Goal: Navigation & Orientation: Find specific page/section

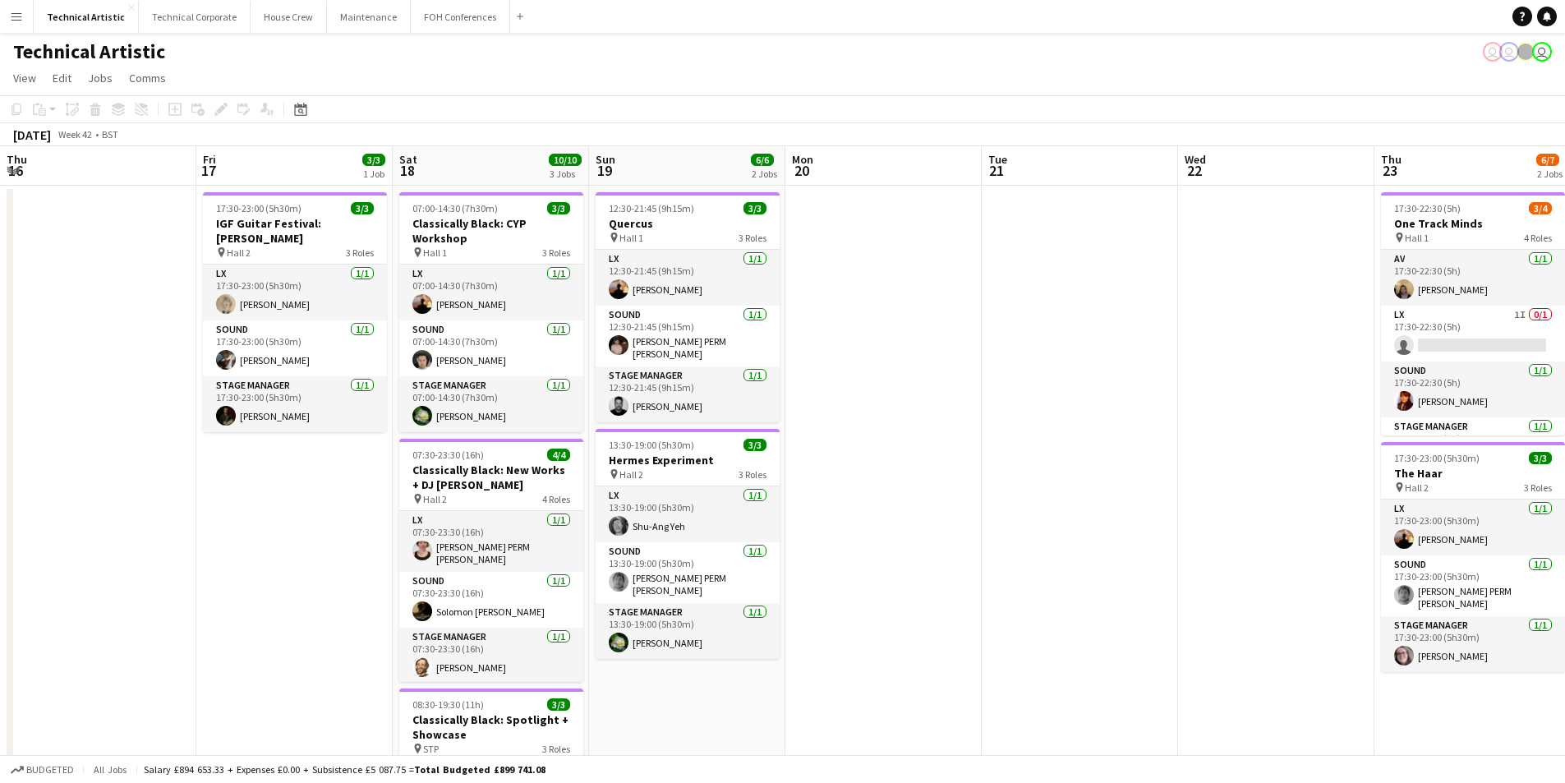
scroll to position [38, 0]
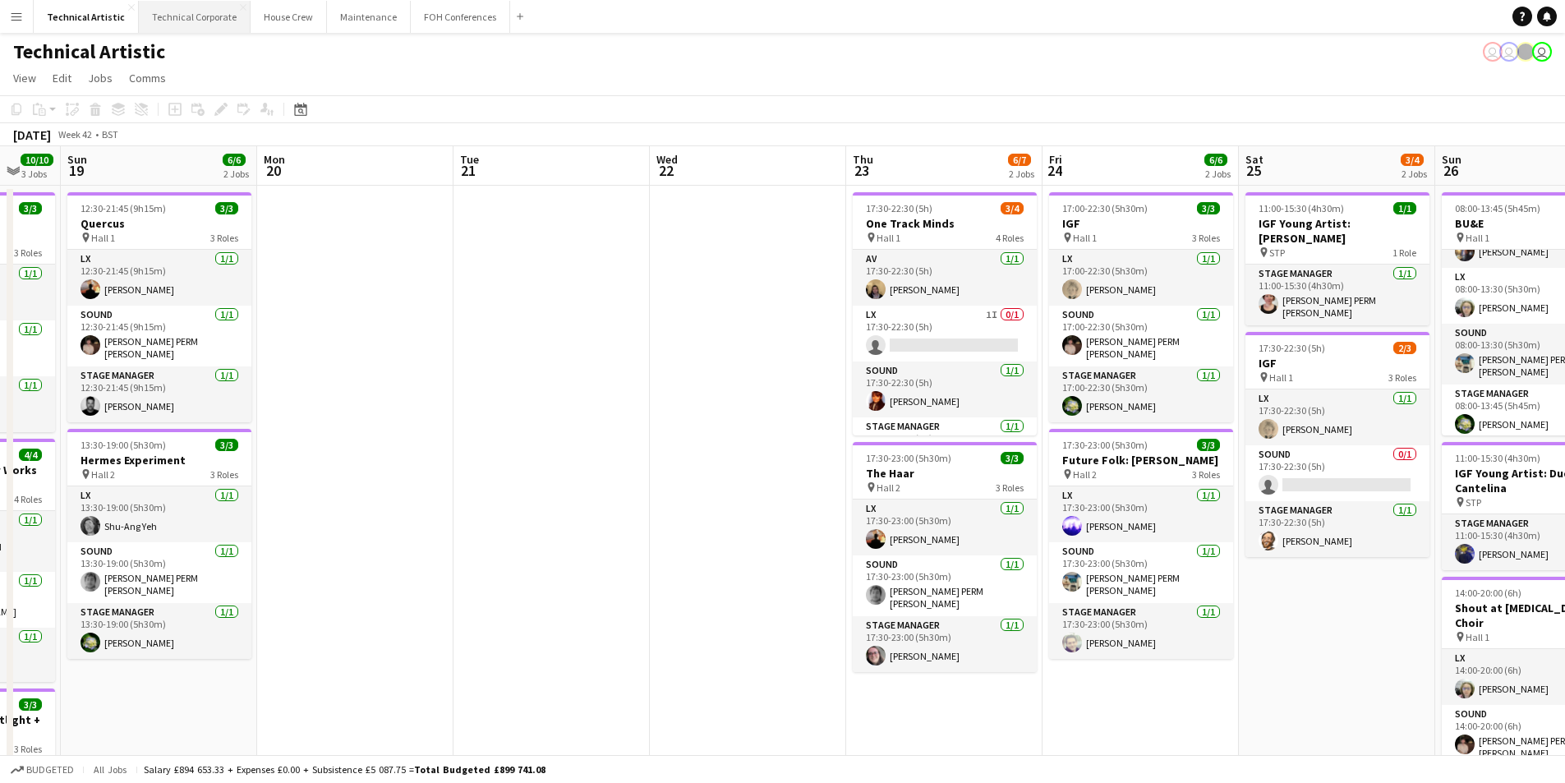
click at [201, 27] on button "Technical Corporate Close" at bounding box center [195, 17] width 112 height 32
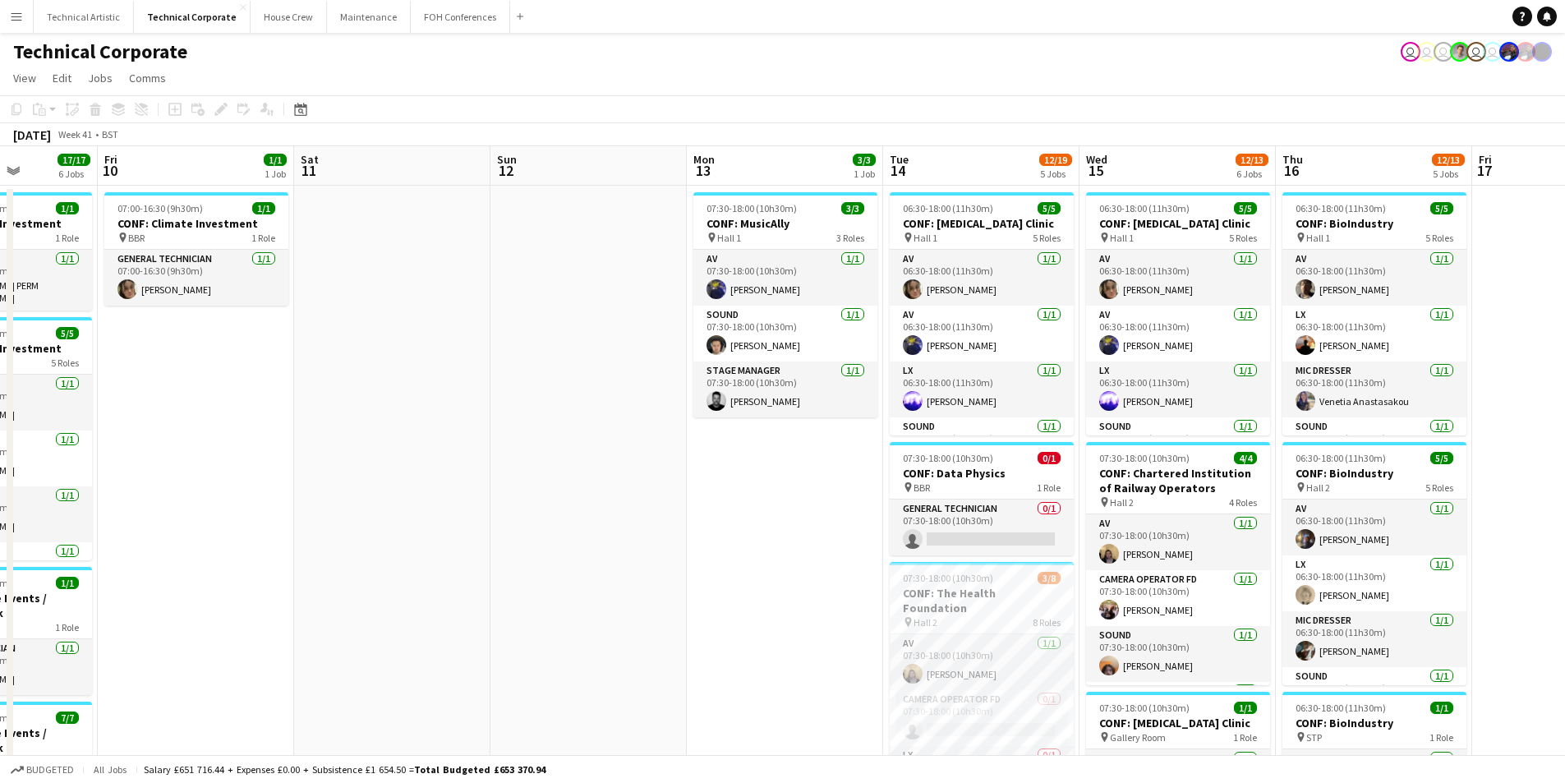
scroll to position [0, 597]
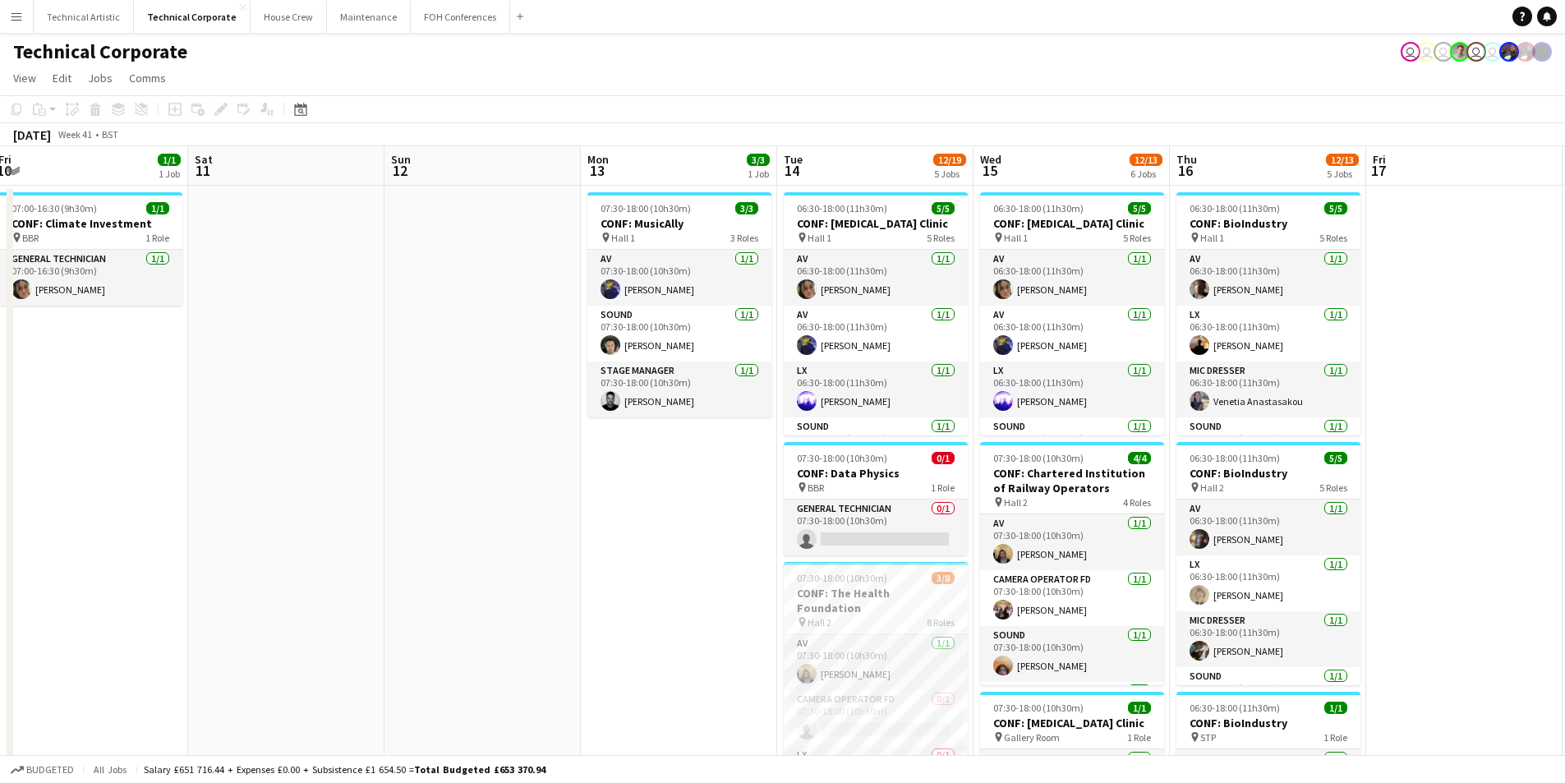
drag, startPoint x: 1054, startPoint y: 671, endPoint x: 416, endPoint y: 671, distance: 638.5
click at [416, 671] on app-calendar-viewport "Tue 7 13/13 7 Jobs Wed 8 11/11 4 Jobs Thu 9 17/17 6 Jobs Fri 10 1/1 1 Job Sat 1…" at bounding box center [782, 762] width 1565 height 1233
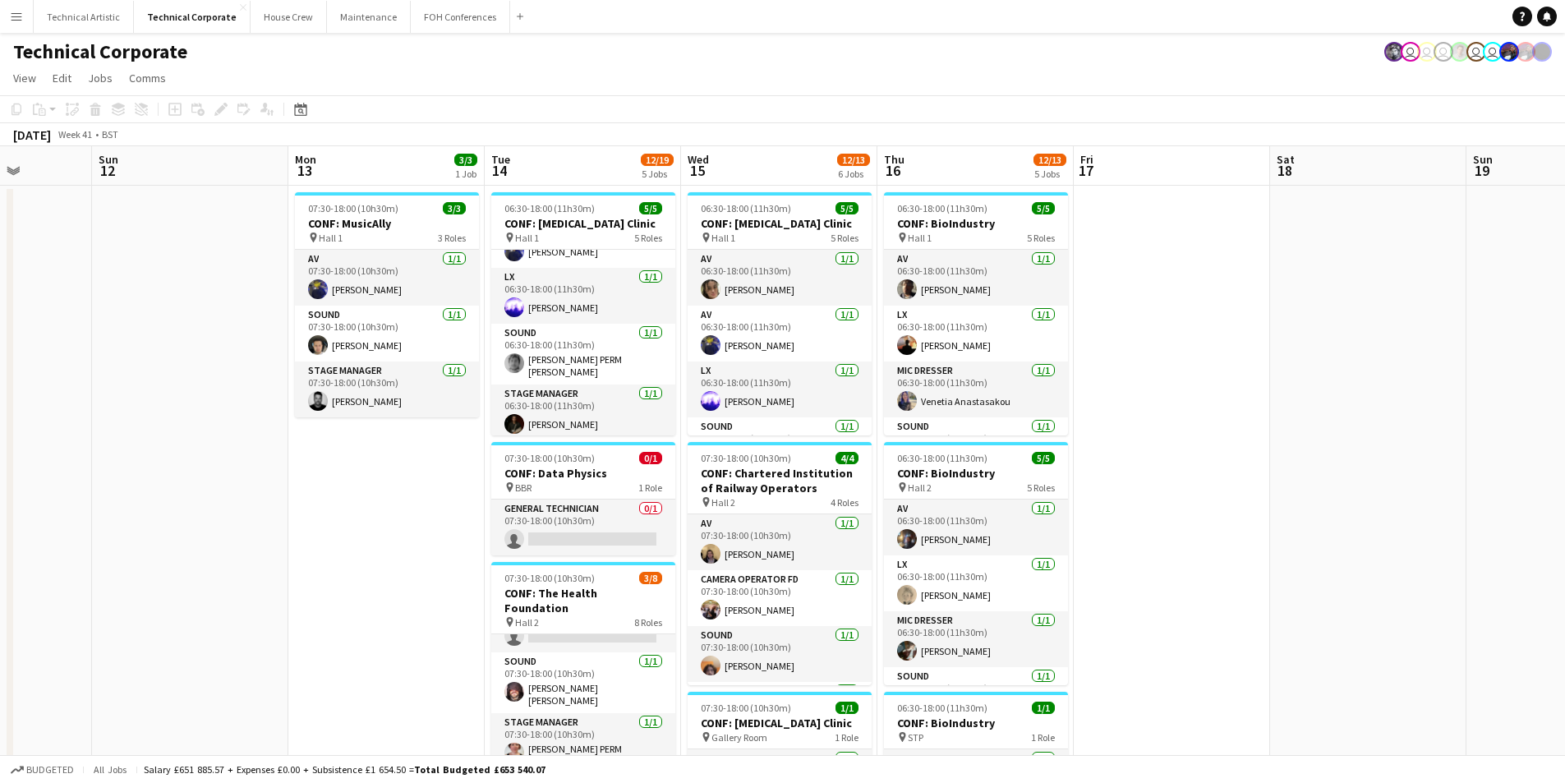
scroll to position [0, 530]
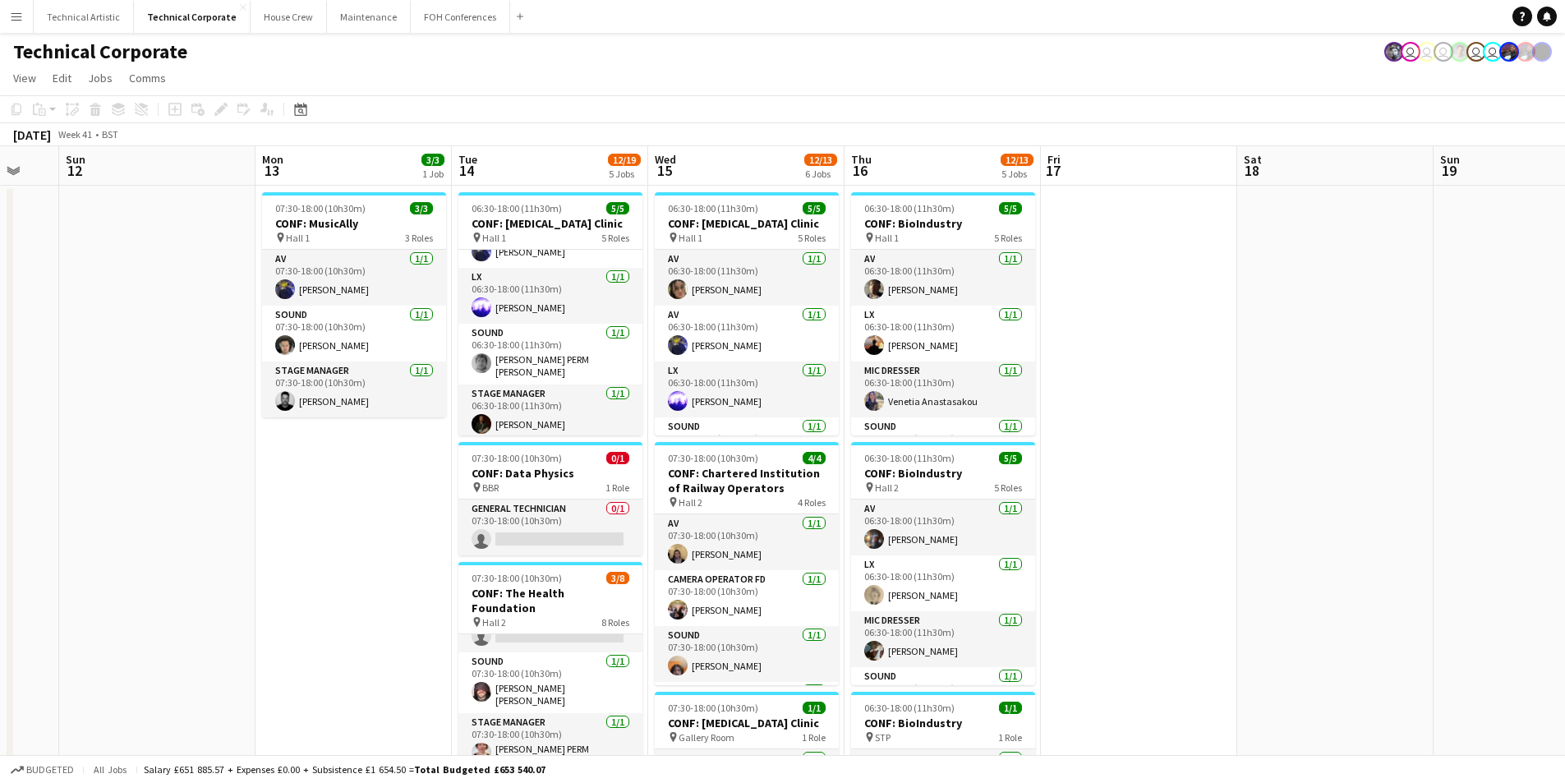
drag, startPoint x: 1524, startPoint y: 421, endPoint x: 1199, endPoint y: 565, distance: 355.8
click at [1199, 565] on app-calendar-viewport "Thu 9 17/17 6 Jobs Fri 10 1/1 1 Job Sat 11 Sun 12 Mon 13 3/3 1 Job Tue 14 12/19…" at bounding box center [782, 762] width 1565 height 1233
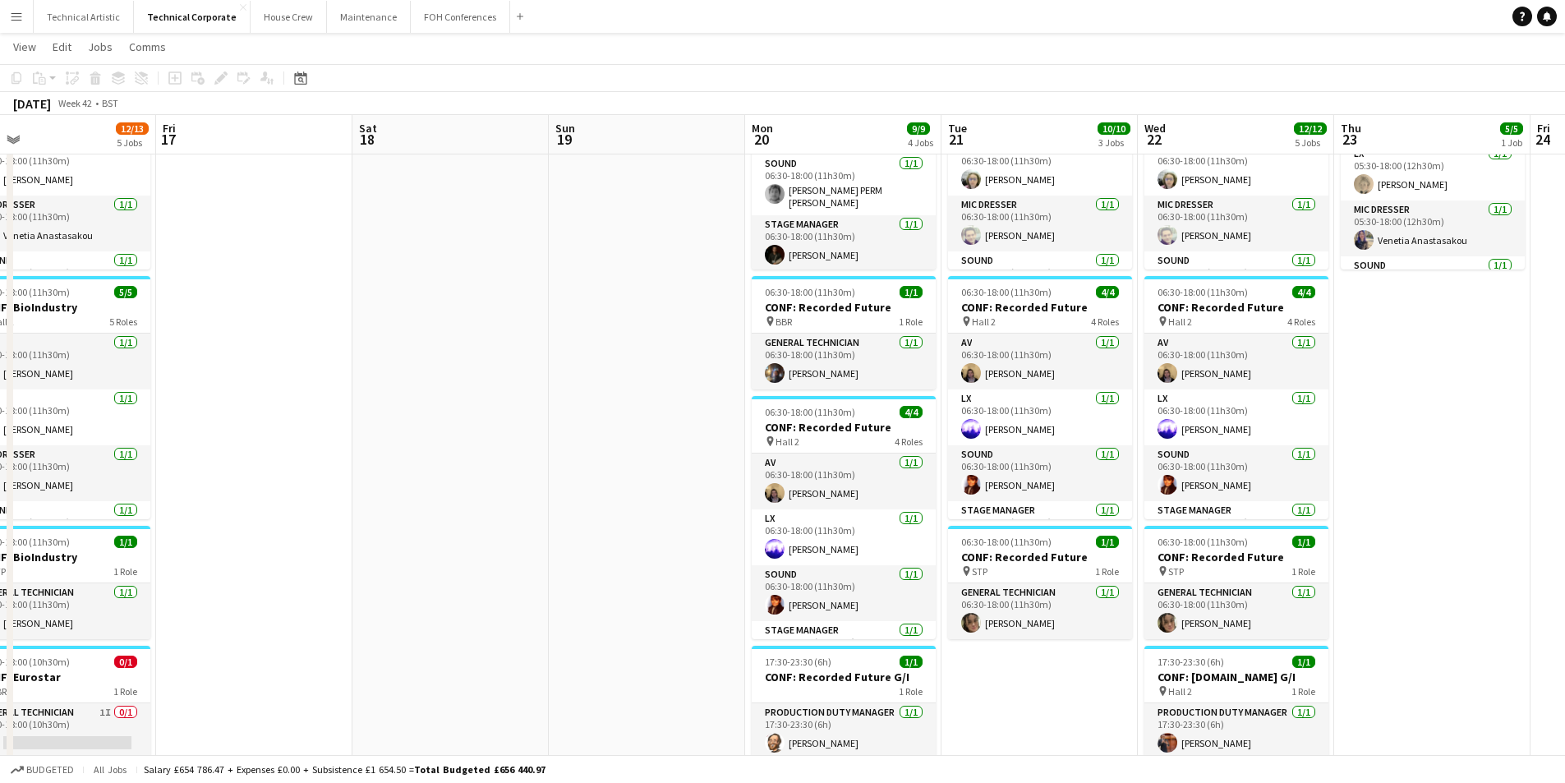
scroll to position [0, 579]
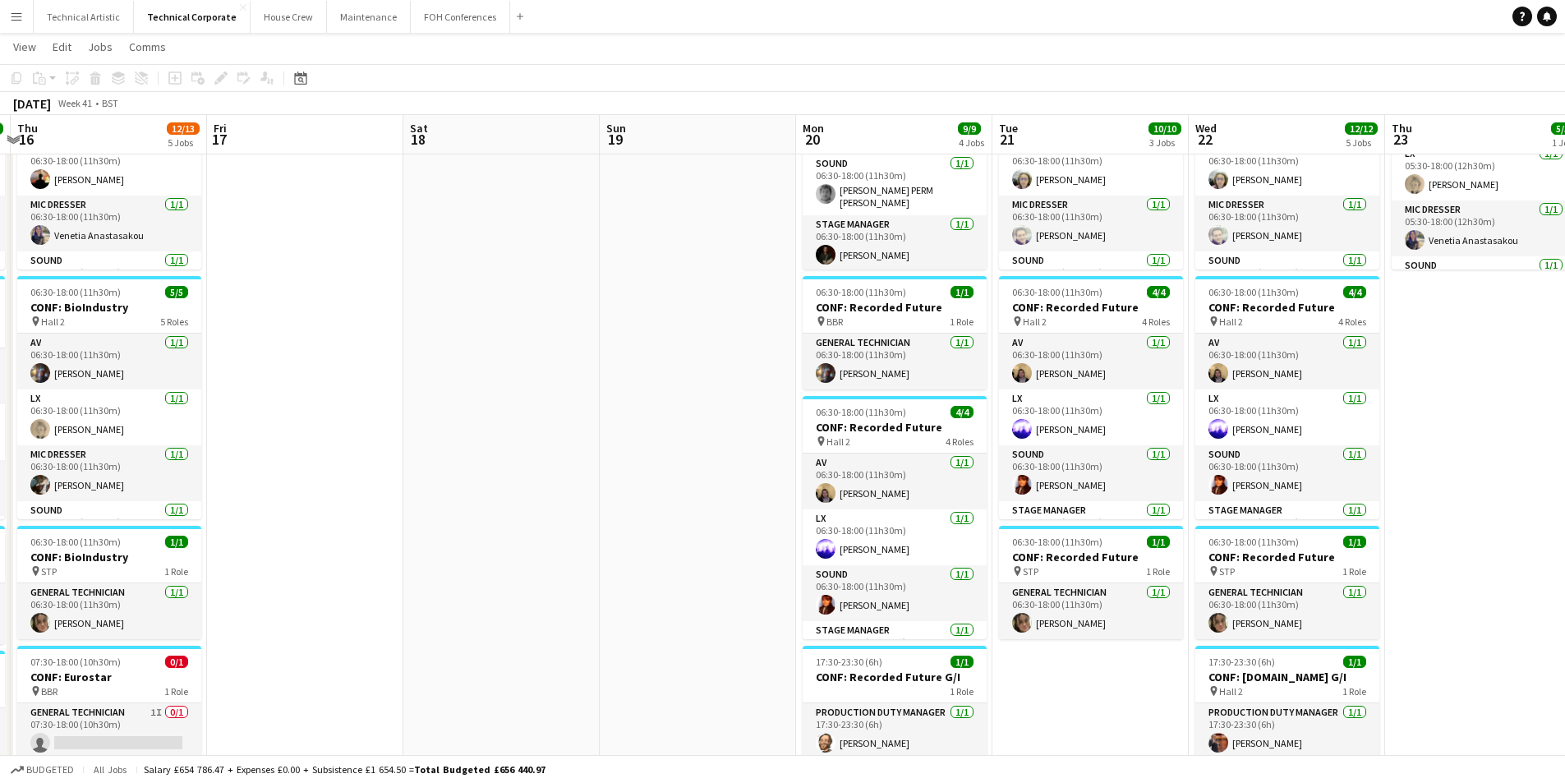
drag, startPoint x: 1384, startPoint y: 440, endPoint x: 353, endPoint y: 474, distance: 1031.1
click at [353, 474] on app-calendar-viewport "Mon 13 3/3 1 Job Tue 14 16/20 5 Jobs Wed 15 13/13 6 Jobs Thu 16 12/13 5 Jobs Fr…" at bounding box center [782, 556] width 1565 height 1313
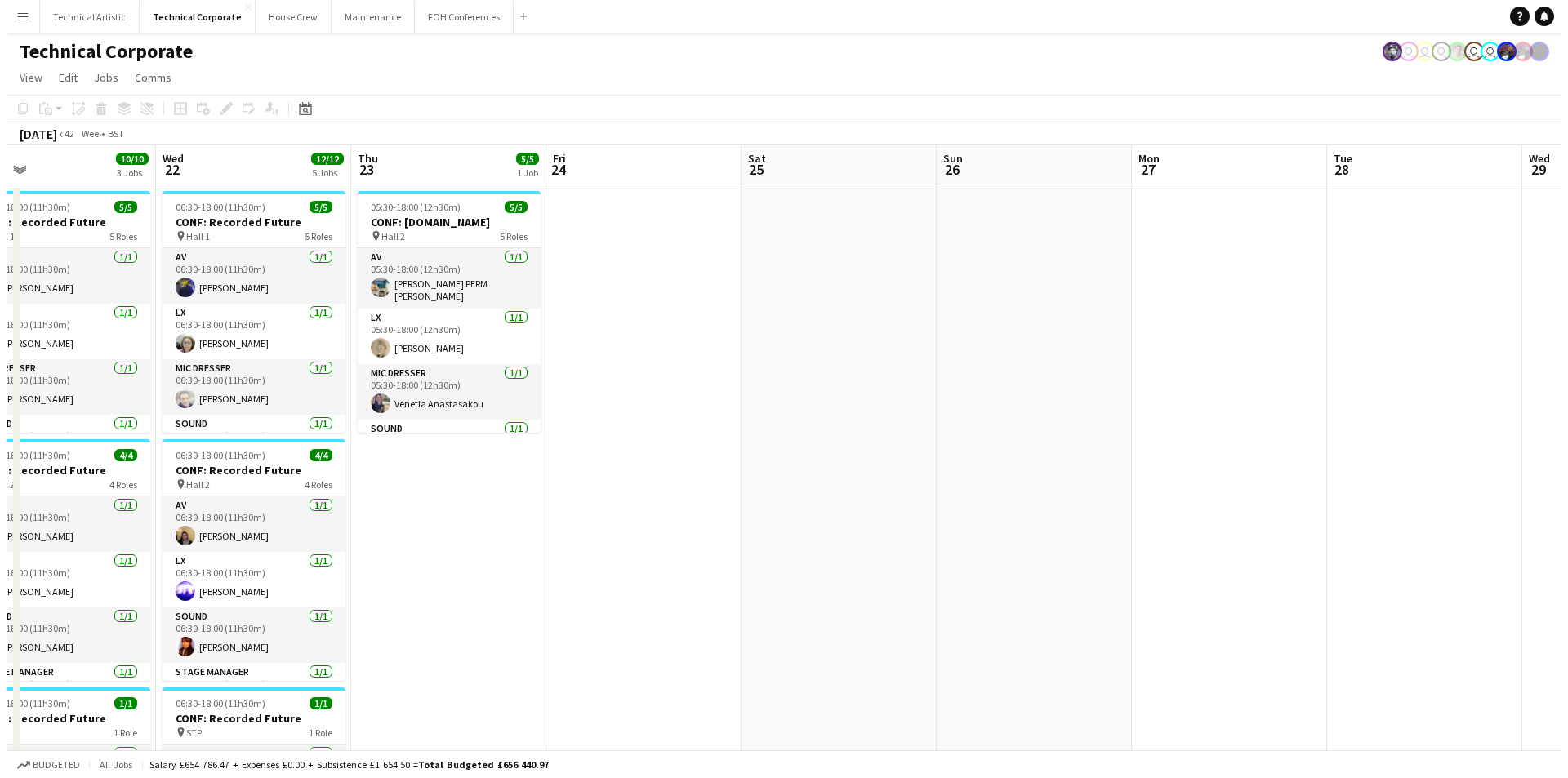
scroll to position [0, 640]
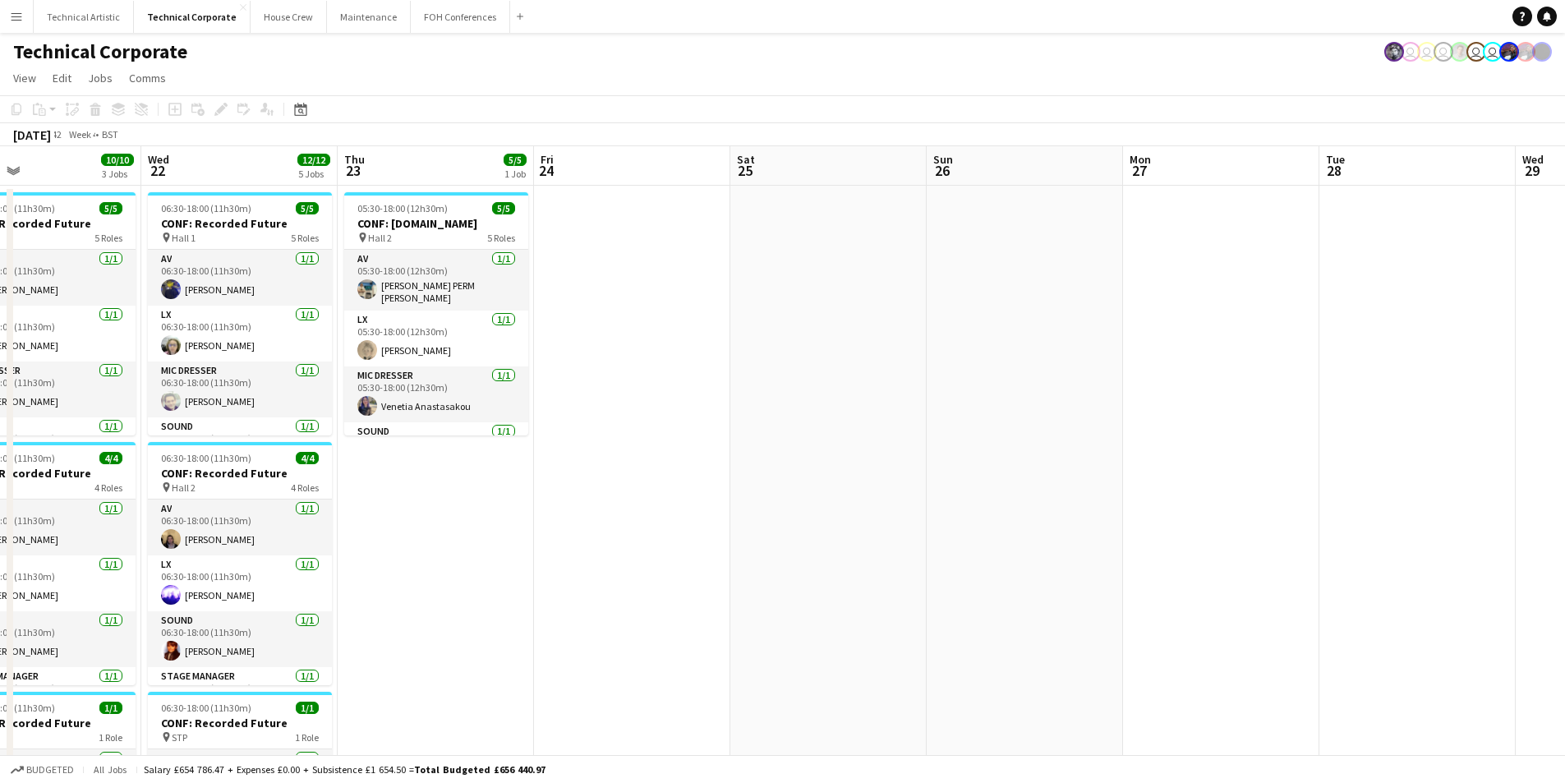
drag, startPoint x: 1471, startPoint y: 564, endPoint x: 620, endPoint y: 581, distance: 851.5
click at [620, 581] on app-calendar-viewport "Sat 18 Sun 19 Mon 20 9/9 4 Jobs Tue 21 10/10 3 Jobs Wed 22 12/12 5 Jobs Thu 23 …" at bounding box center [782, 762] width 1565 height 1233
click at [60, 28] on button "Technical Artistic Close" at bounding box center [84, 17] width 100 height 32
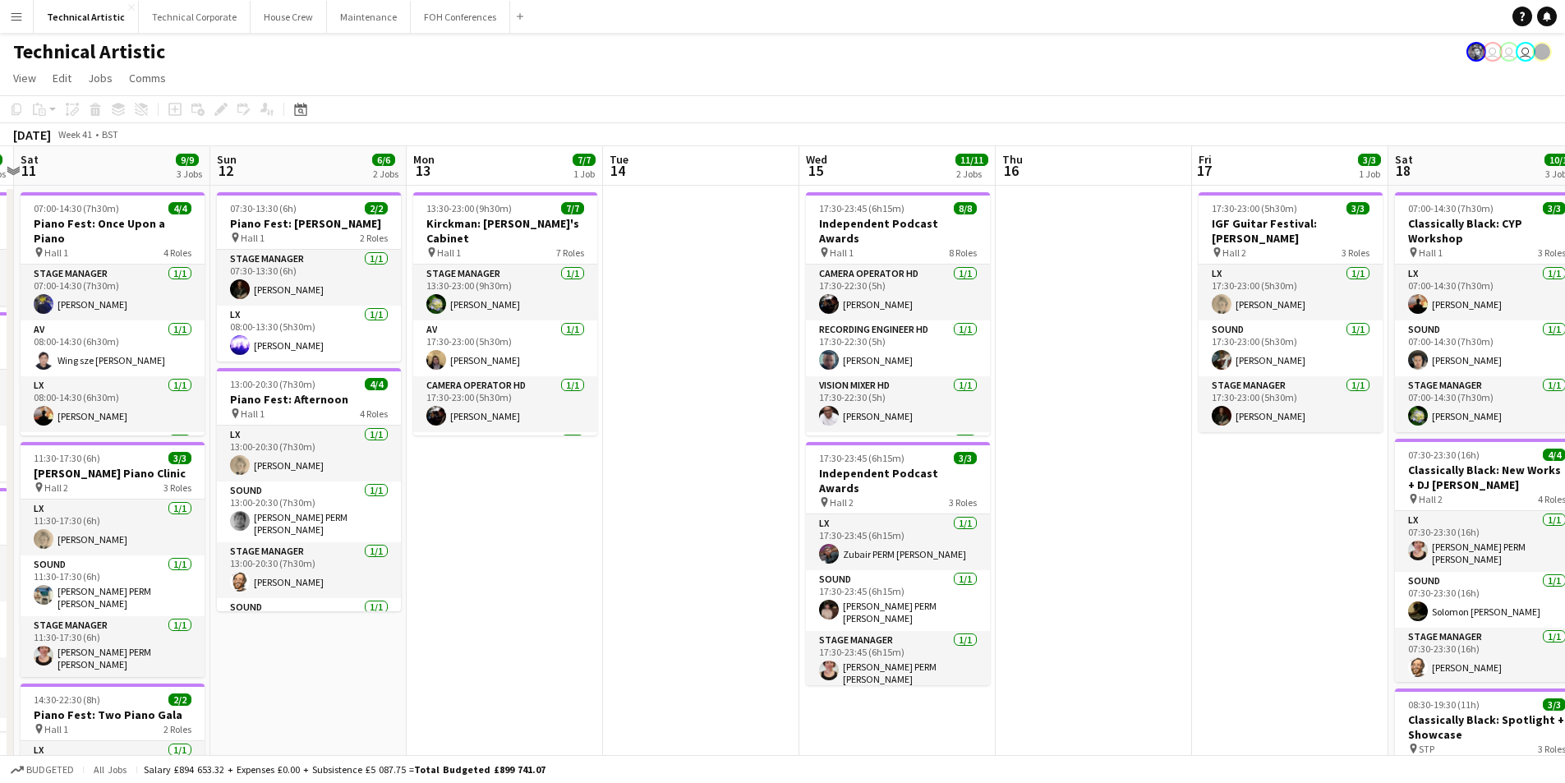
drag, startPoint x: 915, startPoint y: 587, endPoint x: 486, endPoint y: 598, distance: 429.1
click at [486, 598] on app-calendar-viewport "Wed 8 Thu 9 4/4 2 Jobs Fri 10 7/7 3 Jobs Sat 11 9/9 3 Jobs Sun 12 6/6 2 Jobs Mo…" at bounding box center [782, 555] width 1565 height 818
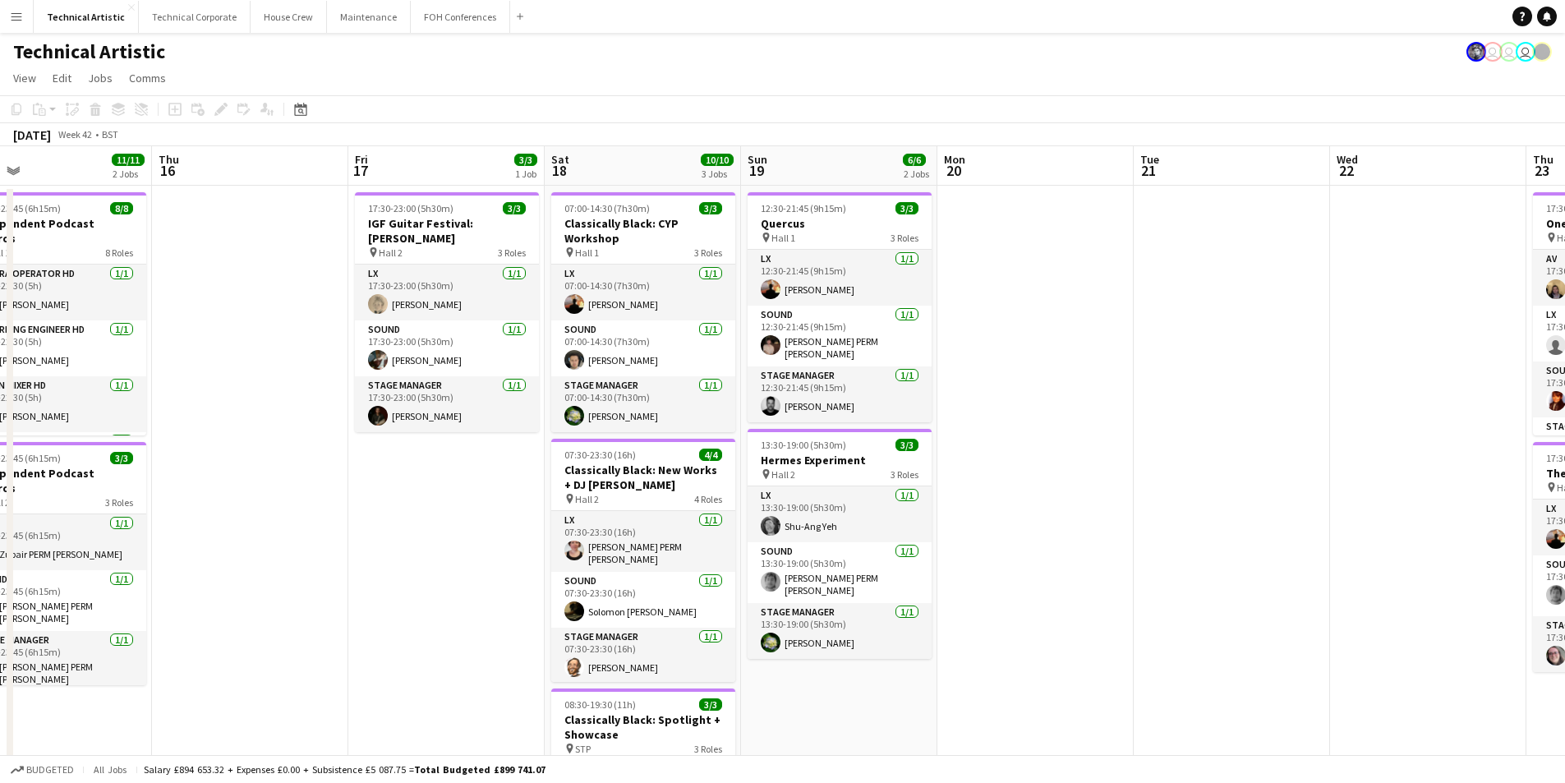
drag, startPoint x: 1178, startPoint y: 564, endPoint x: 334, endPoint y: 553, distance: 844.0
click at [337, 556] on app-calendar-viewport "Sun 12 6/6 2 Jobs Mon 13 7/7 1 Job Tue 14 Wed 15 11/11 2 Jobs Thu 16 Fri 17 3/3…" at bounding box center [782, 555] width 1565 height 818
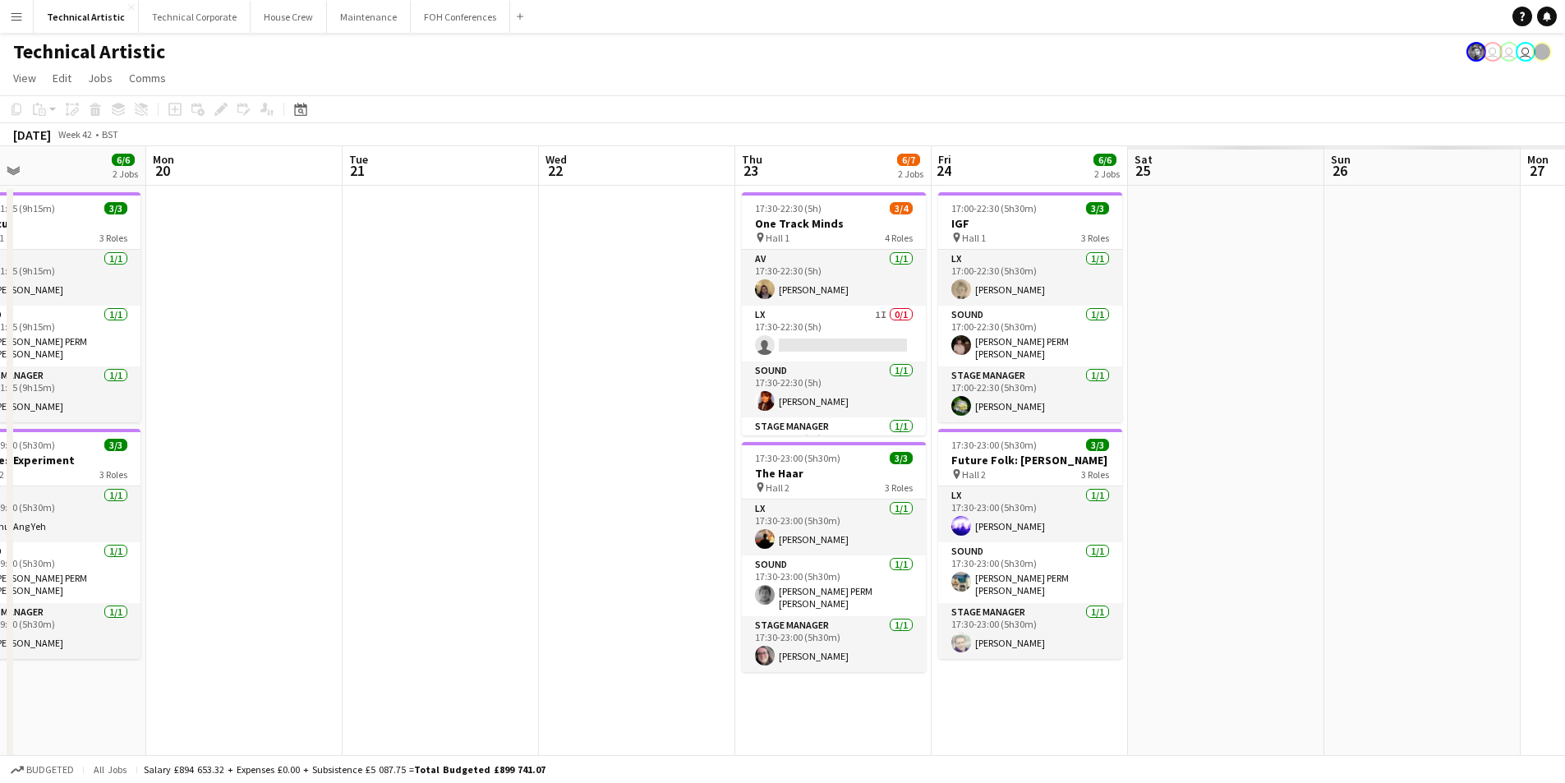
scroll to position [0, 648]
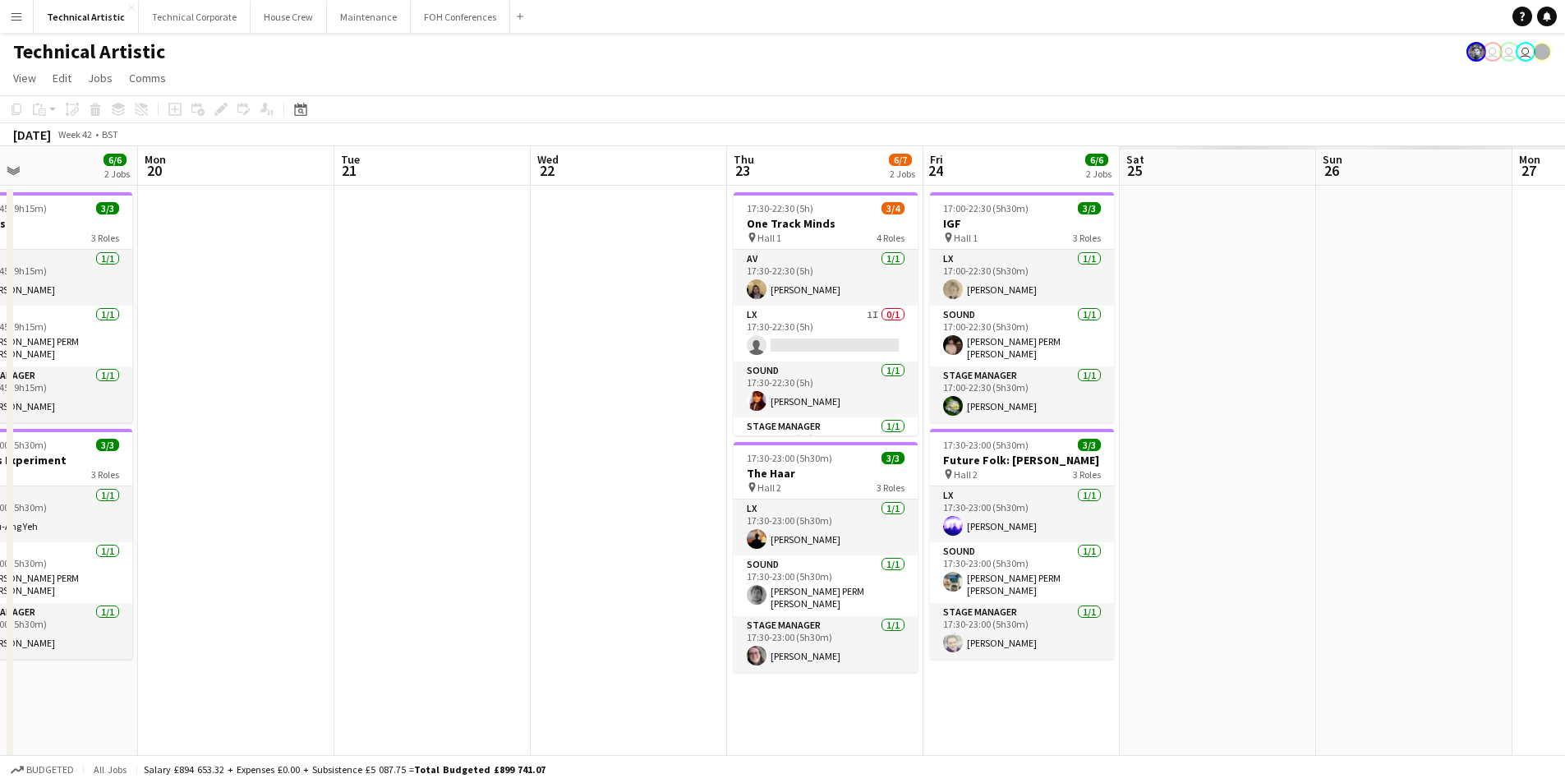
drag, startPoint x: 1403, startPoint y: 445, endPoint x: 609, endPoint y: 449, distance: 793.8
click at [609, 449] on app-calendar-viewport "Thu 16 Fri 17 3/3 1 Job Sat 18 10/10 3 Jobs Sun 19 6/6 2 Jobs Mon 20 Tue 21 Wed…" at bounding box center [782, 555] width 1565 height 818
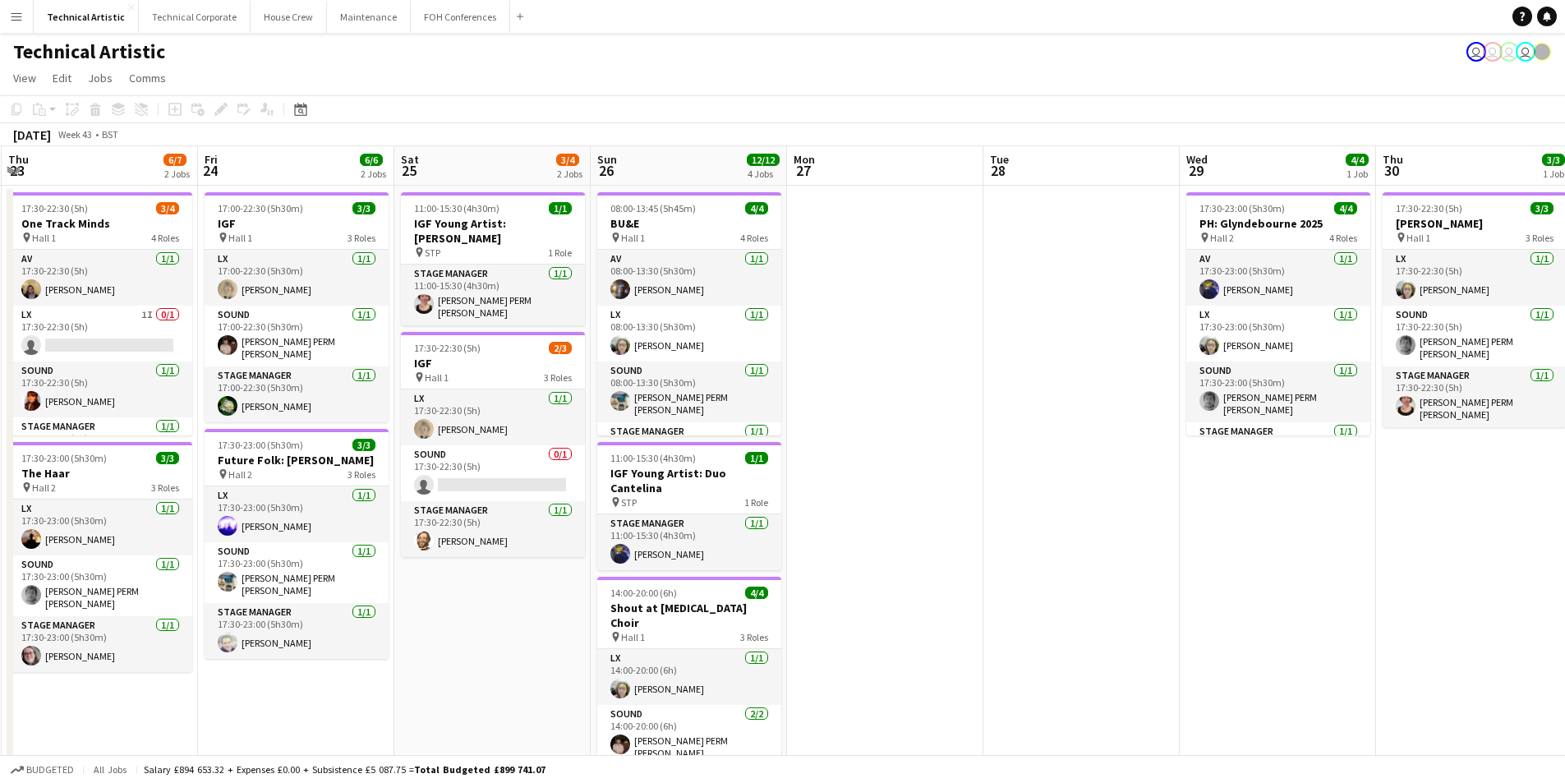
drag, startPoint x: 1531, startPoint y: 616, endPoint x: 803, endPoint y: 553, distance: 730.8
click at [804, 554] on app-calendar-viewport "Mon 20 Tue 21 Wed 22 Thu 23 6/7 2 Jobs Fri 24 6/6 2 Jobs Sat 25 3/4 2 Jobs Sun …" at bounding box center [782, 616] width 1565 height 941
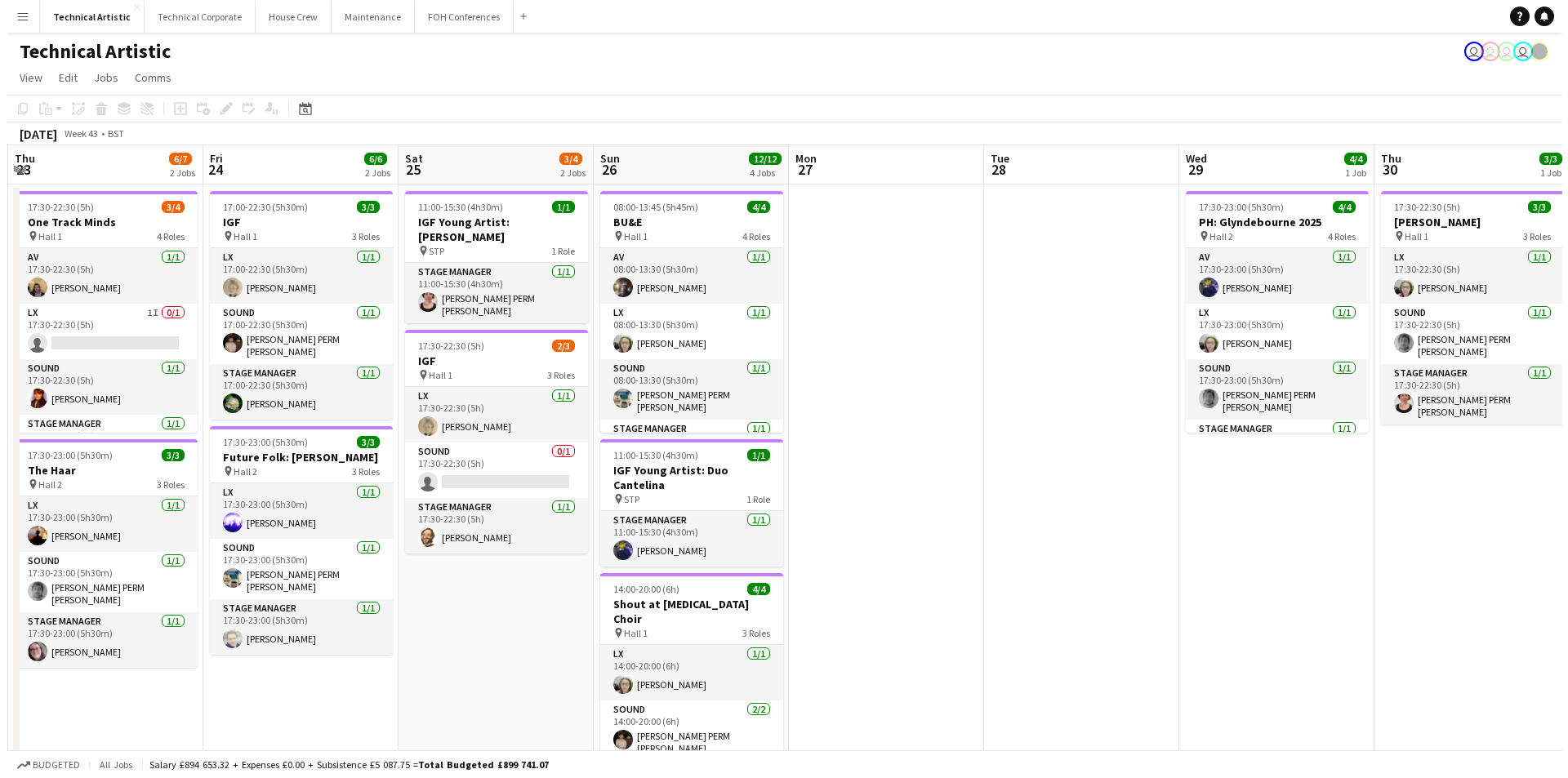
scroll to position [0, 584]
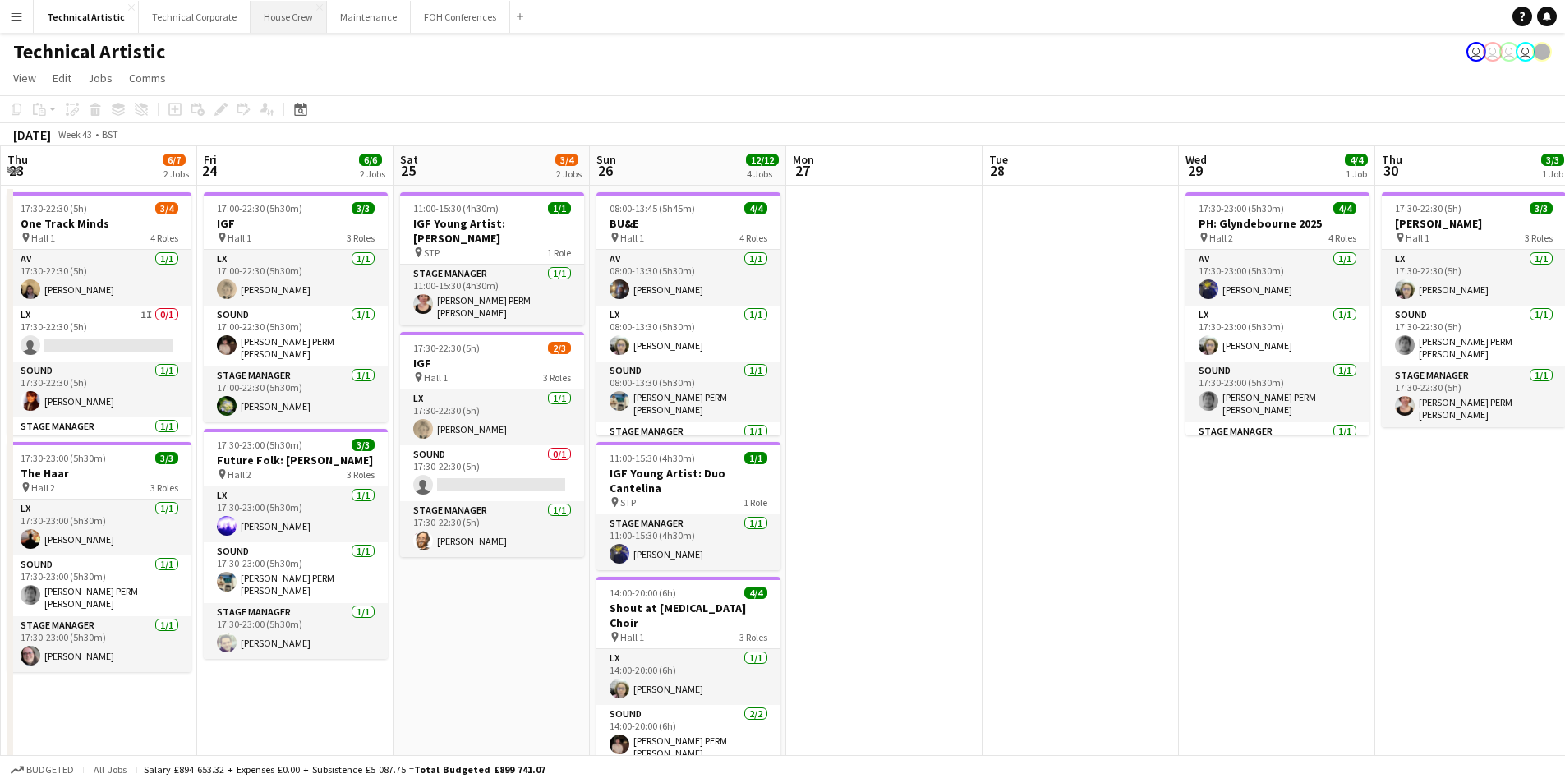
click at [284, 27] on button "House Crew Close" at bounding box center [289, 17] width 76 height 32
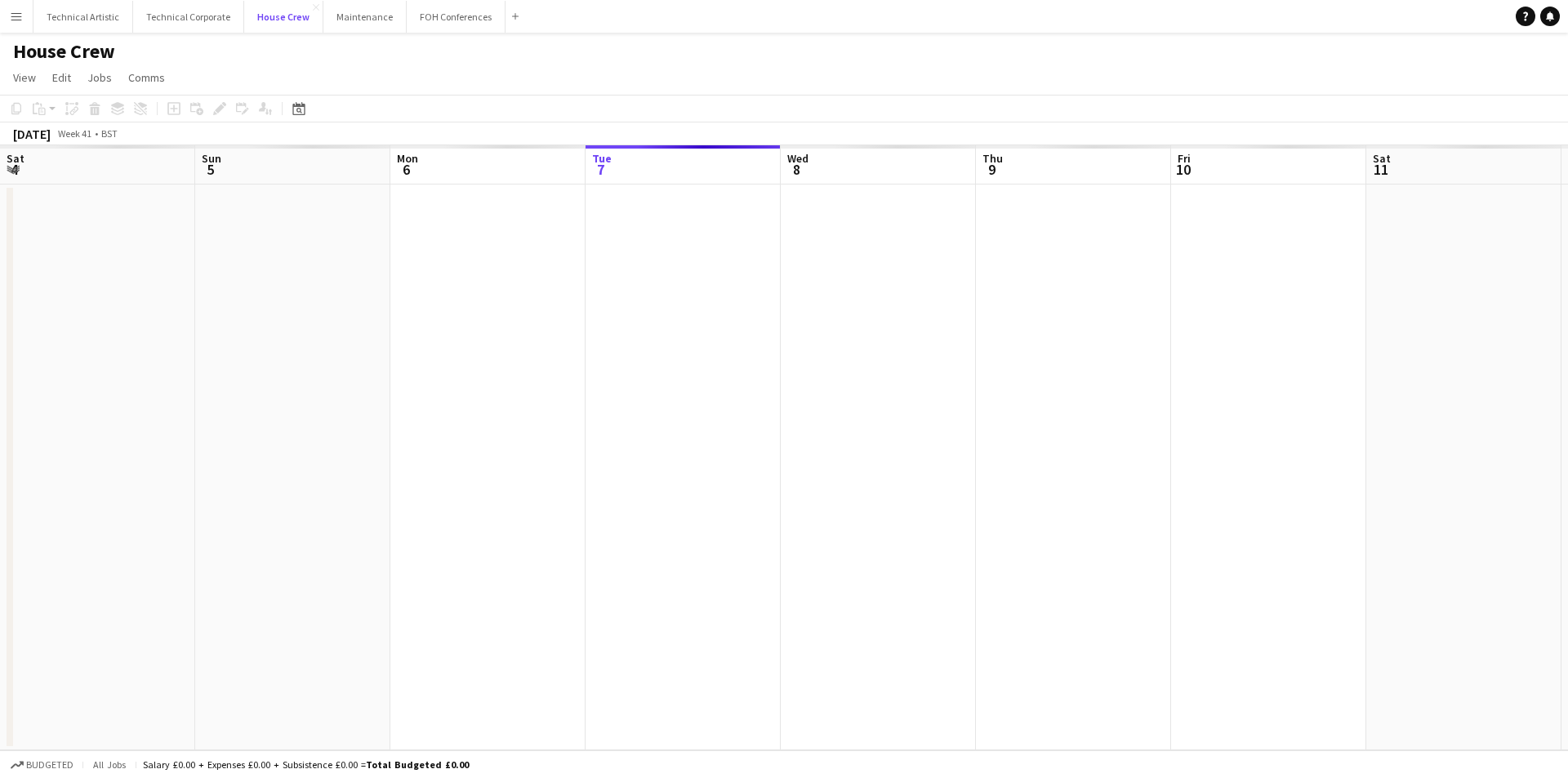
scroll to position [0, 391]
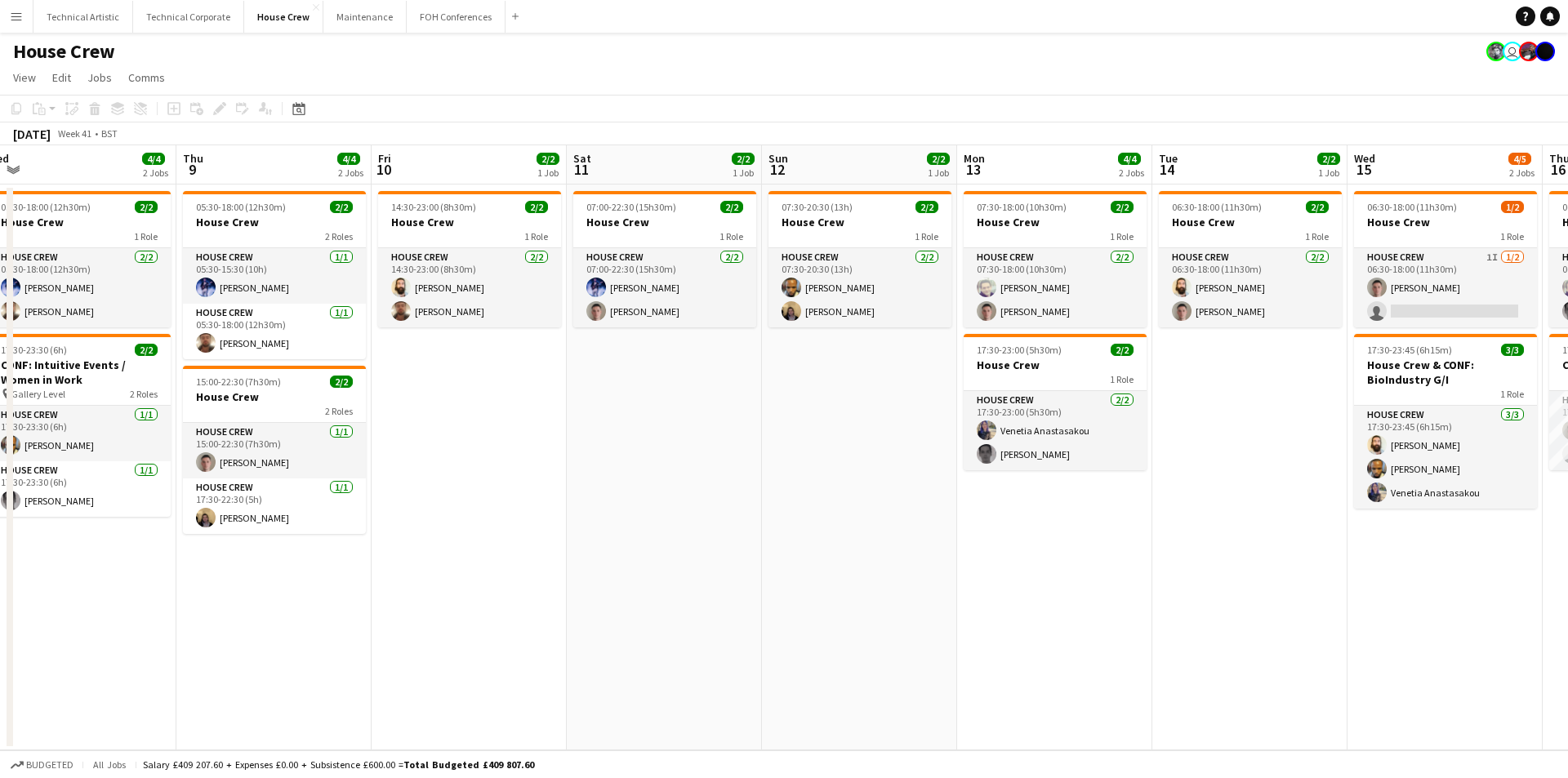
drag, startPoint x: 918, startPoint y: 549, endPoint x: 543, endPoint y: 630, distance: 383.6
click at [543, 630] on app-calendar-viewport "Sun 5 2/2 1 Job Mon 6 4/4 2 Jobs Tue 7 6/6 3 Jobs Wed 8 4/4 2 Jobs Thu 9 4/4 2 …" at bounding box center [784, 447] width 1568 height 605
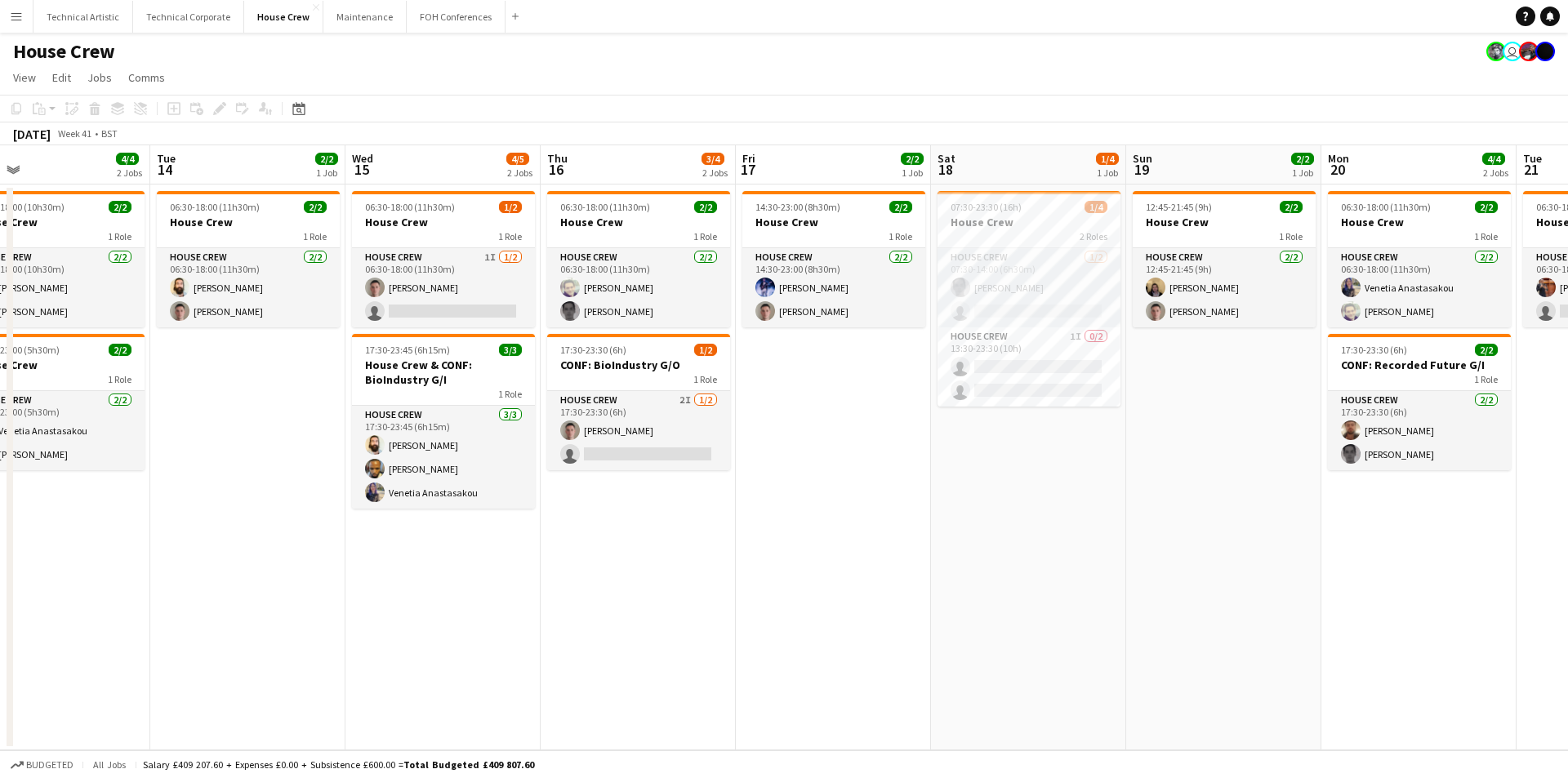
scroll to position [0, 500]
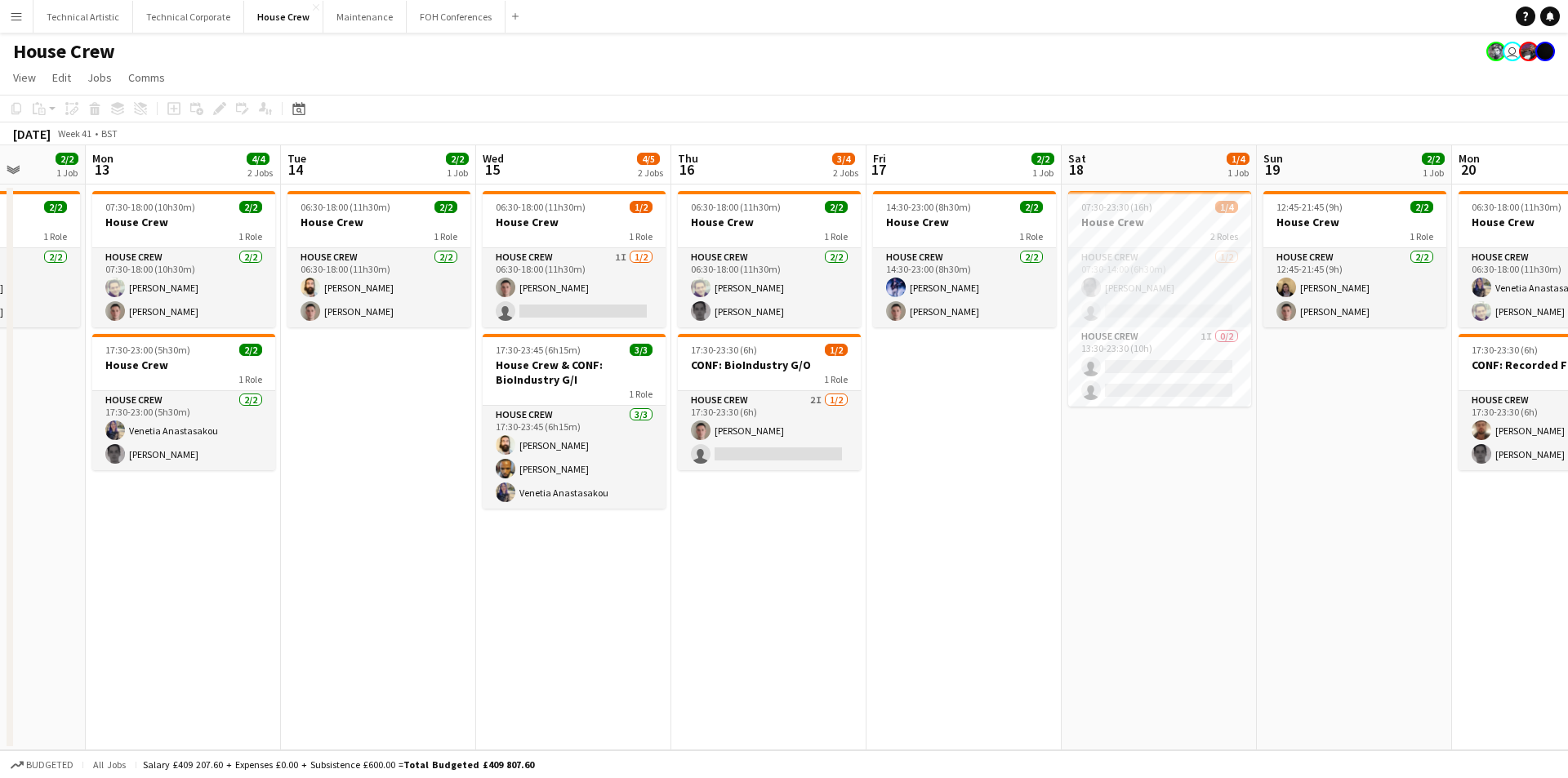
drag, startPoint x: 1148, startPoint y: 630, endPoint x: 598, endPoint y: 630, distance: 550.0
click at [598, 630] on app-calendar-viewport "Fri 10 2/2 1 Job Sat 11 2/2 1 Job Sun 12 2/2 1 Job Mon 13 4/4 2 Jobs Tue 14 2/2…" at bounding box center [784, 447] width 1568 height 605
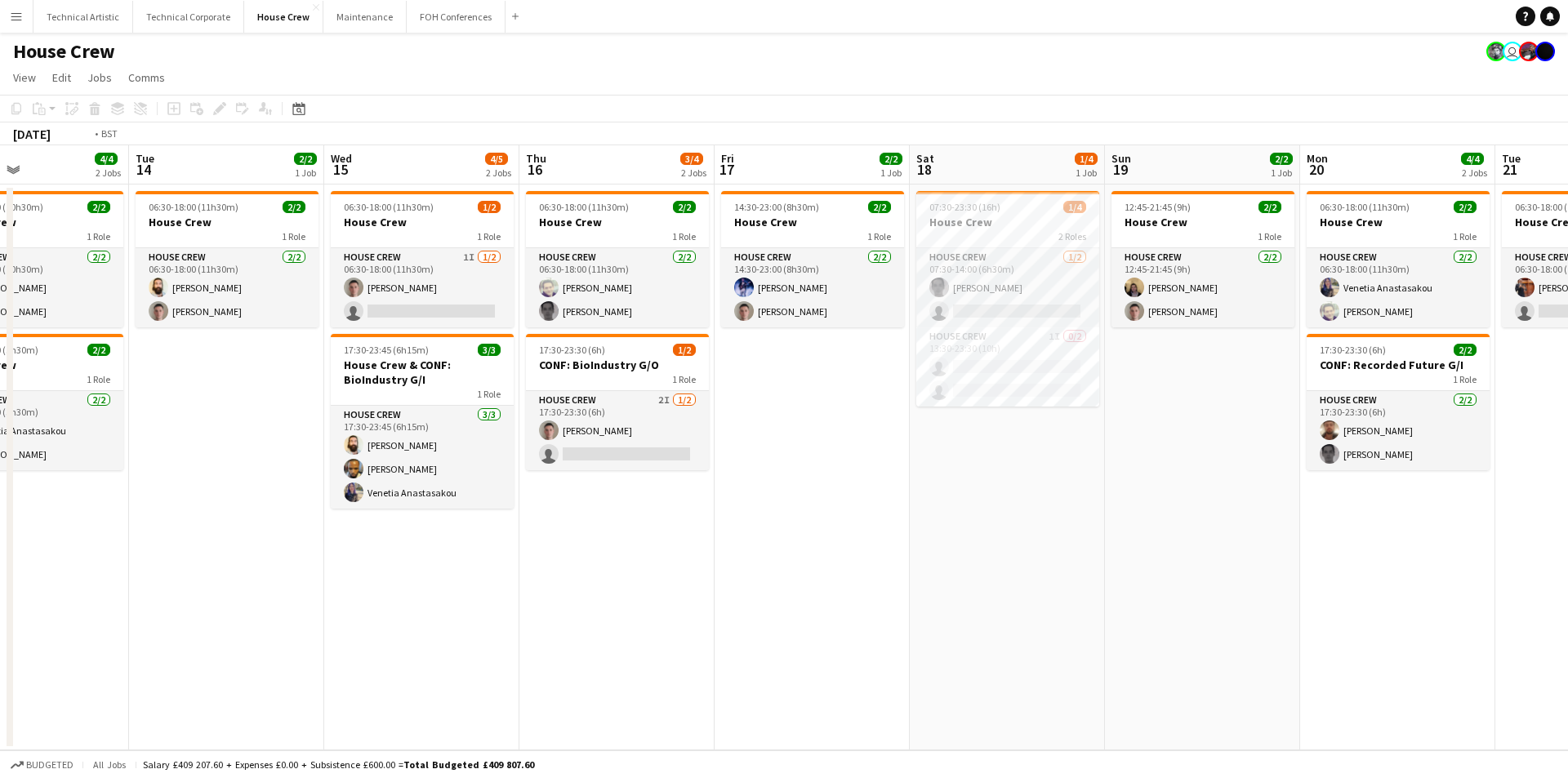
scroll to position [0, 488]
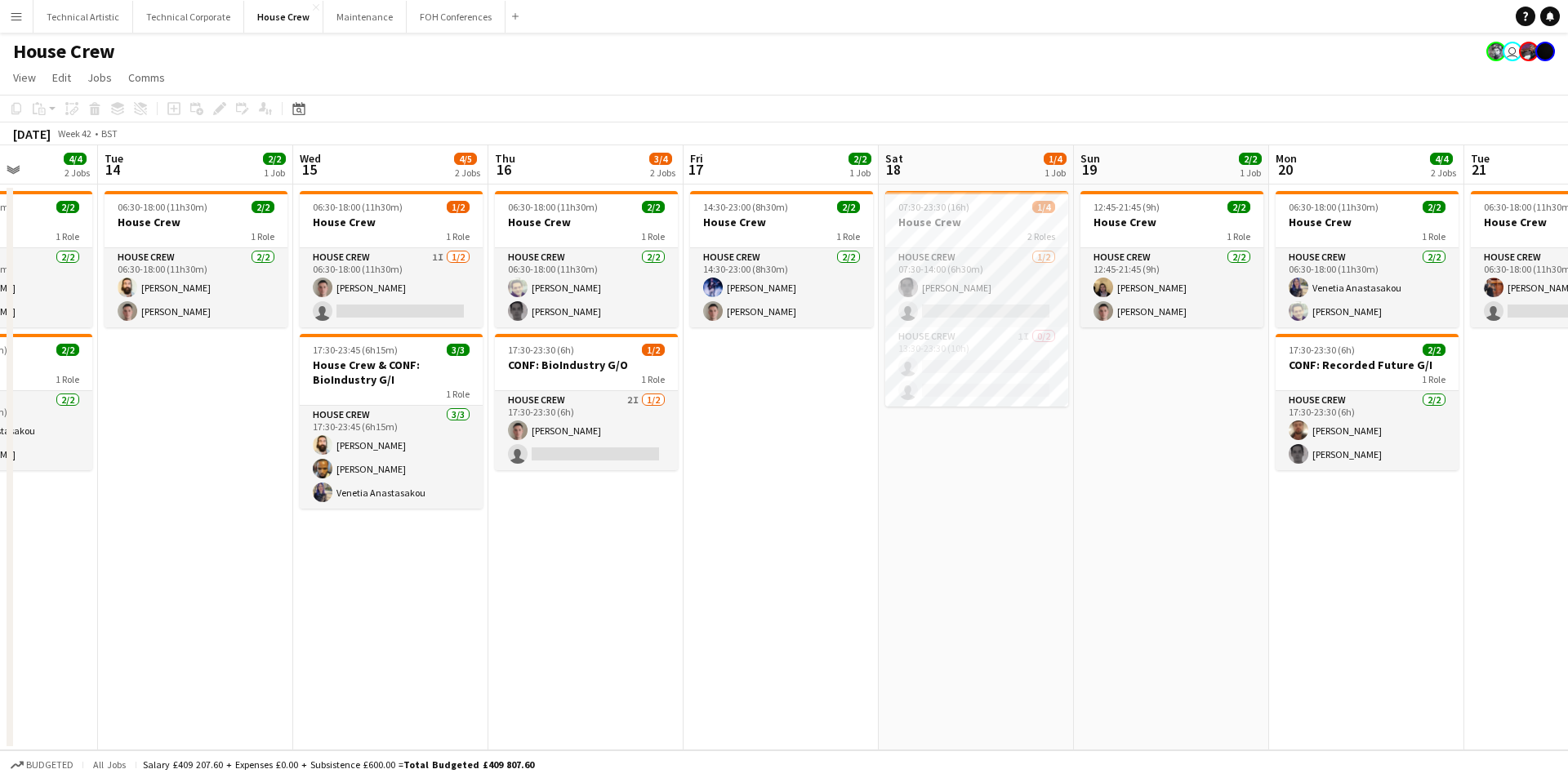
drag, startPoint x: 1399, startPoint y: 608, endPoint x: 1226, endPoint y: 636, distance: 175.3
click at [1226, 636] on app-calendar-viewport "Sat 11 2/2 1 Job Sun 12 2/2 1 Job Mon 13 4/4 2 Jobs Tue 14 2/2 1 Job Wed 15 4/5…" at bounding box center [784, 447] width 1568 height 605
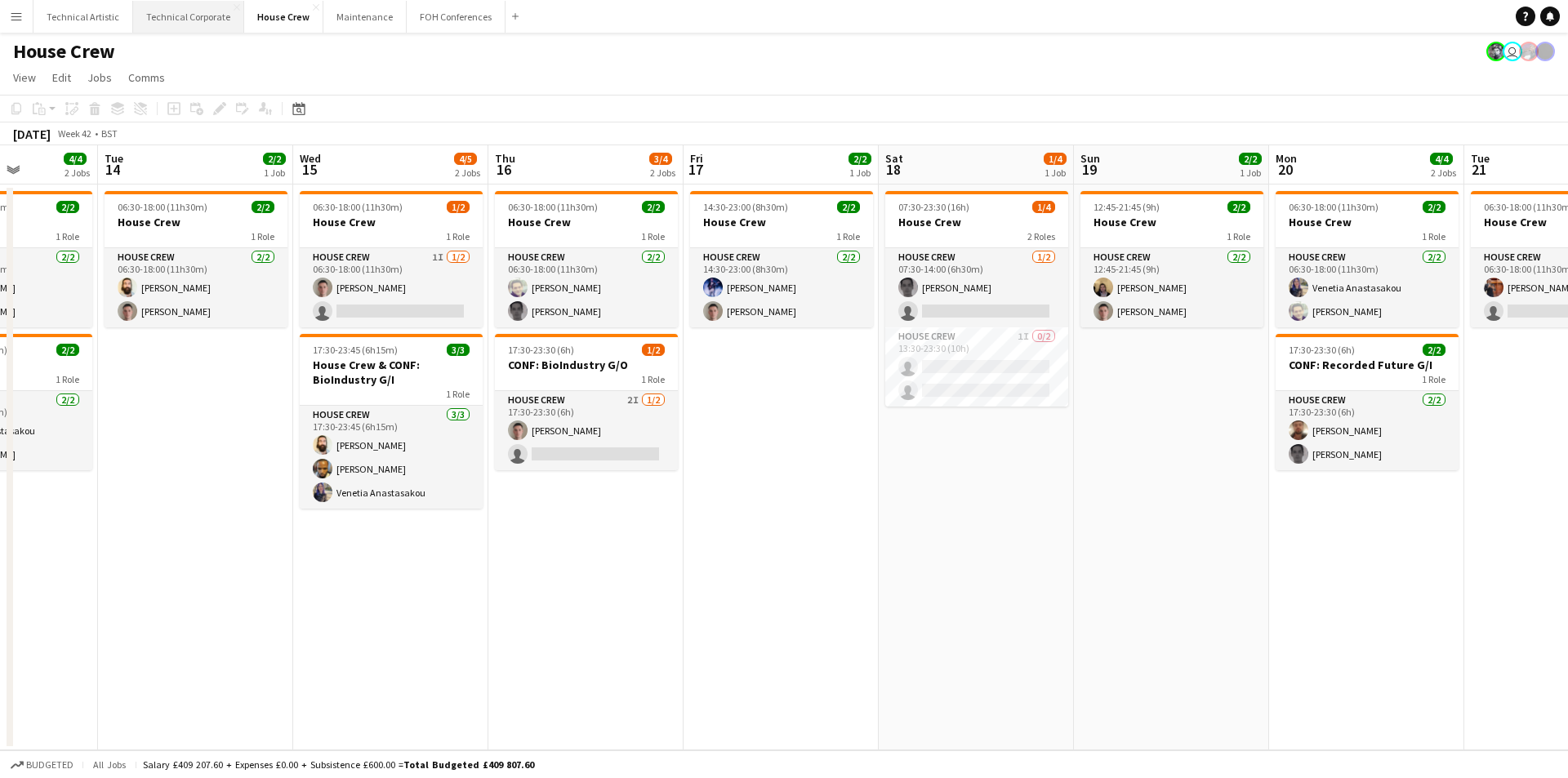
click at [165, 30] on button "Technical Corporate Close" at bounding box center [189, 17] width 111 height 32
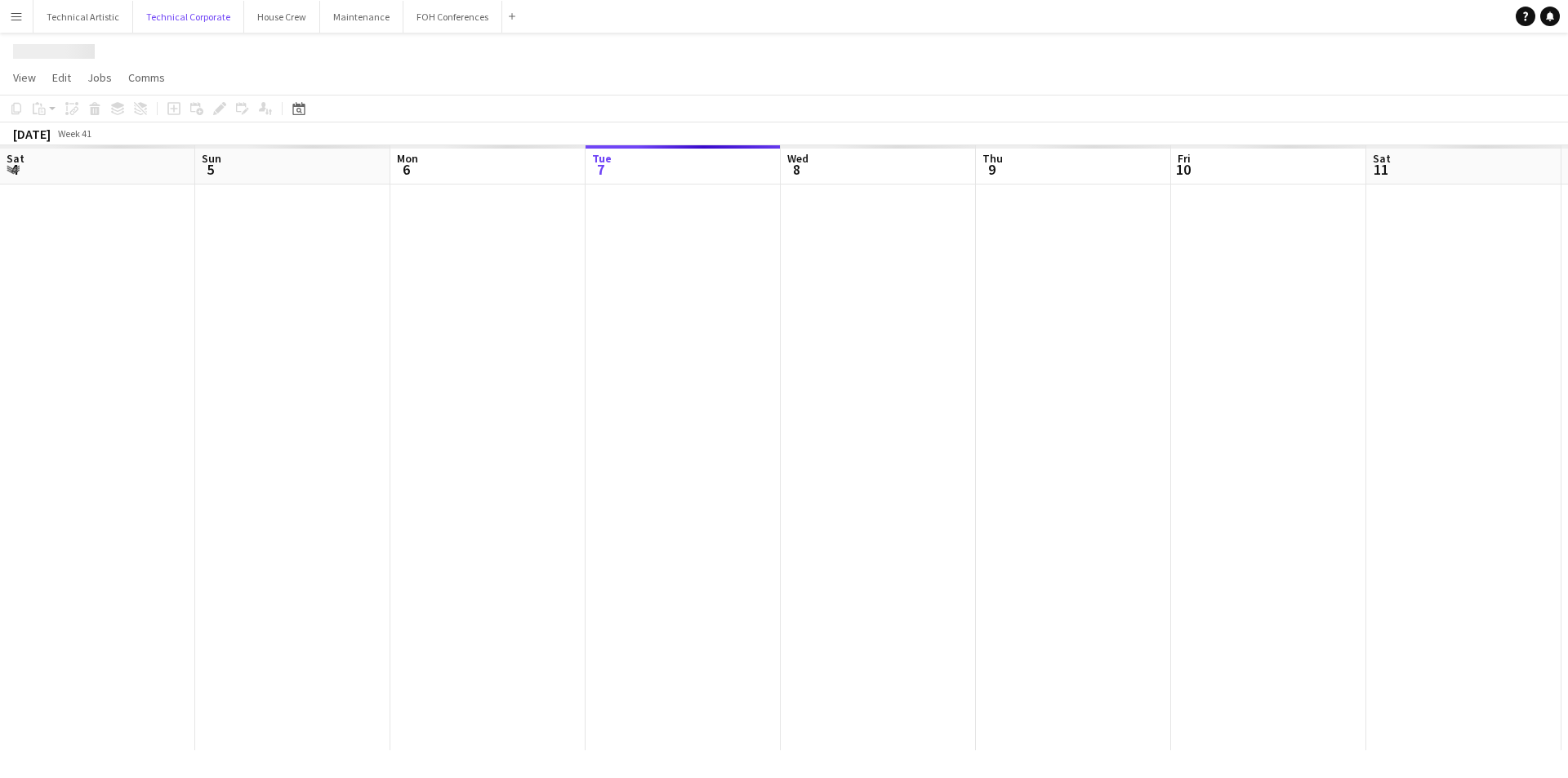
scroll to position [0, 391]
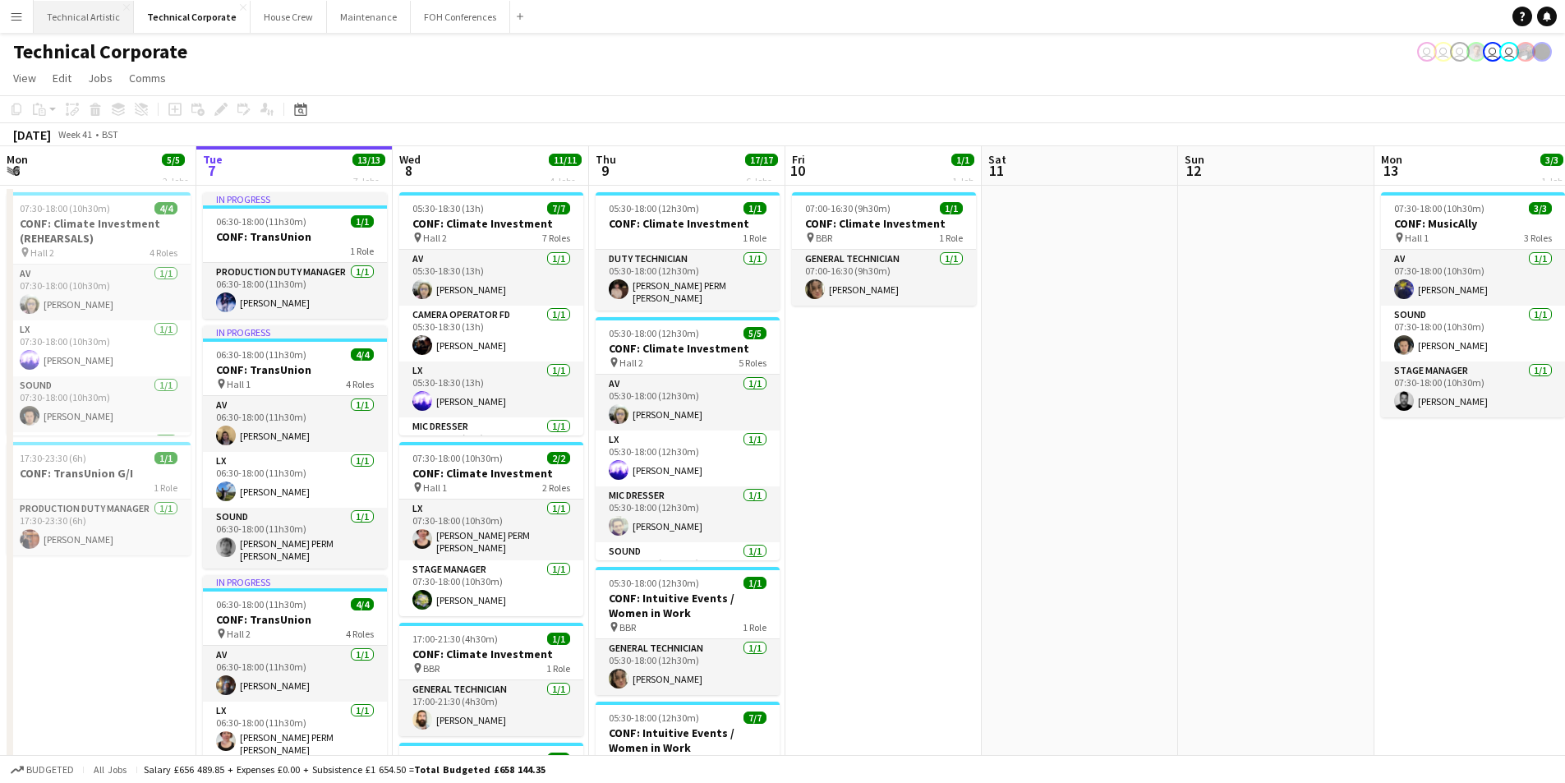
click at [112, 21] on button "Technical Artistic Close" at bounding box center [84, 17] width 100 height 32
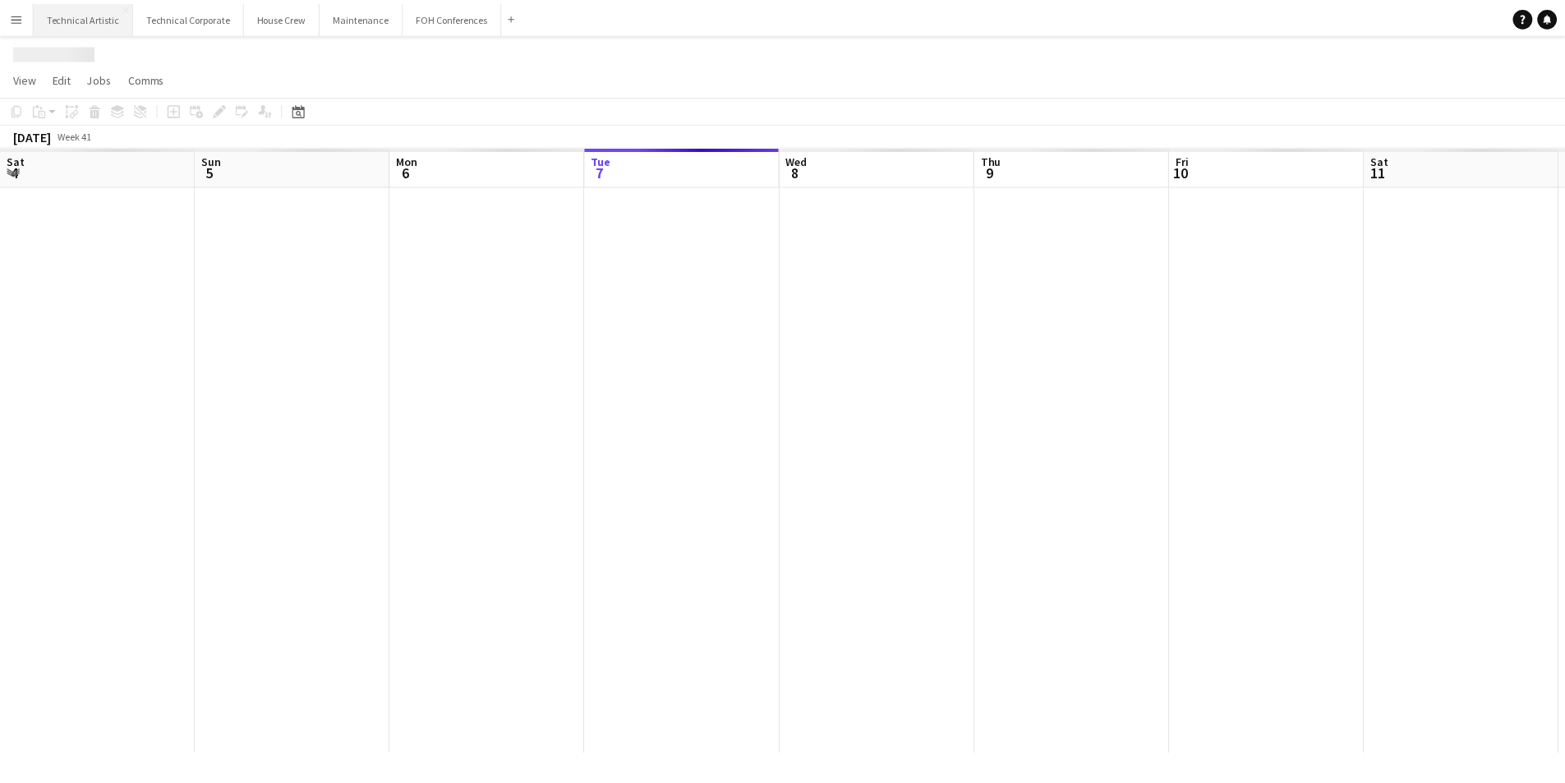
scroll to position [0, 393]
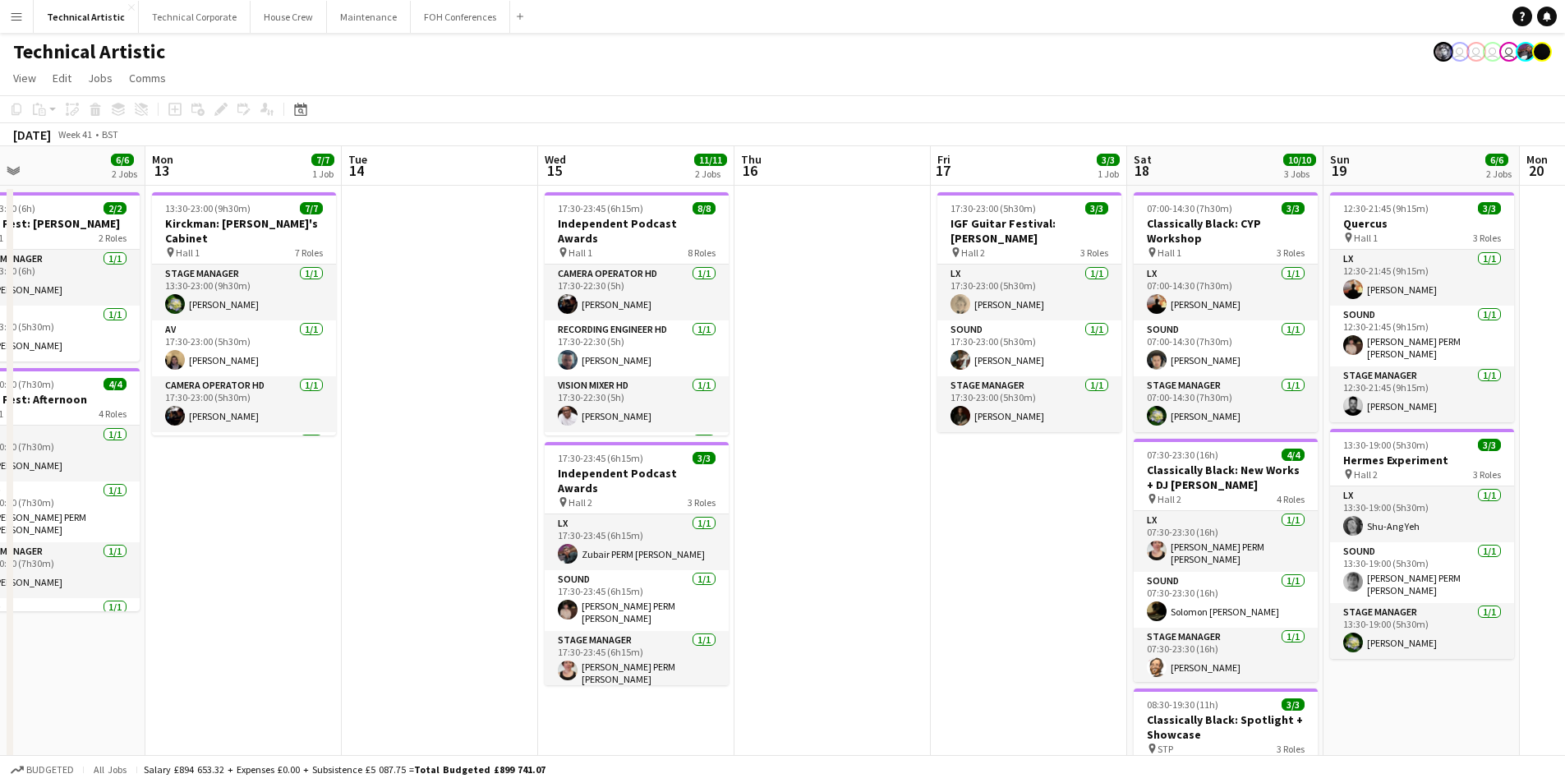
drag, startPoint x: 1291, startPoint y: 638, endPoint x: 288, endPoint y: 619, distance: 1003.5
click at [288, 619] on app-calendar-viewport "Fri 10 7/7 3 Jobs Sat 11 9/9 3 Jobs Sun 12 6/6 2 Jobs Mon 13 7/7 1 Job Tue 14 W…" at bounding box center [782, 555] width 1565 height 818
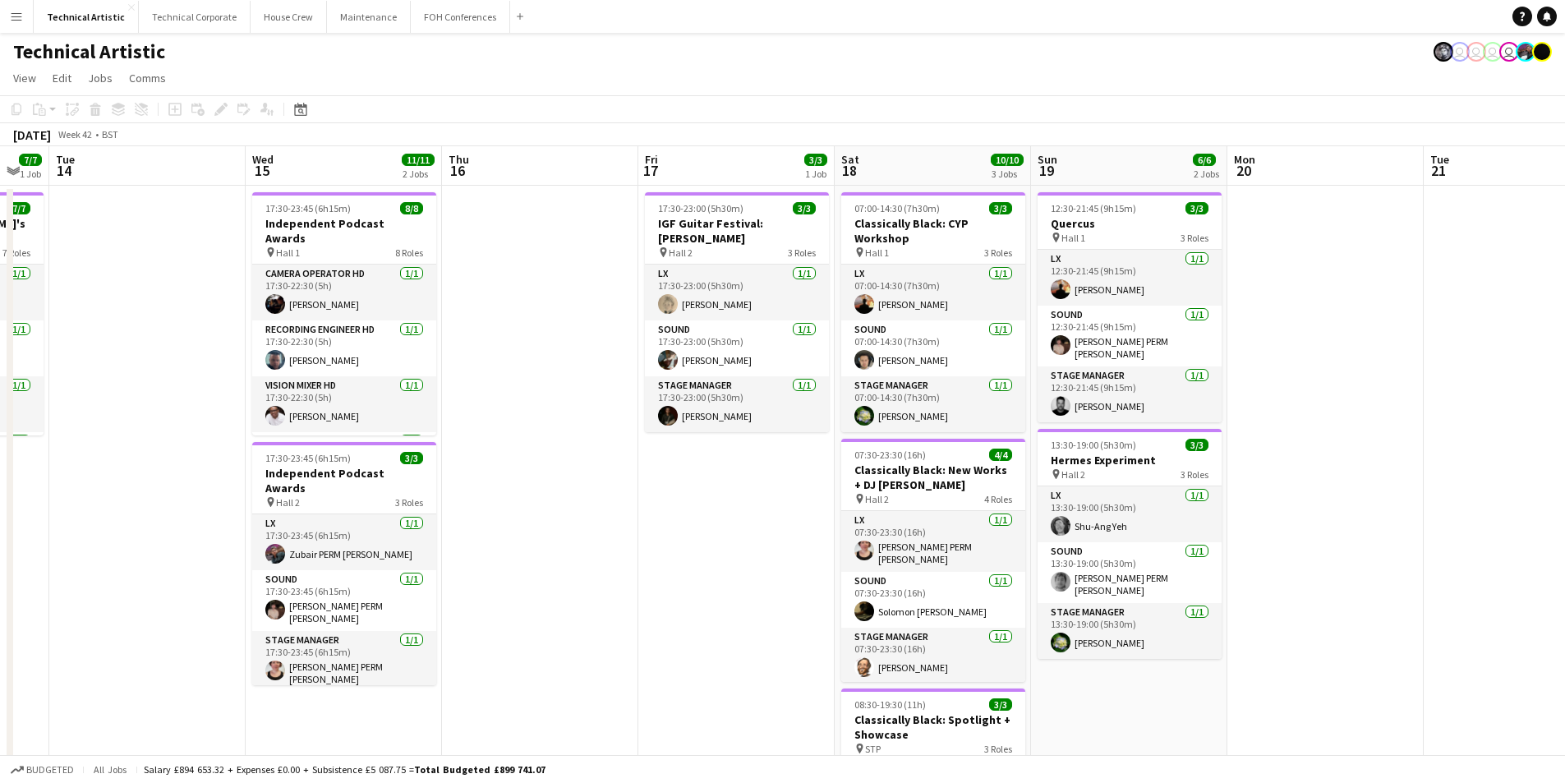
scroll to position [0, 565]
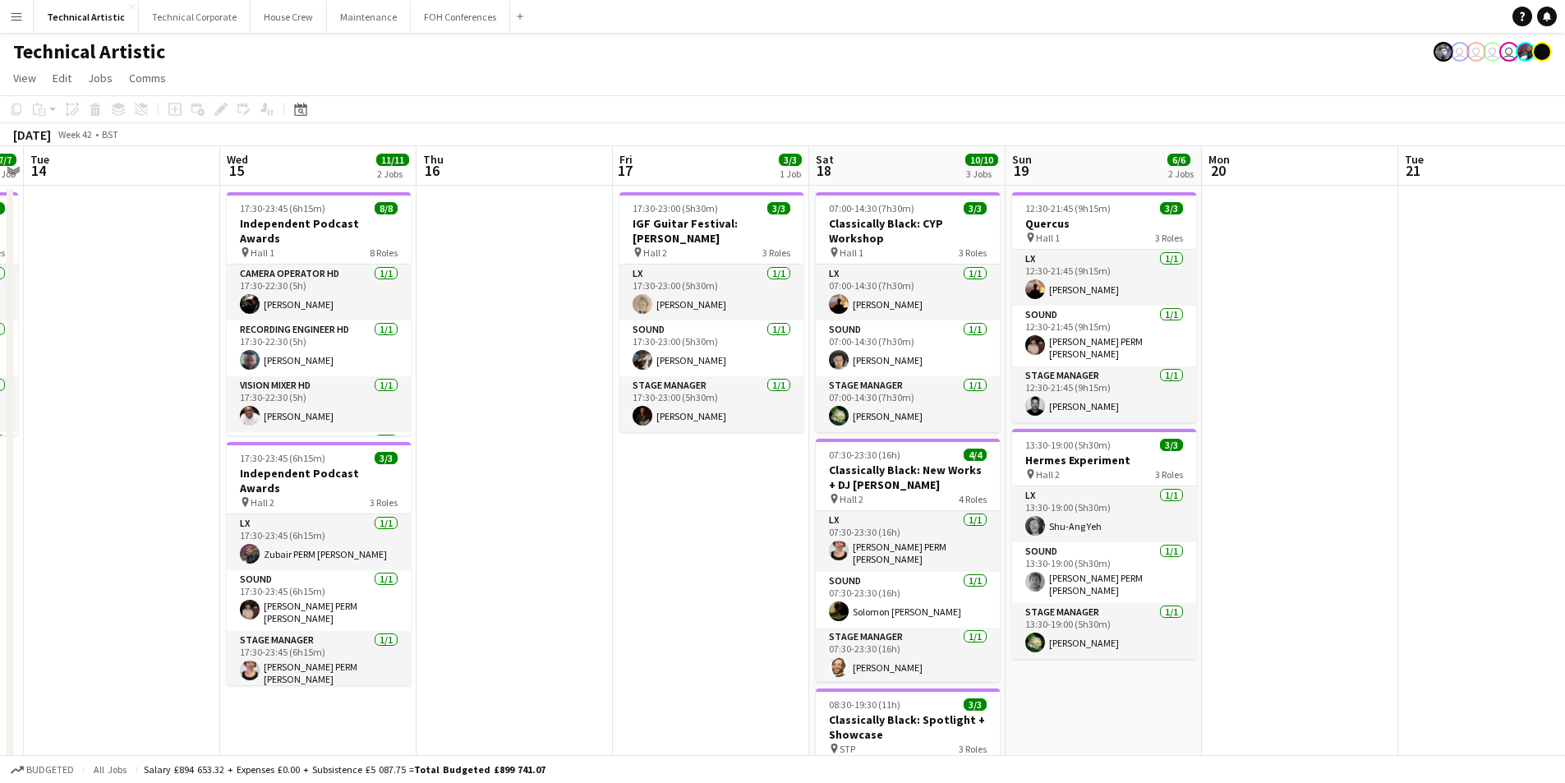
drag, startPoint x: 1470, startPoint y: 723, endPoint x: 1153, endPoint y: 706, distance: 317.7
click at [1153, 706] on app-calendar-viewport "Sat 11 9/9 3 Jobs Sun 12 6/6 2 Jobs Mon 13 7/7 1 Job Tue 14 Wed 15 11/11 2 Jobs…" at bounding box center [782, 555] width 1565 height 818
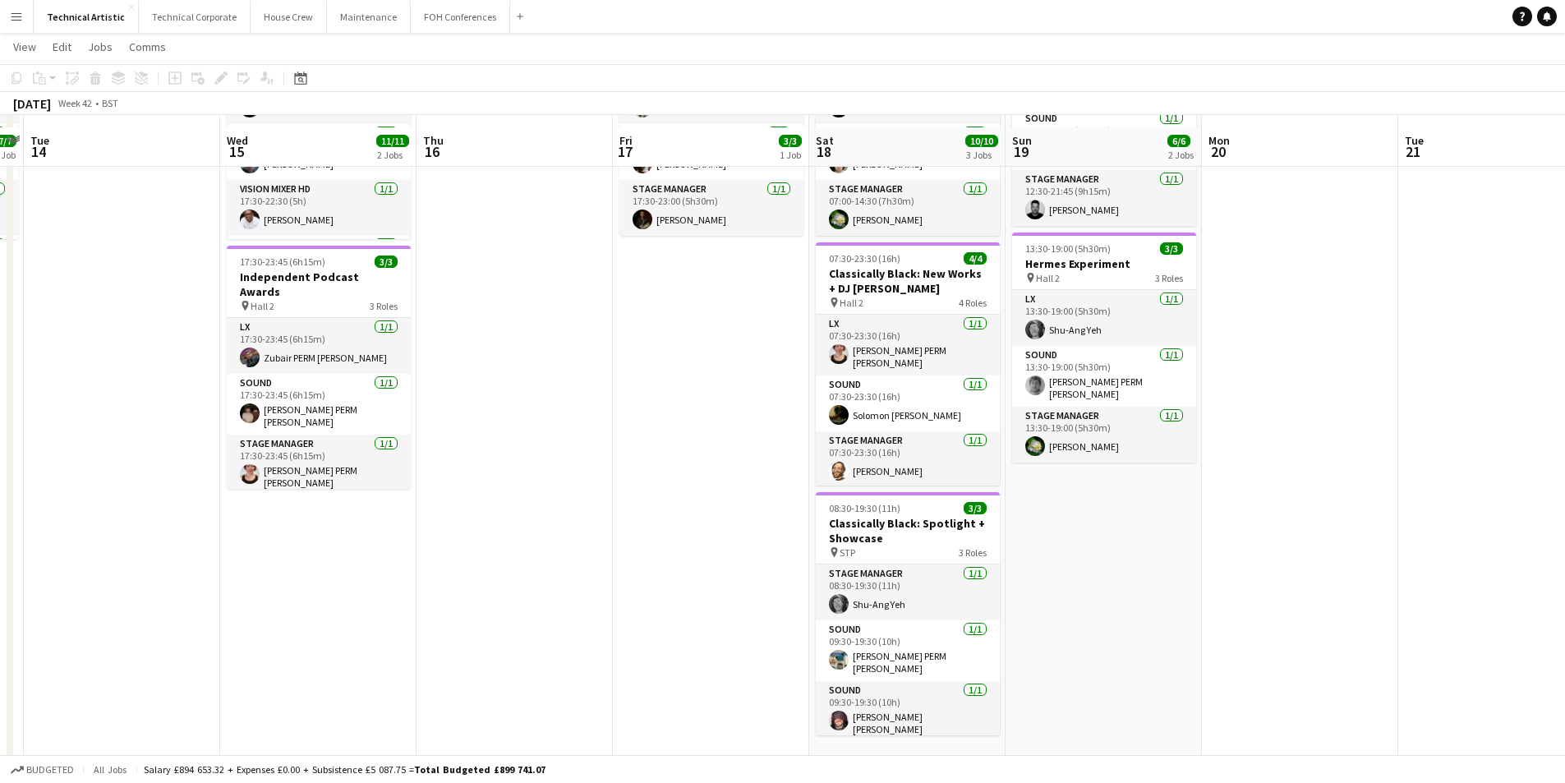
scroll to position [207, 0]
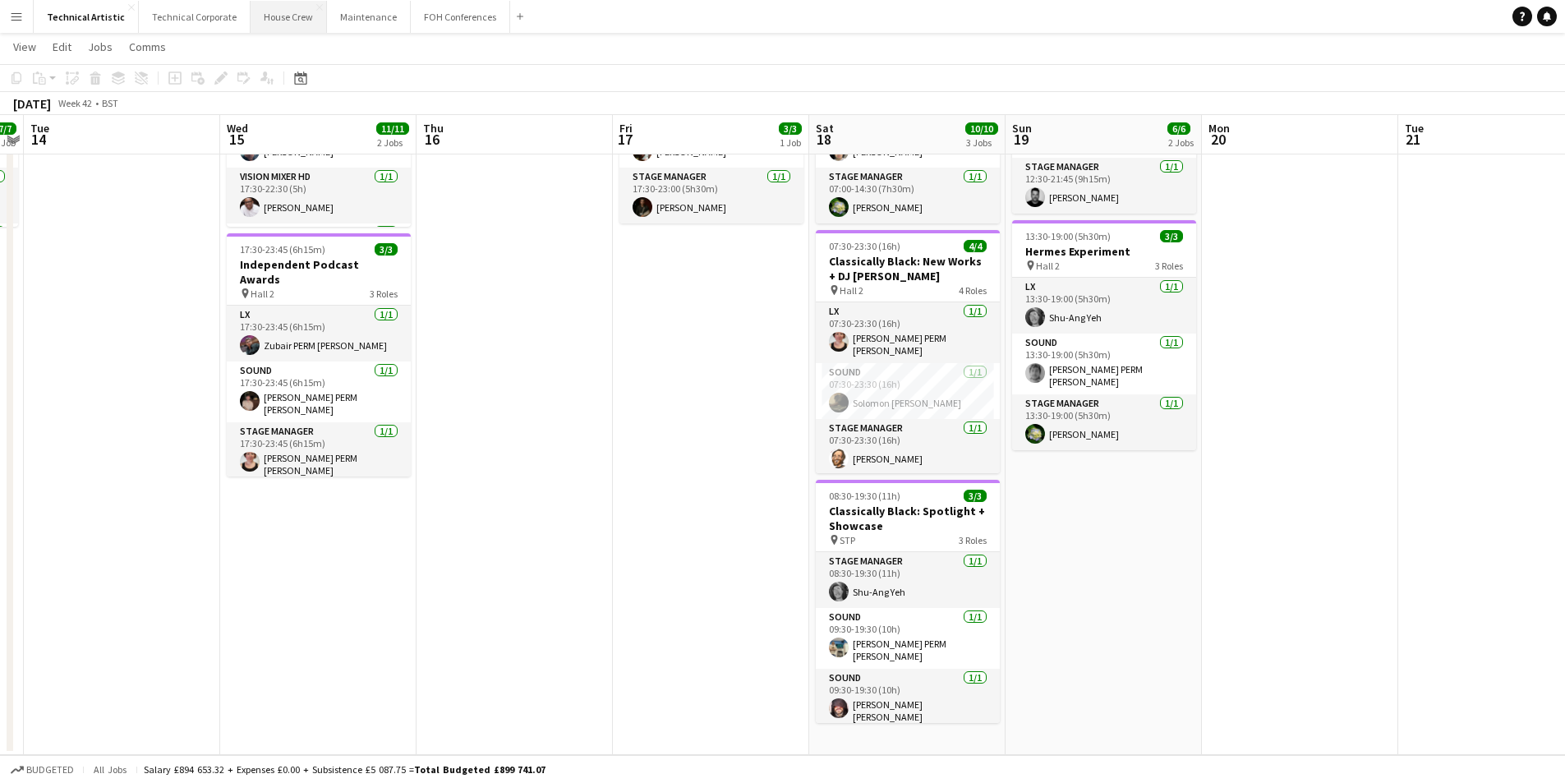
click at [268, 27] on button "House Crew Close" at bounding box center [289, 17] width 76 height 32
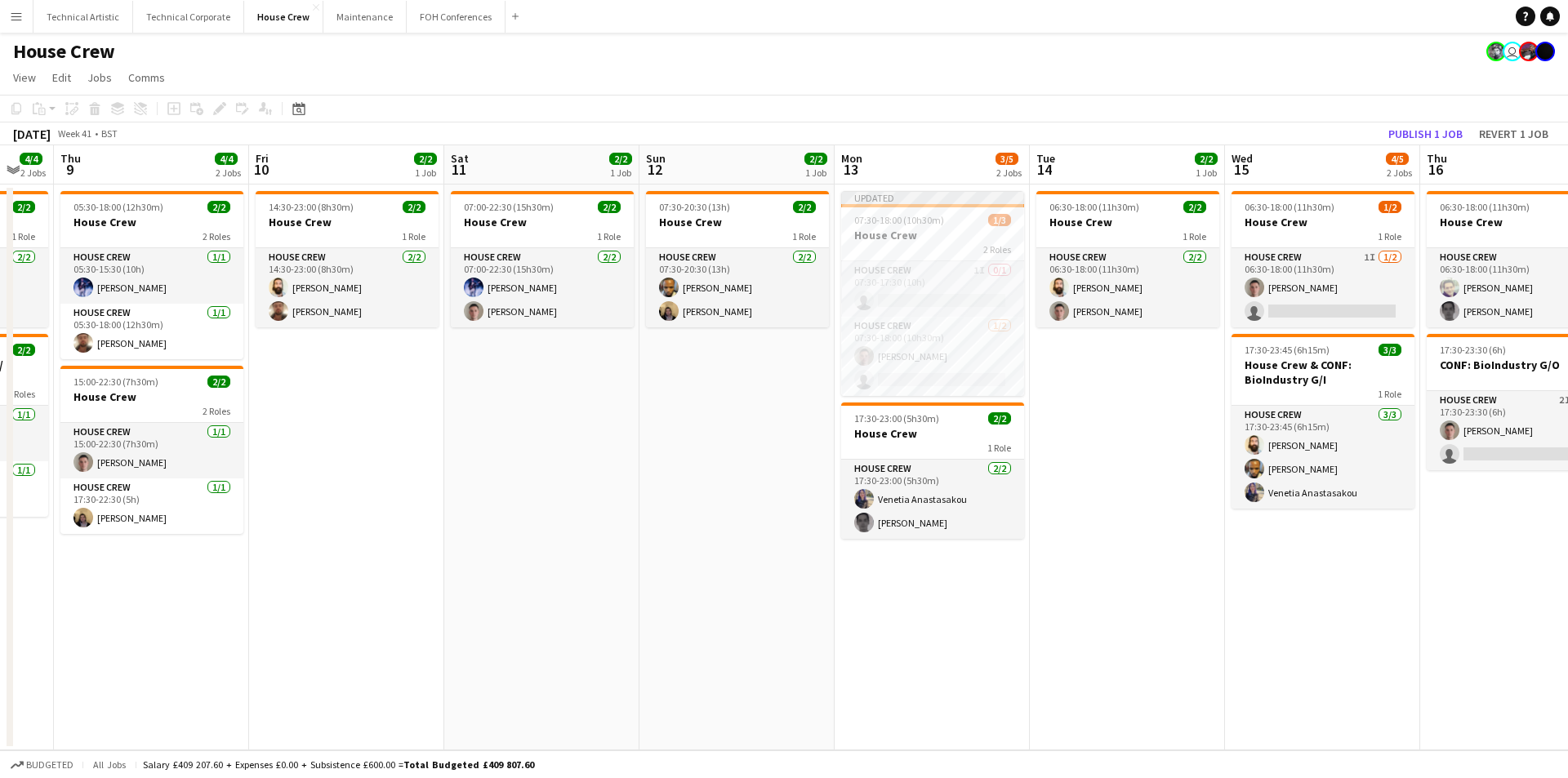
scroll to position [0, 547]
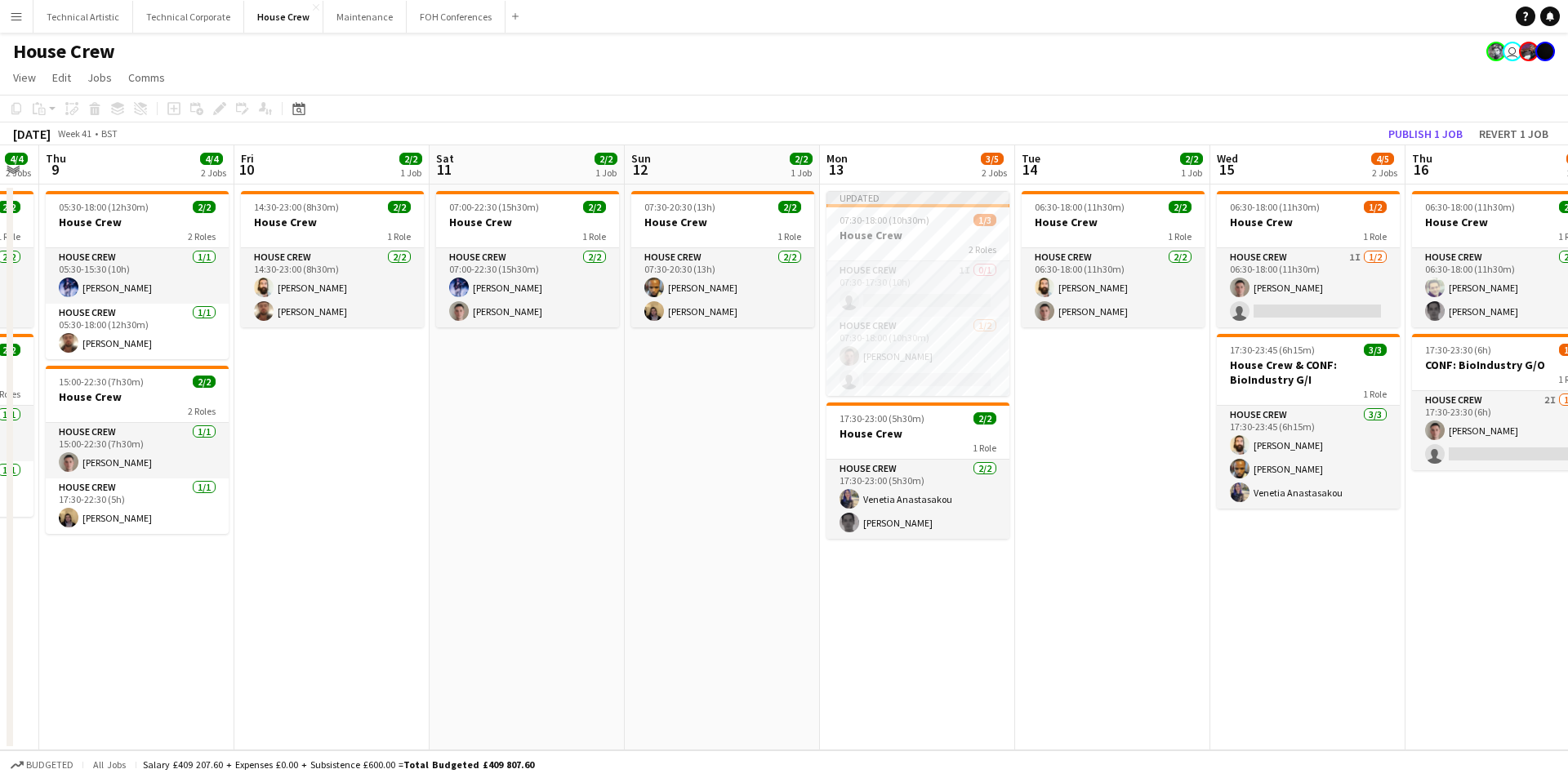
drag, startPoint x: 1445, startPoint y: 642, endPoint x: 898, endPoint y: 636, distance: 547.0
click at [898, 636] on app-calendar-viewport "Mon 6 4/4 2 Jobs Tue 7 6/6 3 Jobs Wed 8 4/4 2 Jobs Thu 9 4/4 2 Jobs Fri 10 2/2 …" at bounding box center [784, 447] width 1568 height 605
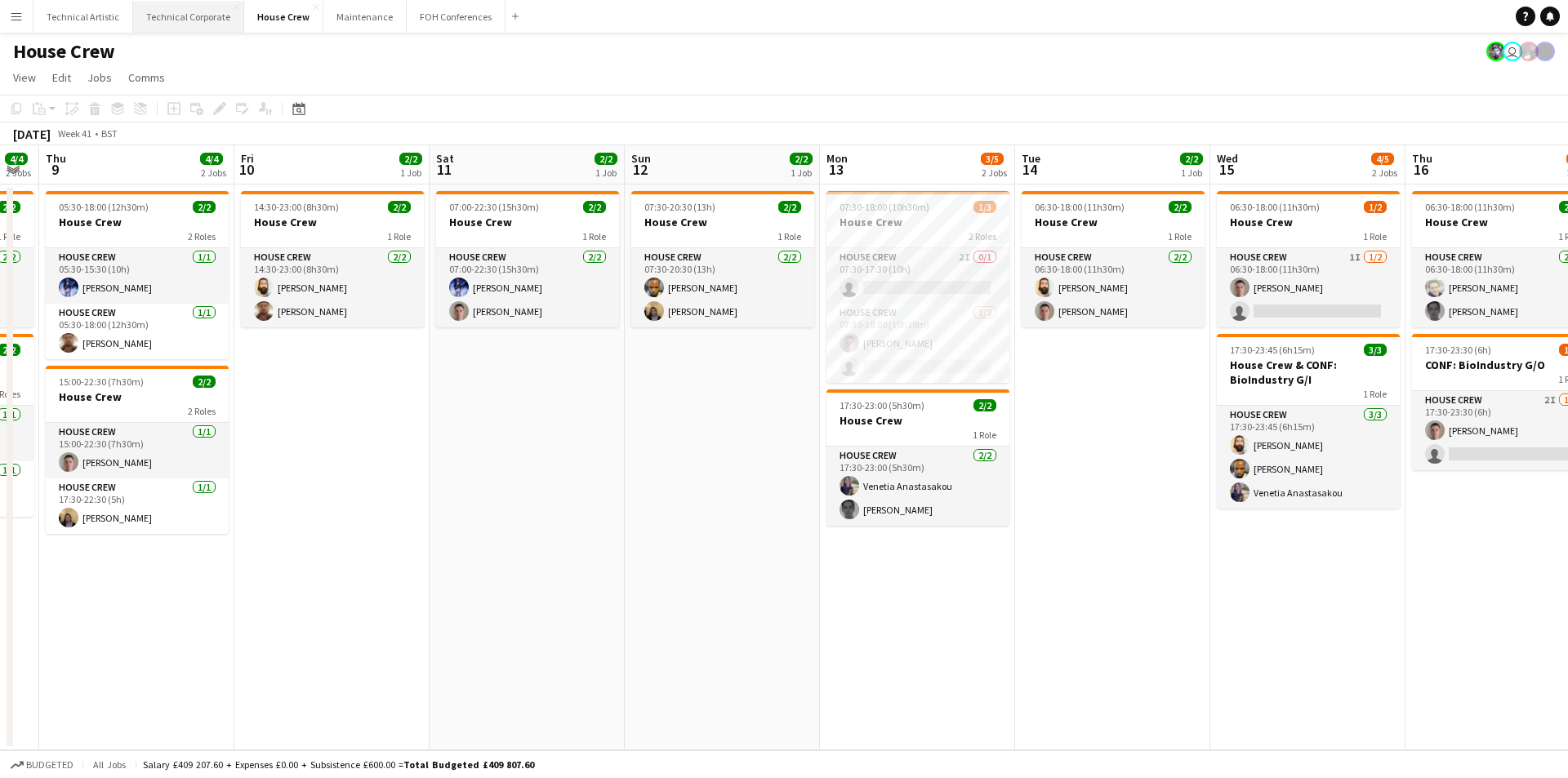
click at [183, 21] on button "Technical Corporate Close" at bounding box center [189, 17] width 111 height 32
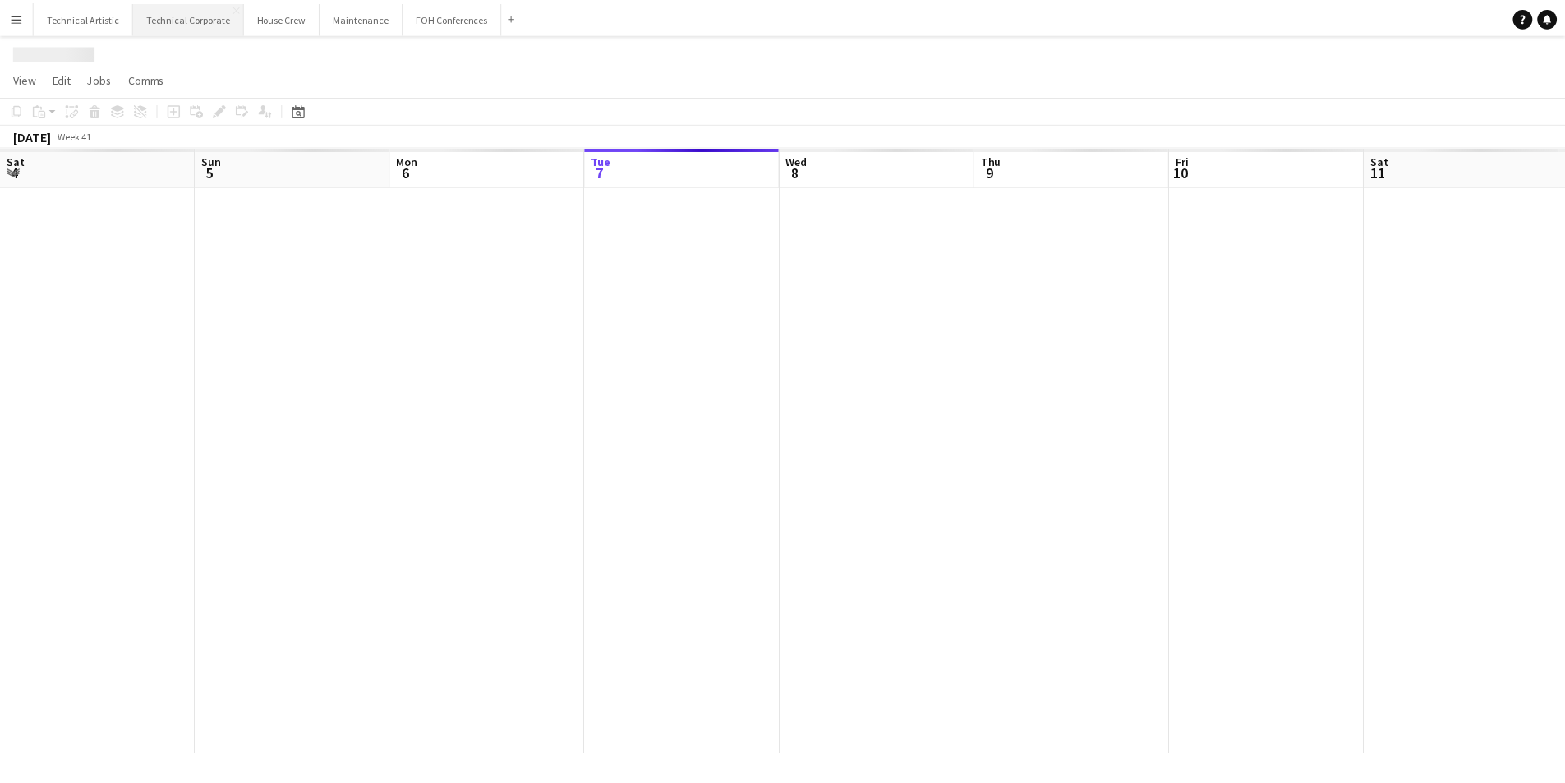
scroll to position [0, 393]
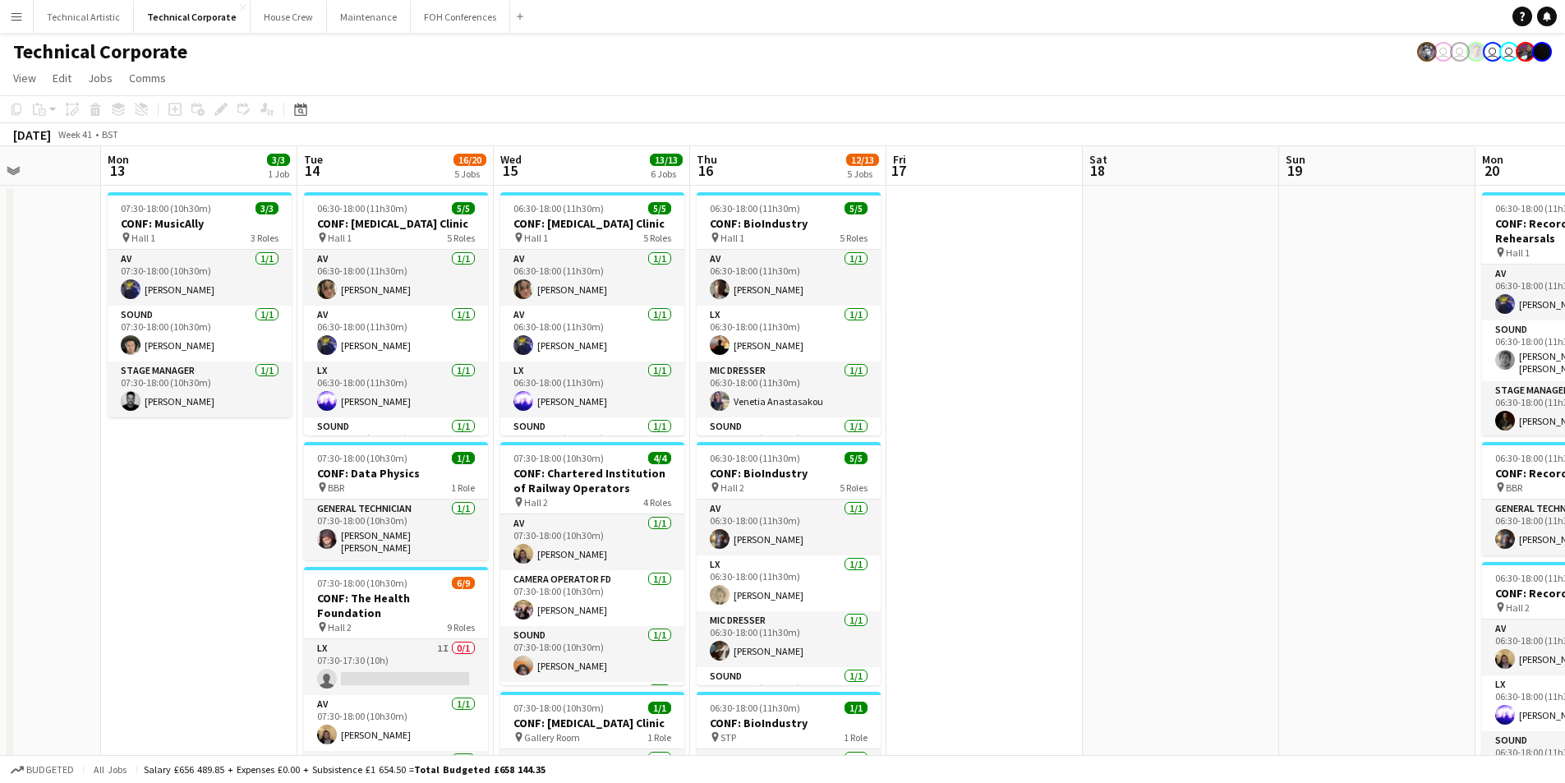
drag, startPoint x: 1387, startPoint y: 583, endPoint x: 113, endPoint y: 506, distance: 1276.0
click at [113, 506] on app-calendar-viewport "Fri 10 1/1 1 Job Sat 11 Sun 12 Mon 13 3/3 1 Job Tue 14 16/20 5 Jobs Wed 15 13/1…" at bounding box center [782, 762] width 1565 height 1233
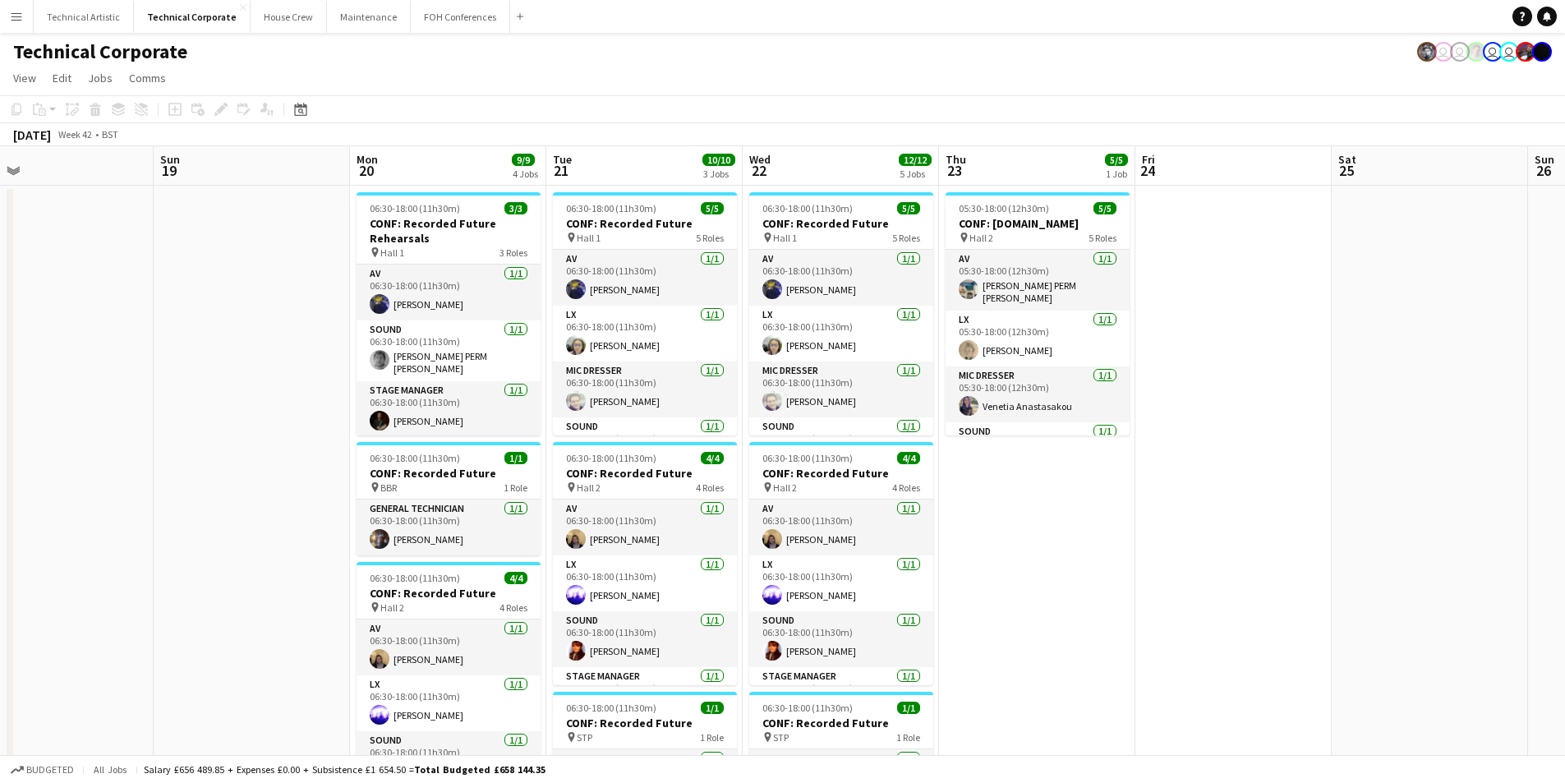
drag, startPoint x: 1253, startPoint y: 442, endPoint x: 127, endPoint y: 491, distance: 1126.9
click at [127, 491] on app-calendar-viewport "Thu 16 12/13 5 Jobs Fri 17 Sat 18 Sun 19 Mon 20 9/9 4 Jobs Tue 21 10/10 3 Jobs …" at bounding box center [782, 762] width 1565 height 1233
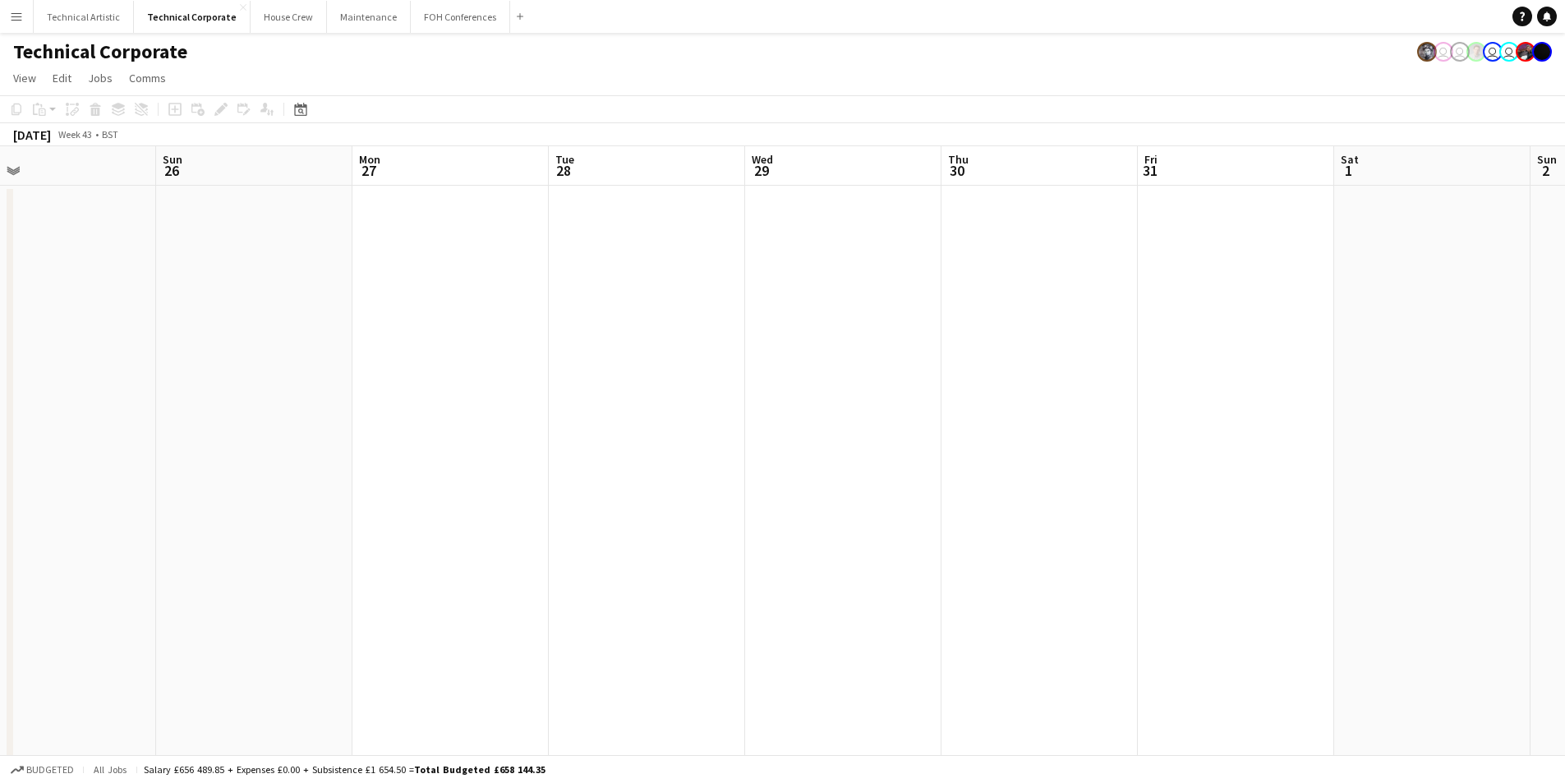
drag, startPoint x: 46, startPoint y: 566, endPoint x: 93, endPoint y: 564, distance: 46.9
click at [25, 570] on app-calendar-viewport "Wed 22 12/12 5 Jobs Thu 23 5/5 1 Job Fri 24 Sat 25 Sun 26 Mon 27 Tue 28 Wed 29 …" at bounding box center [782, 762] width 1565 height 1233
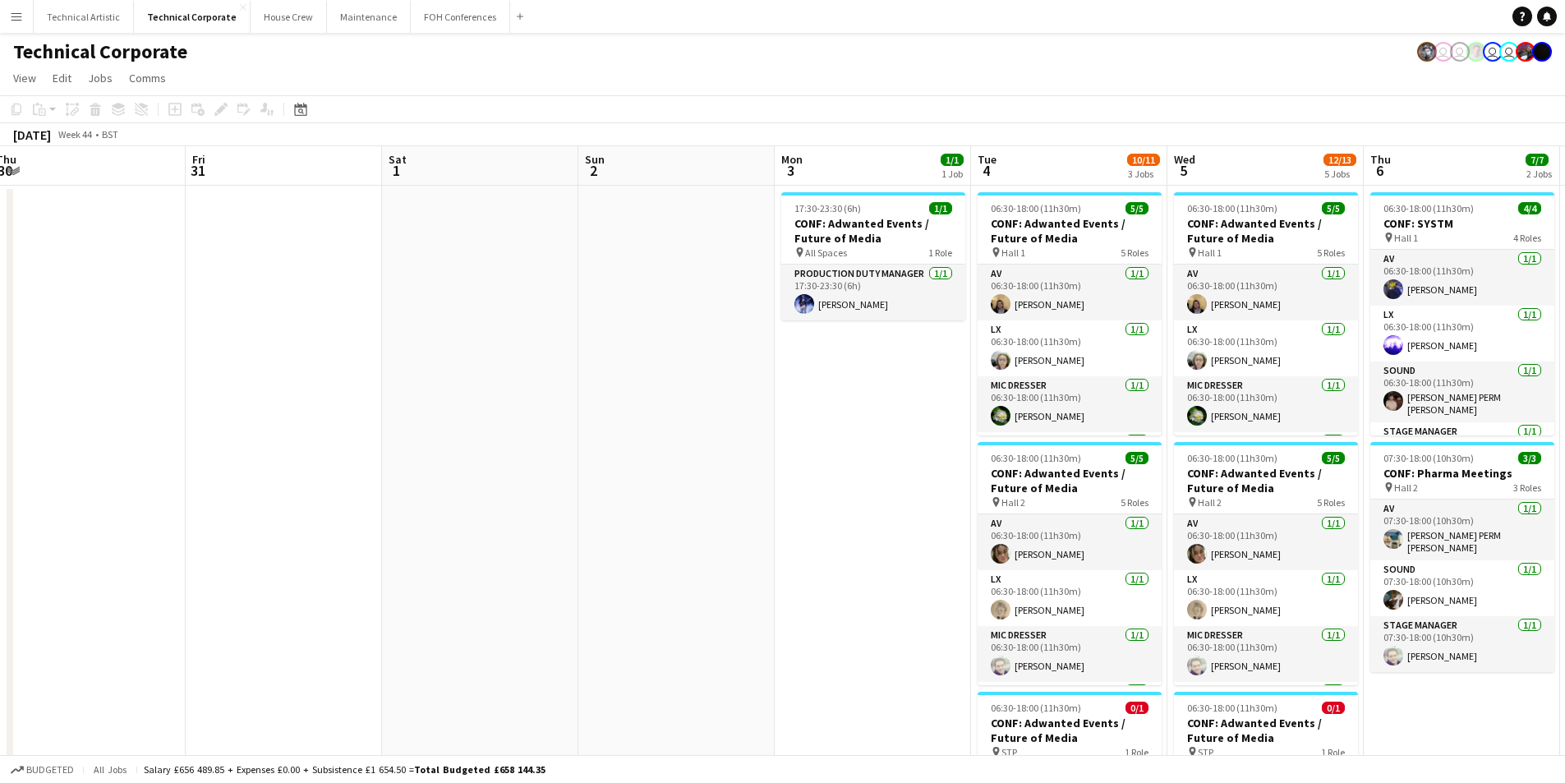
drag, startPoint x: 1088, startPoint y: 546, endPoint x: 362, endPoint y: 565, distance: 726.7
click at [348, 566] on app-calendar-viewport "Mon 27 Tue 28 Wed 29 Thu 30 Fri 31 Sat 1 Sun 2 Mon 3 1/1 1 Job Tue 4 10/11 3 Jo…" at bounding box center [782, 762] width 1565 height 1233
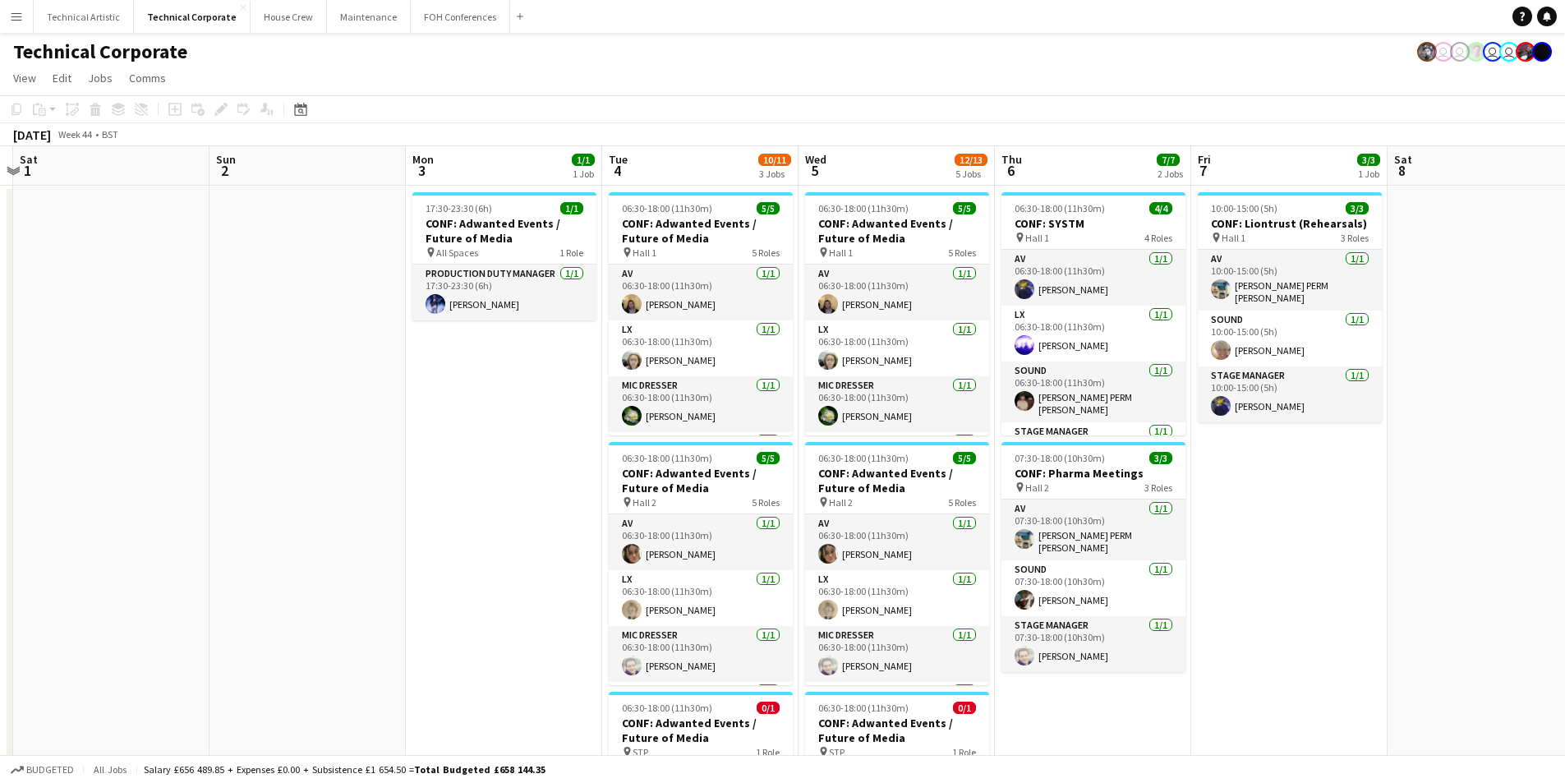
drag, startPoint x: 791, startPoint y: 546, endPoint x: 221, endPoint y: 524, distance: 570.7
click at [224, 528] on app-calendar-viewport "Wed 29 Thu 30 Fri 31 Sat 1 Sun 2 Mon 3 1/1 1 Job Tue 4 10/11 3 Jobs Wed 5 12/13…" at bounding box center [782, 762] width 1565 height 1233
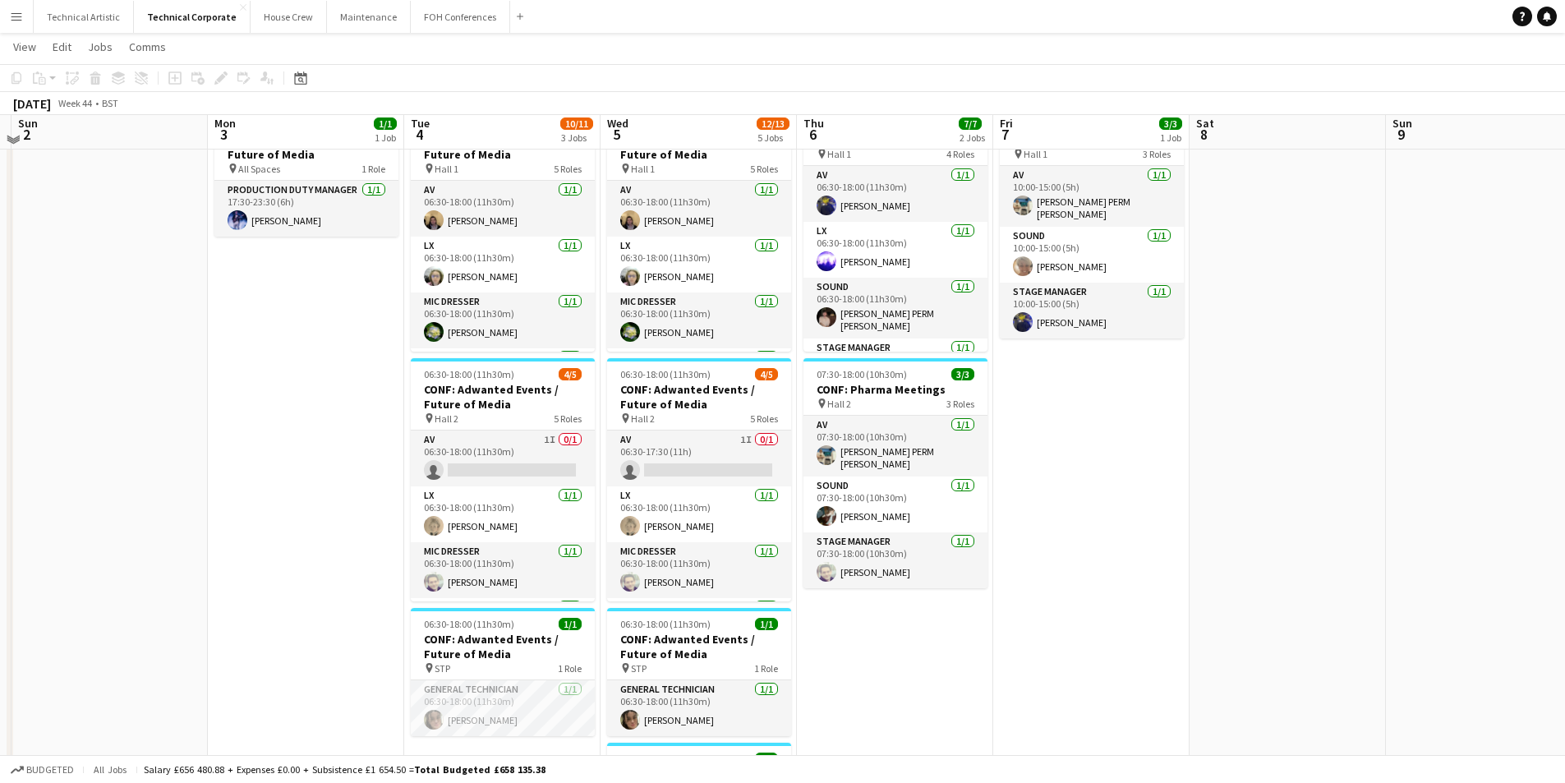
scroll to position [0, 0]
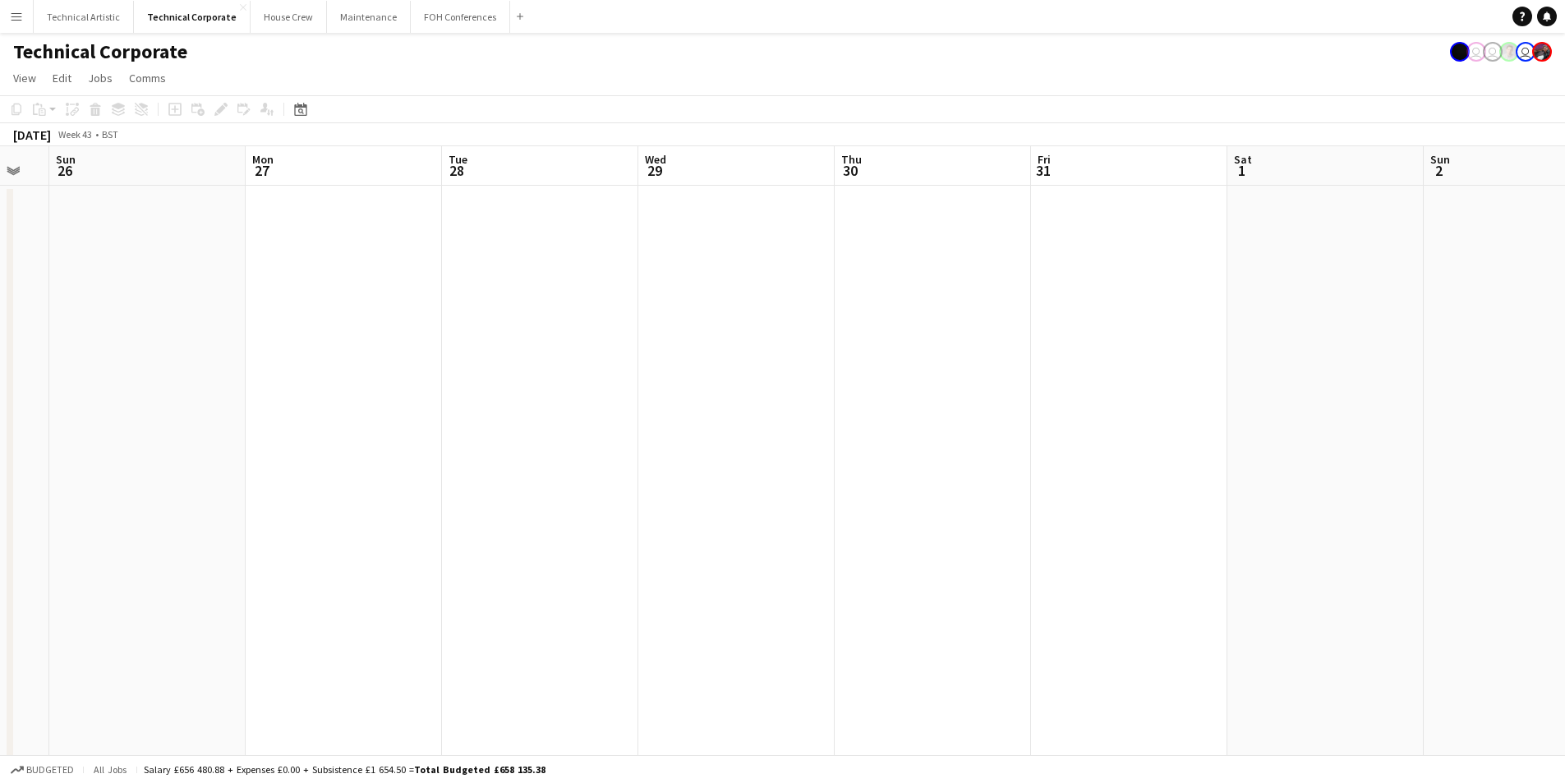
drag, startPoint x: 101, startPoint y: 331, endPoint x: 1397, endPoint y: 404, distance: 1298.0
click at [1546, 405] on app-calendar-viewport "Fri 24 Sat 25 Sun 26 Mon 27 Tue 28 Wed 29 Thu 30 Fri 31 Sat 1 Sun 2 Mon 3 1/1 1…" at bounding box center [782, 762] width 1565 height 1233
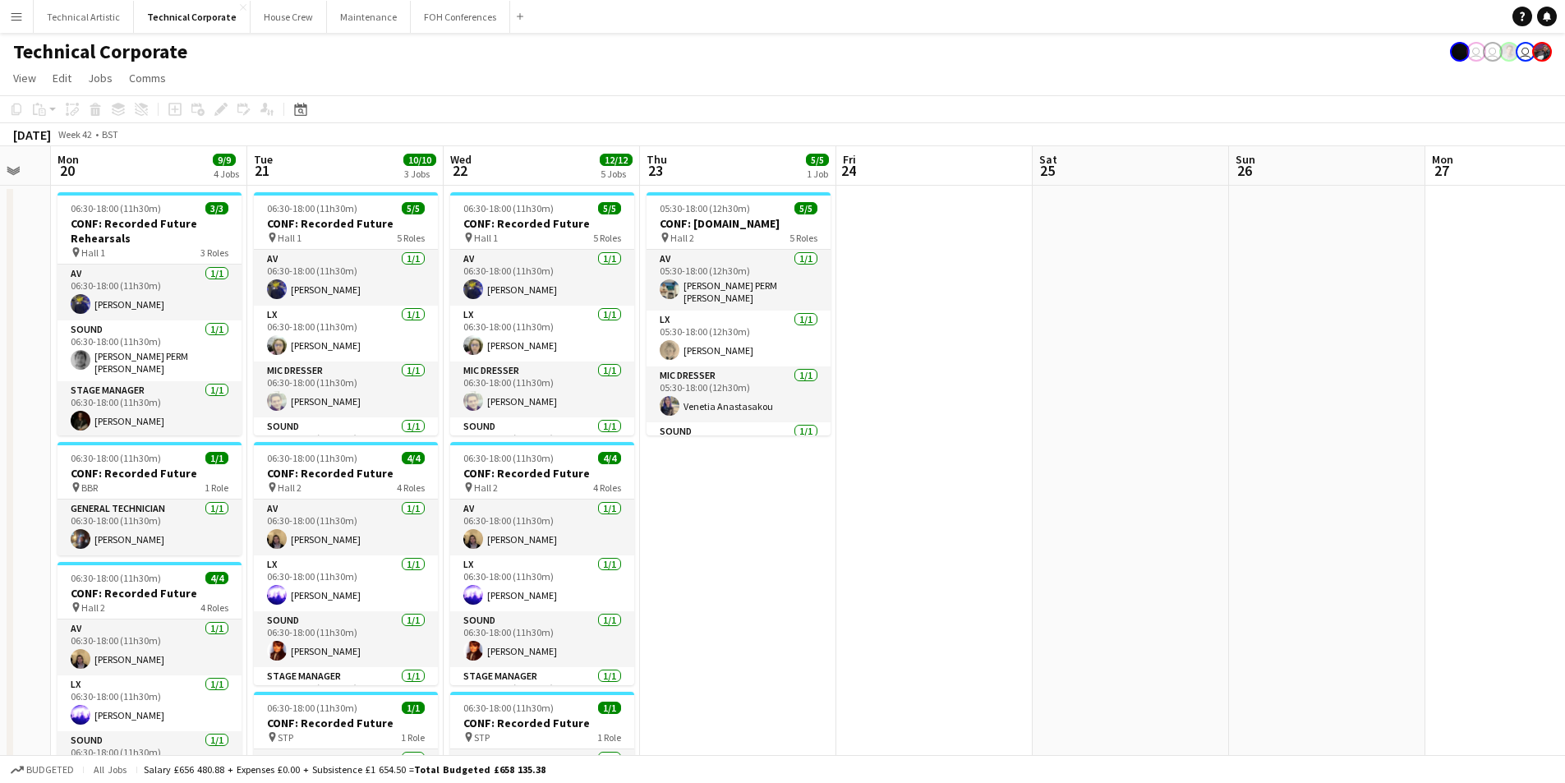
drag, startPoint x: 419, startPoint y: 404, endPoint x: 1530, endPoint y: 420, distance: 1111.1
click at [1565, 409] on html "Menu Boards Boards Boards All jobs Status Workforce Workforce My Workforce Recr…" at bounding box center [782, 703] width 1565 height 1407
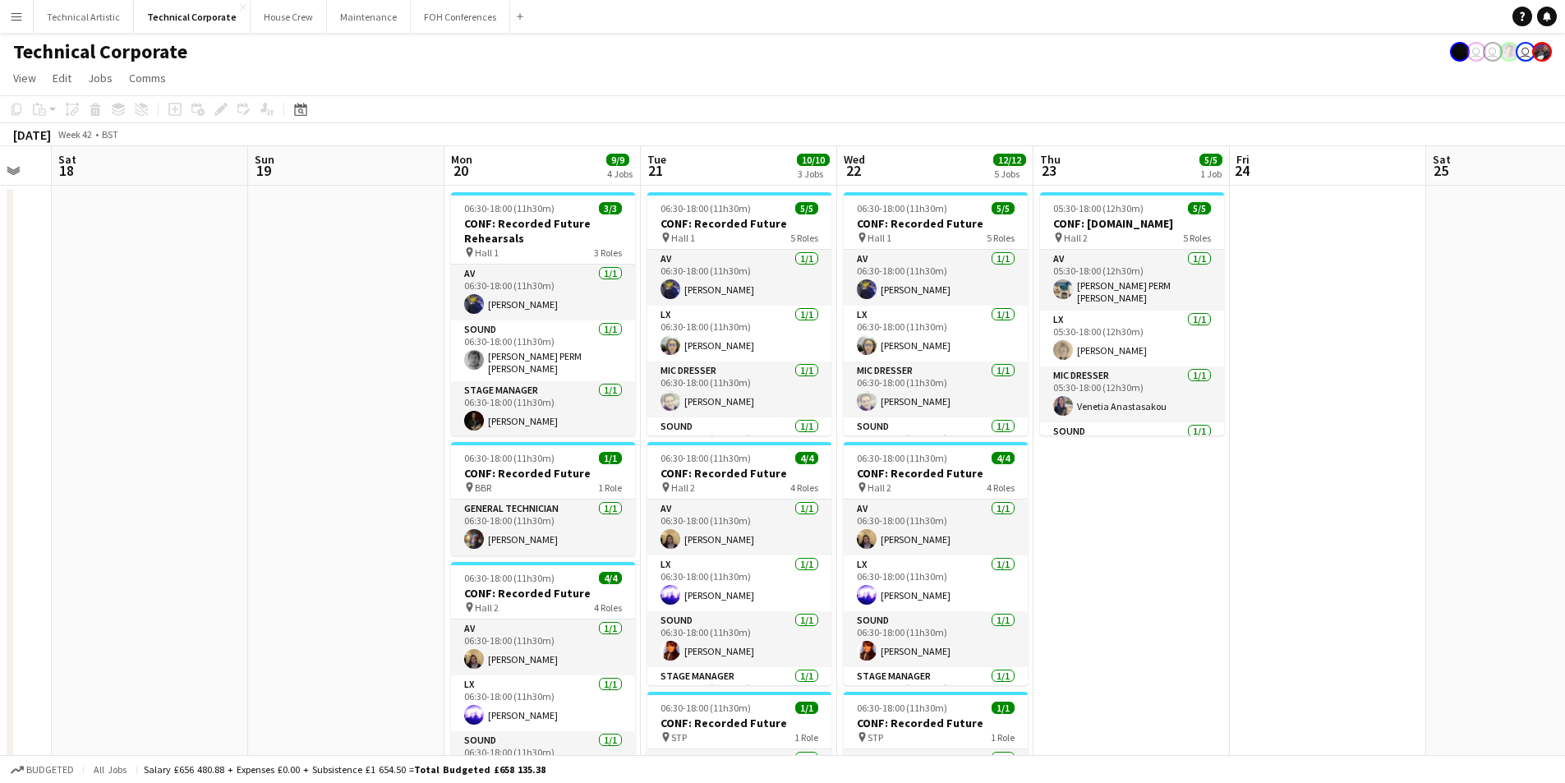
scroll to position [0, 596]
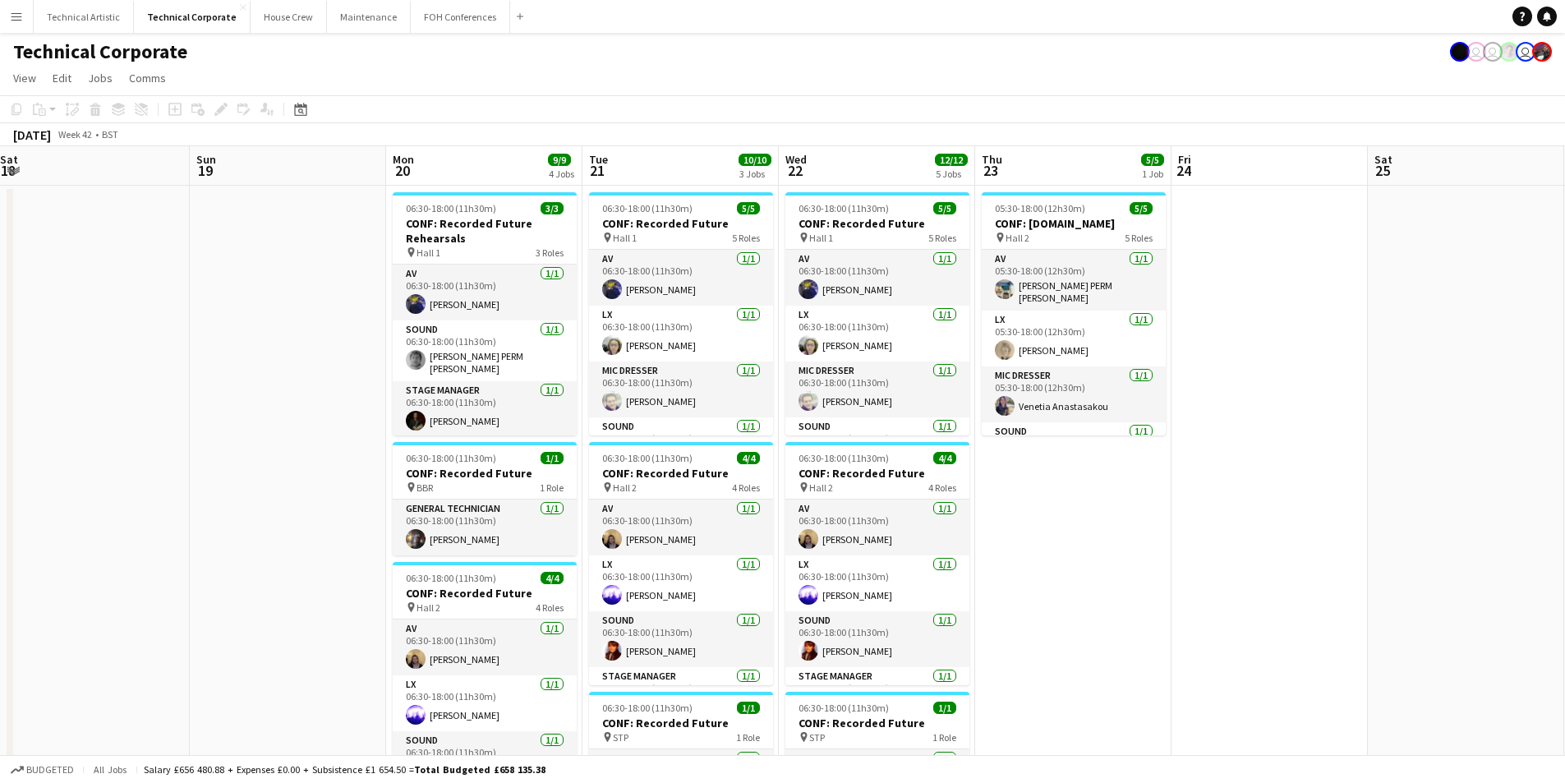
drag, startPoint x: 867, startPoint y: 637, endPoint x: 1202, endPoint y: 602, distance: 337.0
click at [1202, 602] on app-calendar-viewport "Wed 15 13/13 6 Jobs Thu 16 12/13 5 Jobs Fri 17 Sat 18 Sun 19 Mon 20 9/9 4 Jobs …" at bounding box center [782, 762] width 1565 height 1233
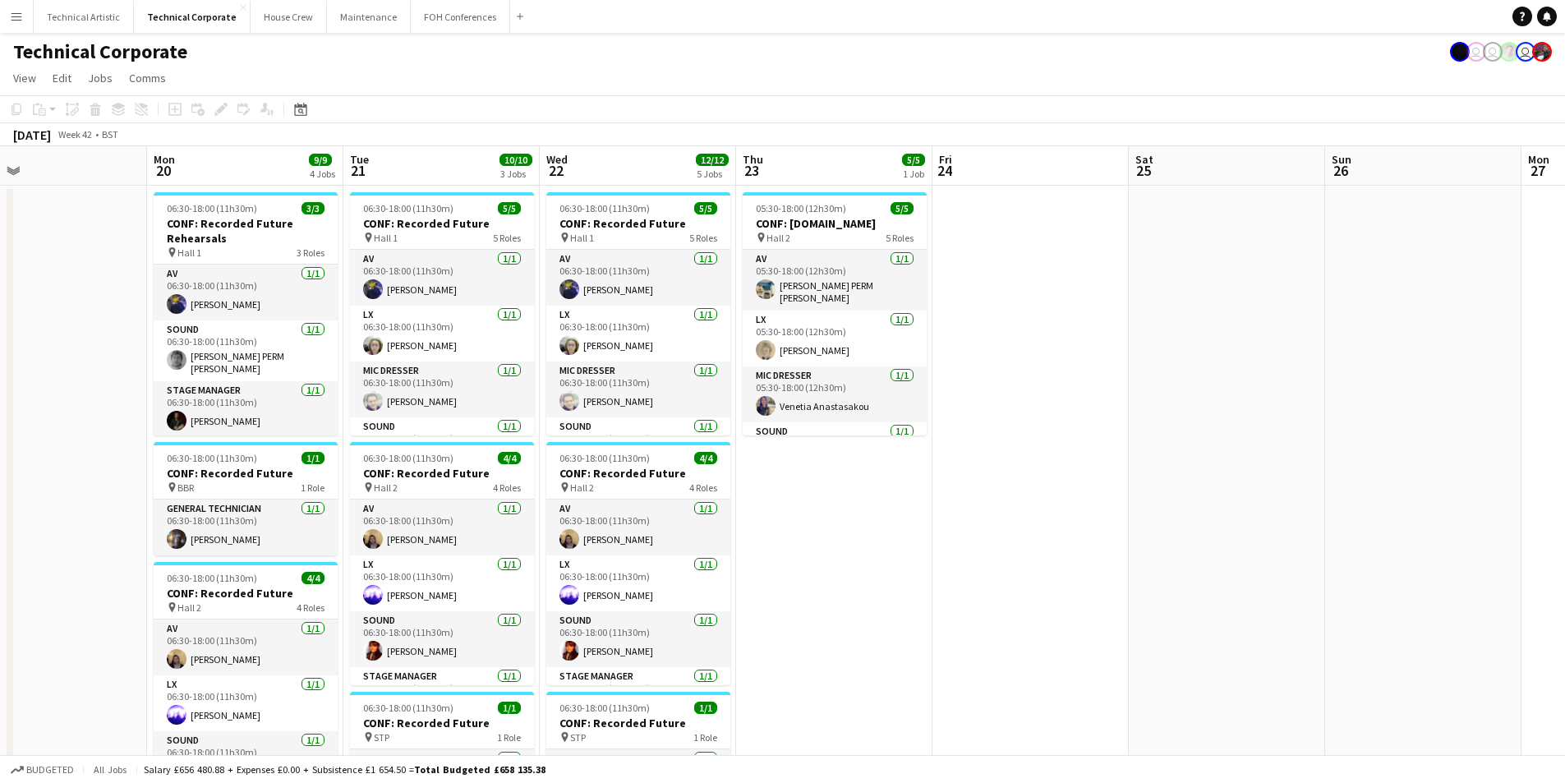
scroll to position [0, 417]
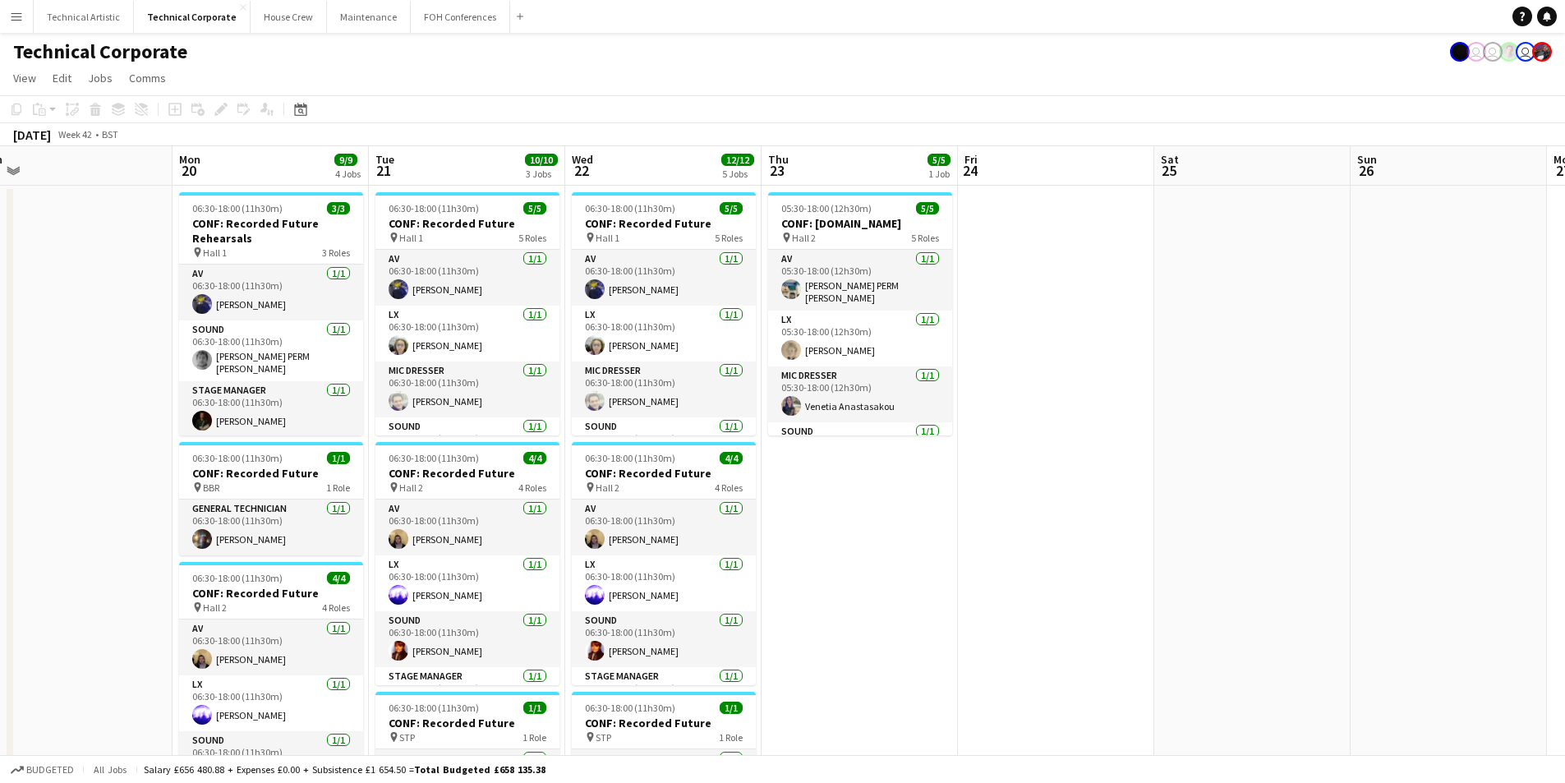
drag, startPoint x: 1489, startPoint y: 564, endPoint x: 1272, endPoint y: 531, distance: 219.4
click at [1311, 523] on app-calendar-viewport "Fri 17 Sat 18 Sun 19 Mon 20 9/9 4 Jobs Tue 21 10/10 3 Jobs Wed 22 12/12 5 Jobs …" at bounding box center [782, 762] width 1565 height 1233
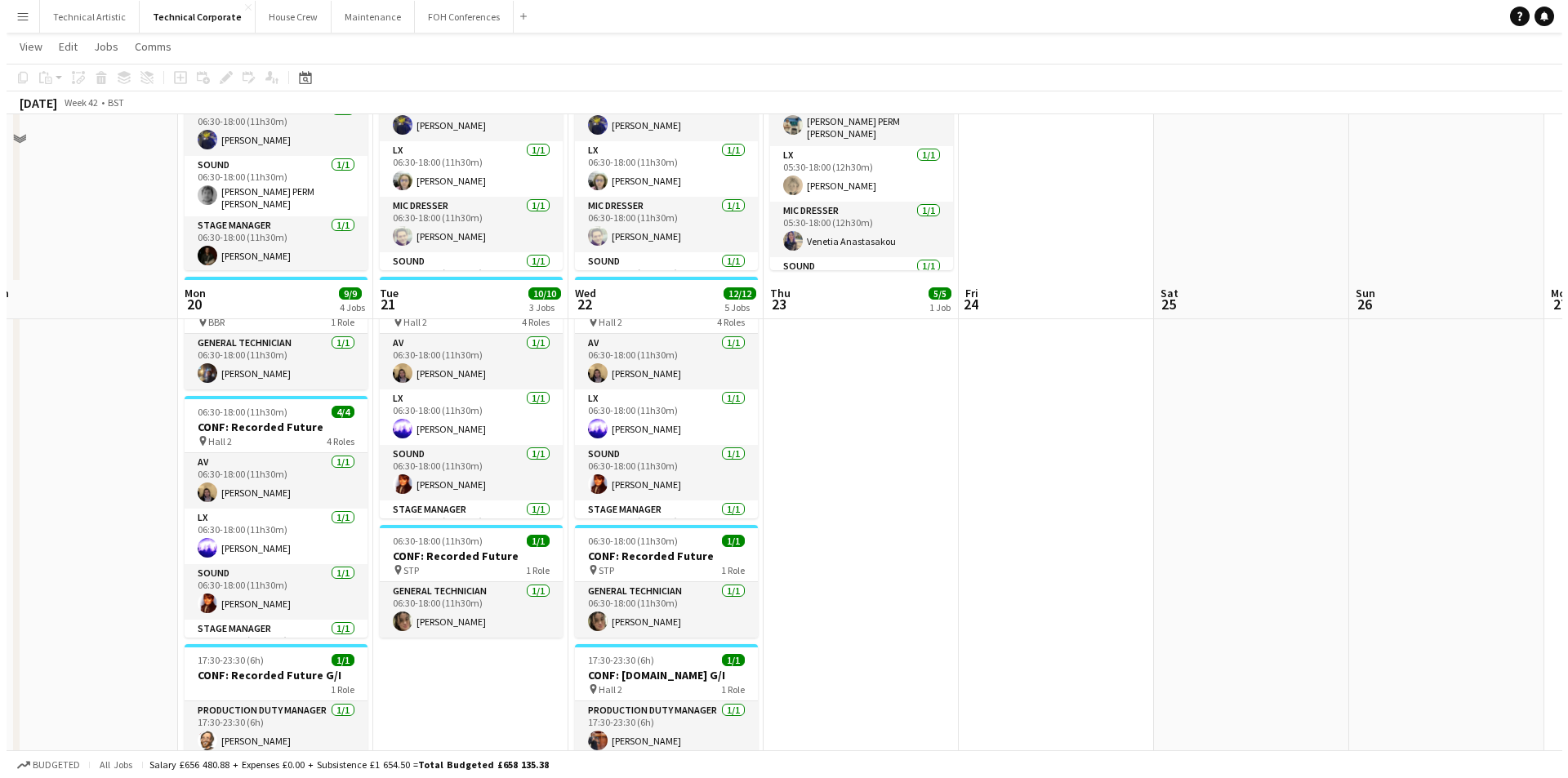
scroll to position [0, 0]
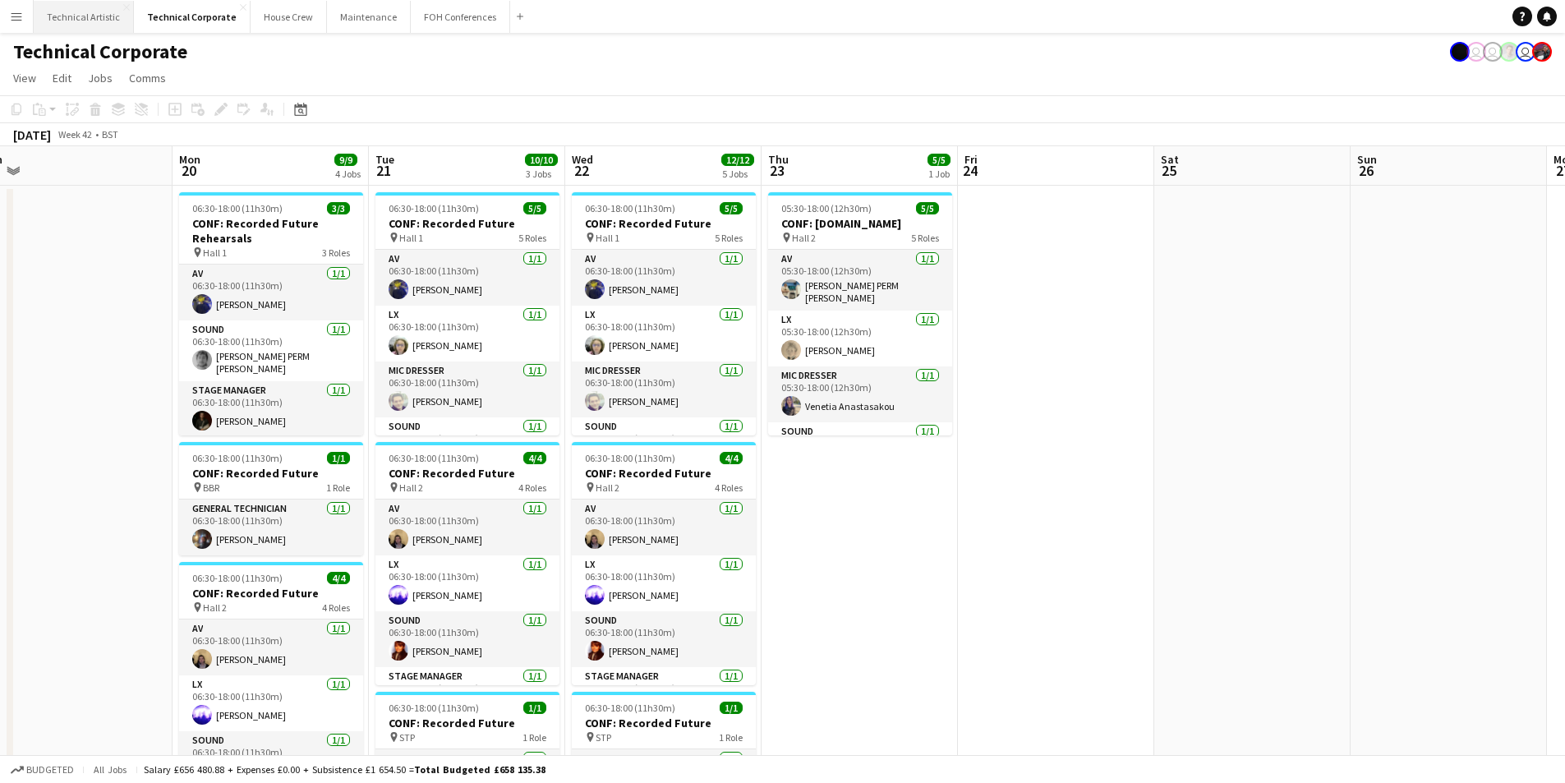
click at [53, 13] on button "Technical Artistic Close" at bounding box center [84, 17] width 100 height 32
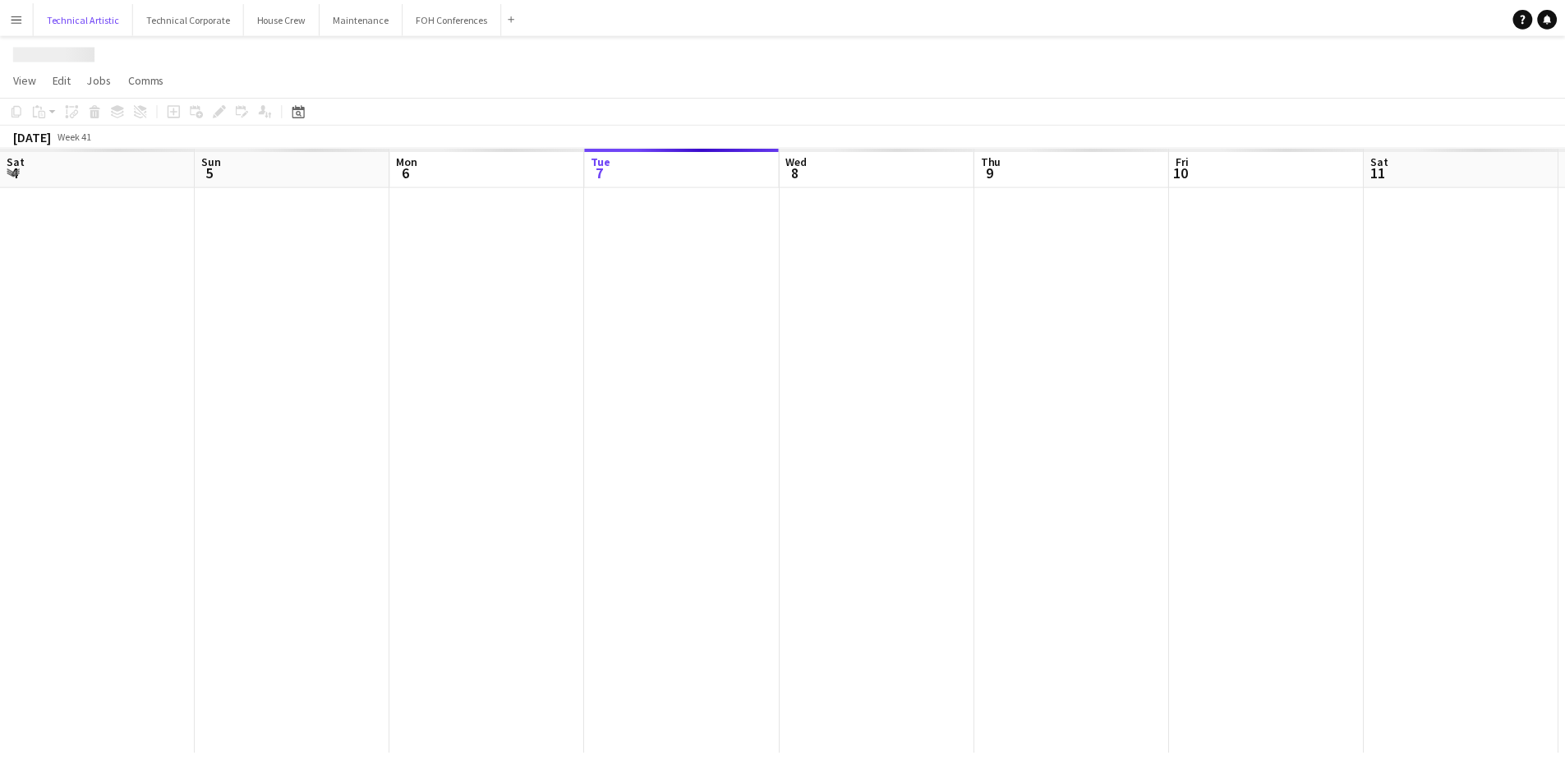
scroll to position [0, 393]
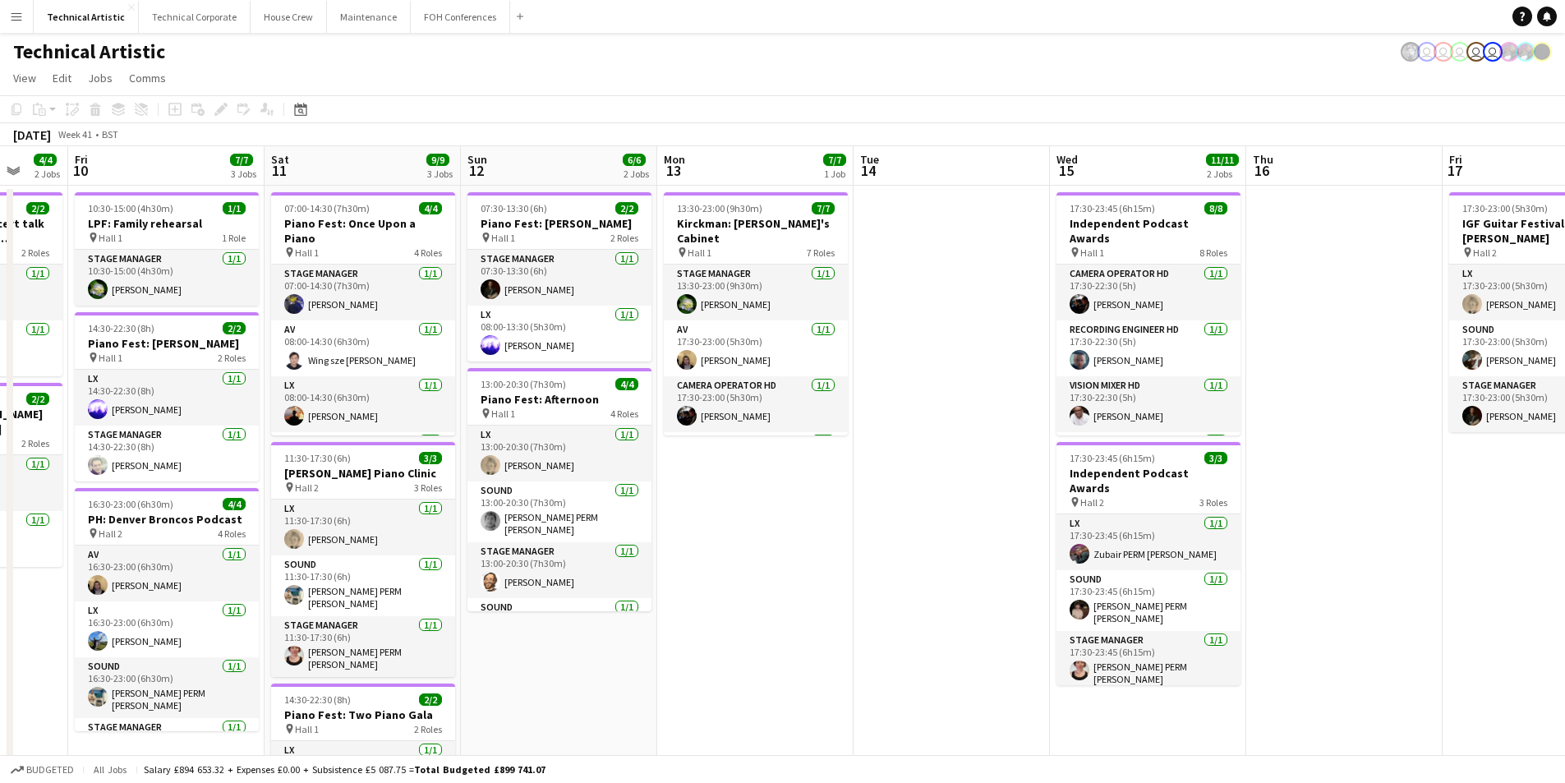
drag, startPoint x: 1496, startPoint y: 665, endPoint x: 427, endPoint y: 614, distance: 1070.3
click at [427, 615] on app-calendar-viewport "Tue 7 Wed 8 Thu 9 4/4 2 Jobs Fri 10 7/7 3 Jobs Sat 11 9/9 3 Jobs Sun 12 6/6 2 J…" at bounding box center [782, 555] width 1565 height 818
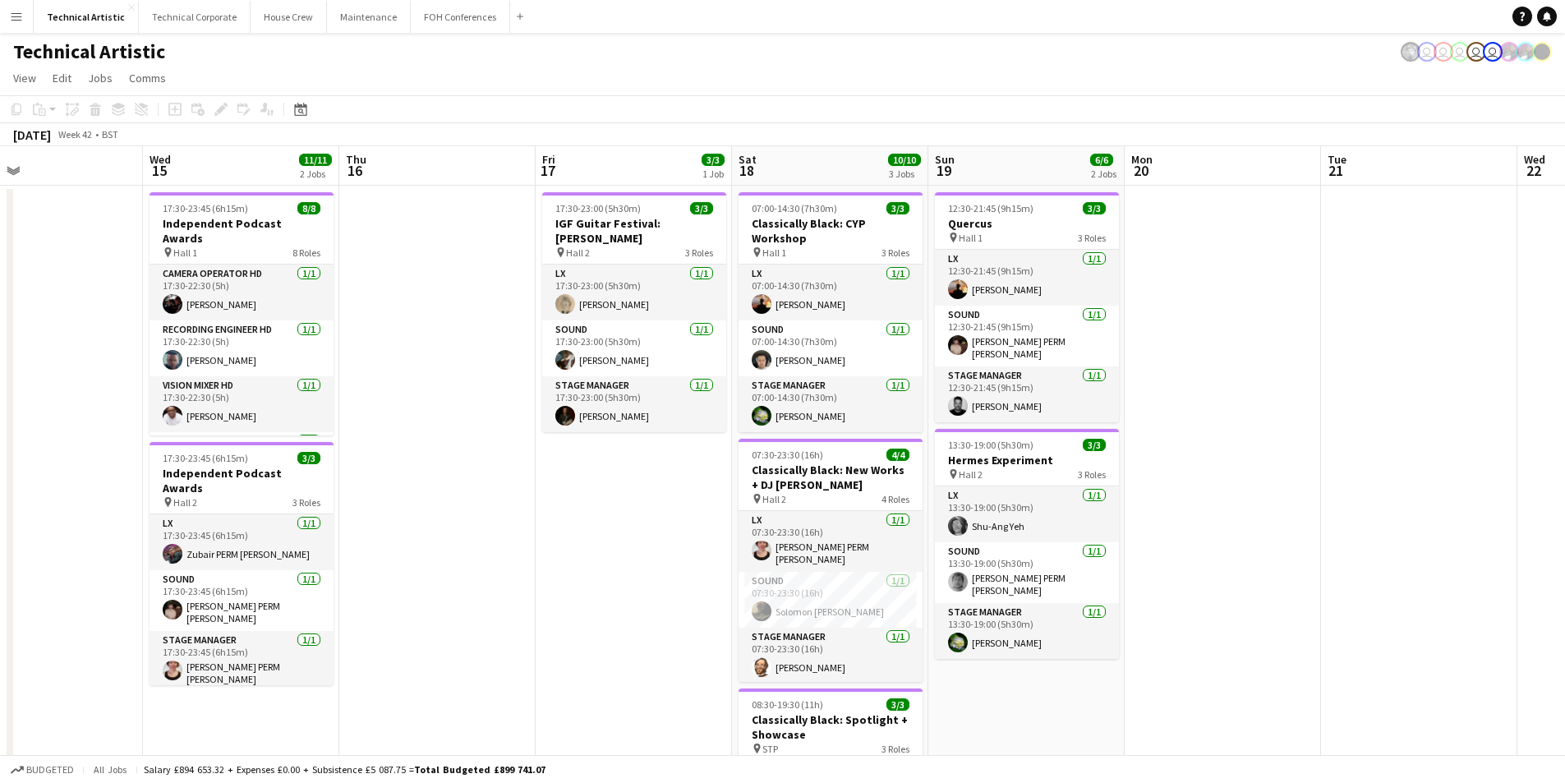
drag, startPoint x: 1126, startPoint y: 605, endPoint x: 612, endPoint y: 609, distance: 513.6
click at [612, 609] on app-calendar-viewport "Sat 11 9/9 3 Jobs Sun 12 6/6 2 Jobs Mon 13 7/7 1 Job Tue 14 Wed 15 11/11 2 Jobs…" at bounding box center [782, 555] width 1565 height 818
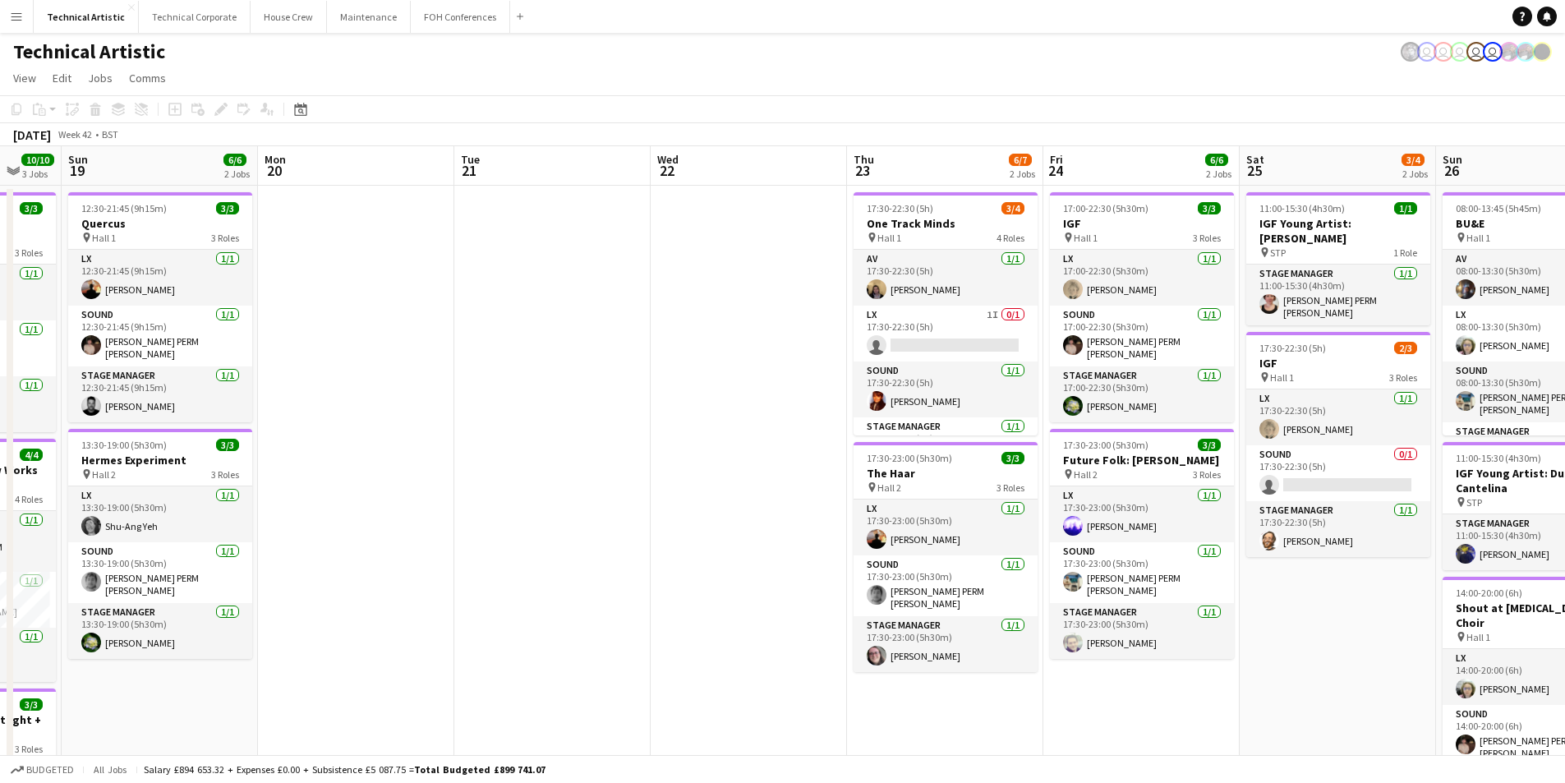
scroll to position [0, 533]
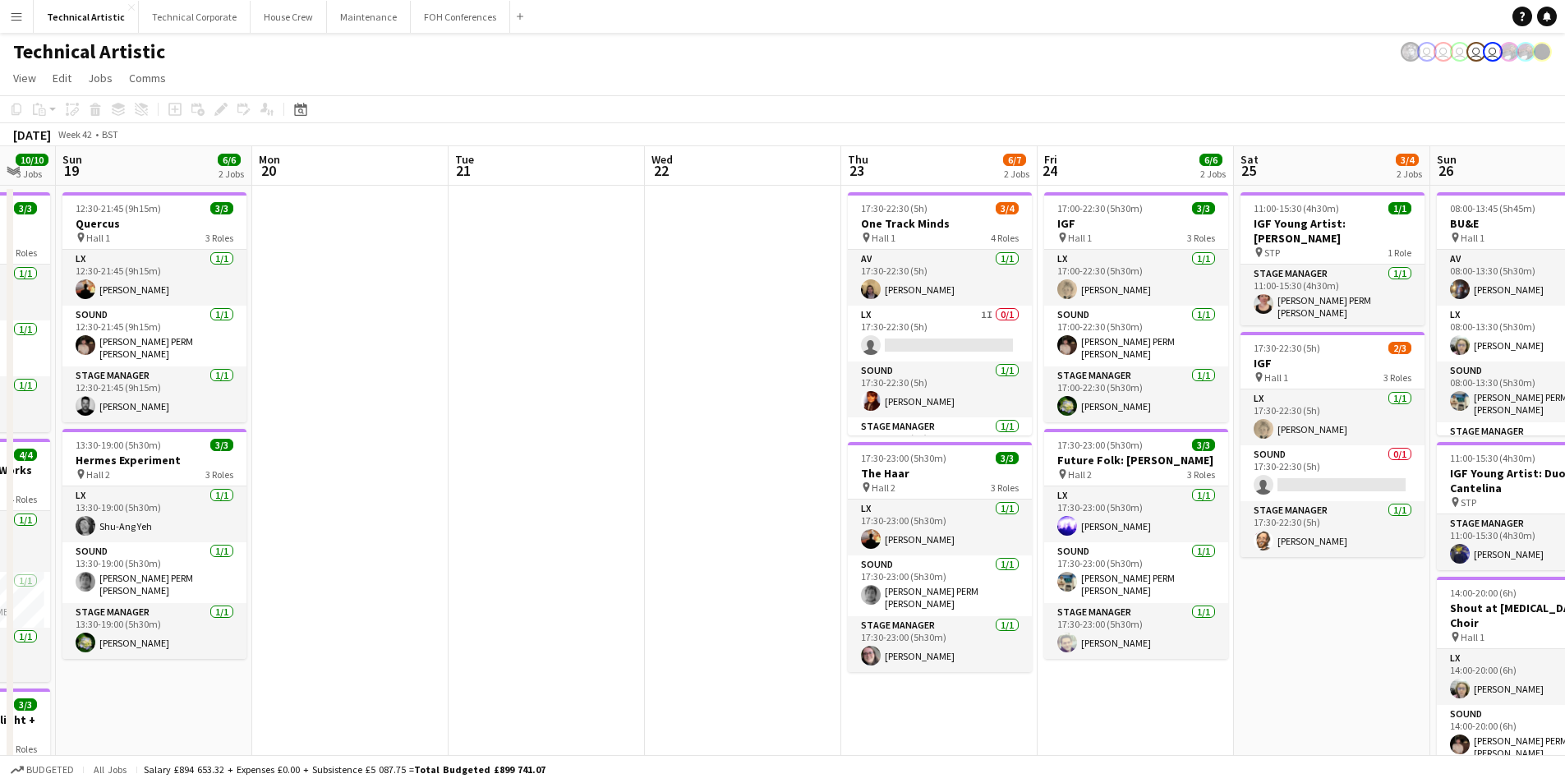
drag, startPoint x: 1094, startPoint y: 666, endPoint x: 276, endPoint y: 546, distance: 826.4
click at [276, 546] on app-calendar-viewport "Thu 16 Fri 17 3/3 1 Job Sat 18 10/10 3 Jobs Sun 19 6/6 2 Jobs Mon 20 Tue 21 Wed…" at bounding box center [782, 616] width 1565 height 941
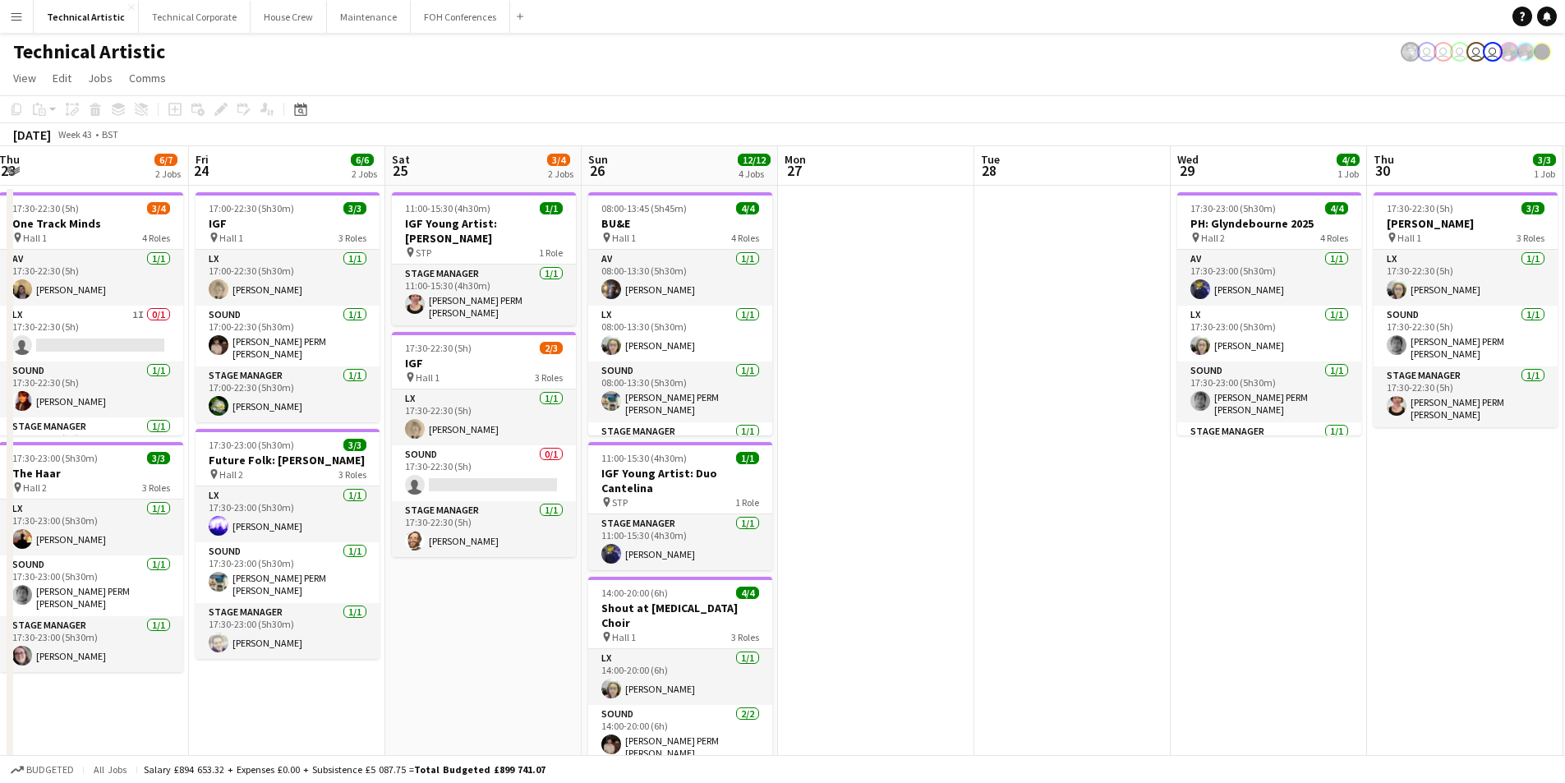
scroll to position [0, 498]
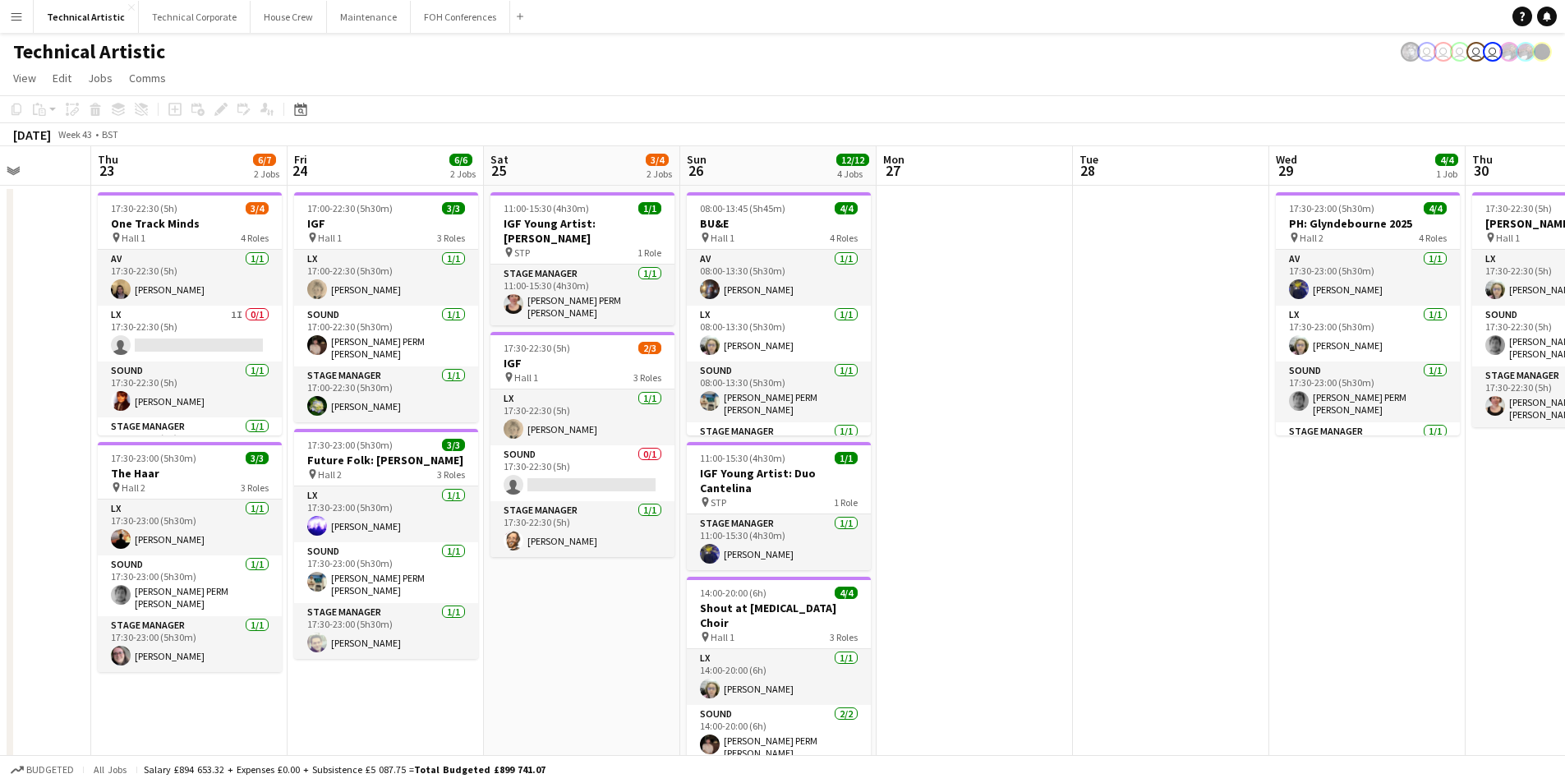
drag, startPoint x: 1394, startPoint y: 669, endPoint x: 648, endPoint y: 636, distance: 746.1
click at [648, 636] on app-calendar-viewport "Mon 20 Tue 21 Wed 22 Thu 23 6/7 2 Jobs Fri 24 6/6 2 Jobs Sat 25 3/4 2 Jobs Sun …" at bounding box center [782, 616] width 1565 height 941
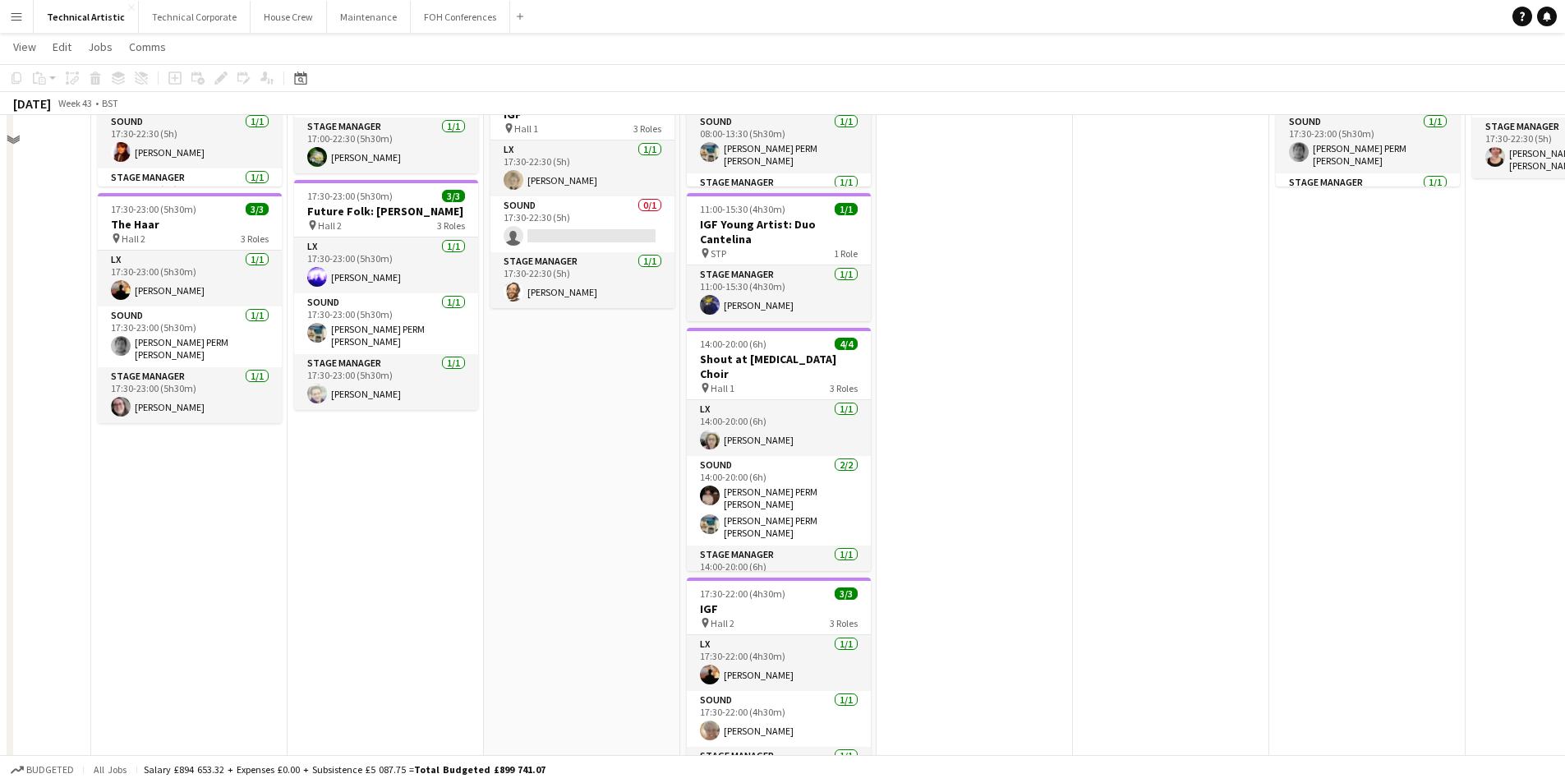
scroll to position [330, 0]
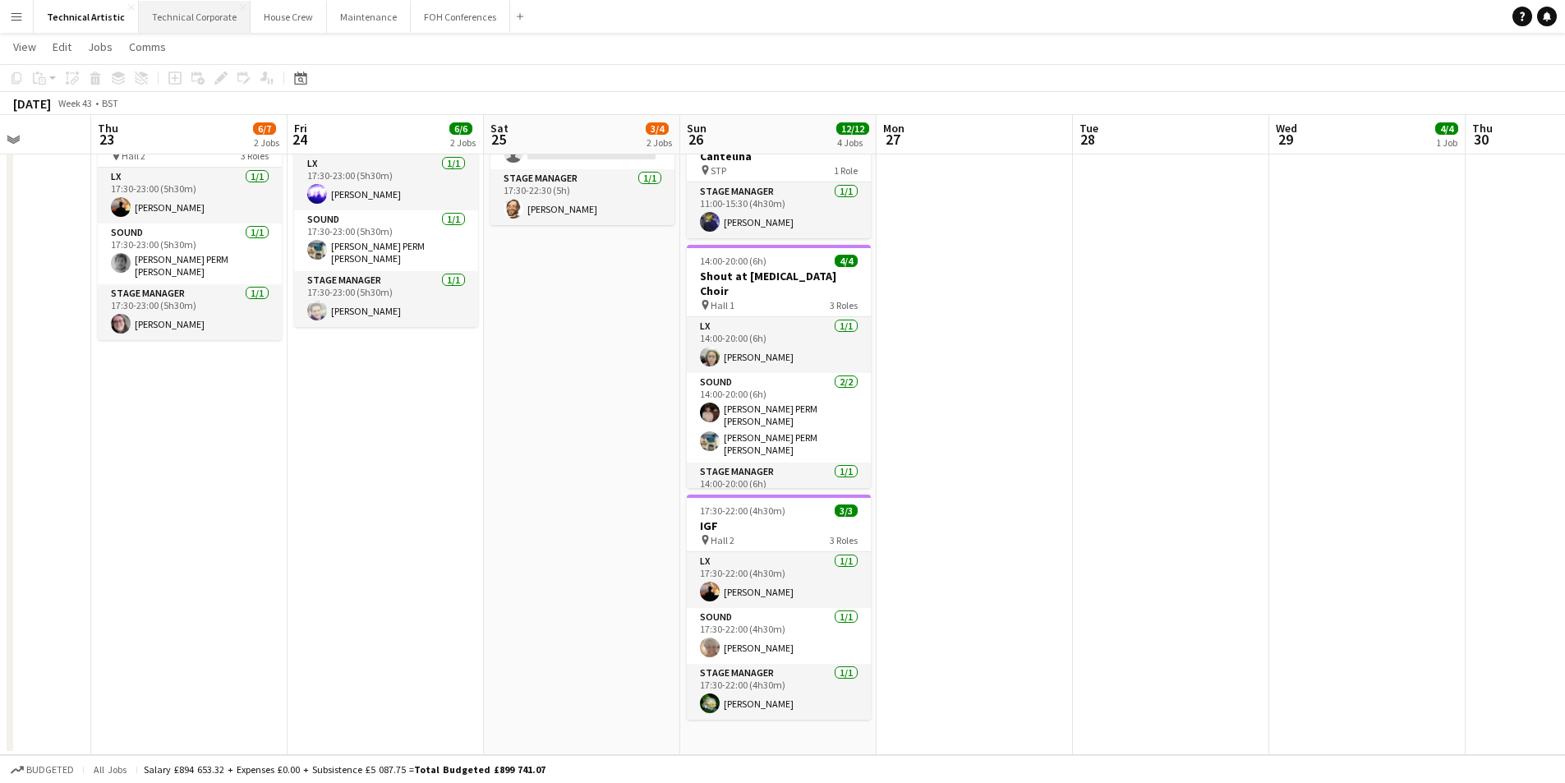
click at [173, 16] on button "Technical Corporate Close" at bounding box center [195, 17] width 112 height 32
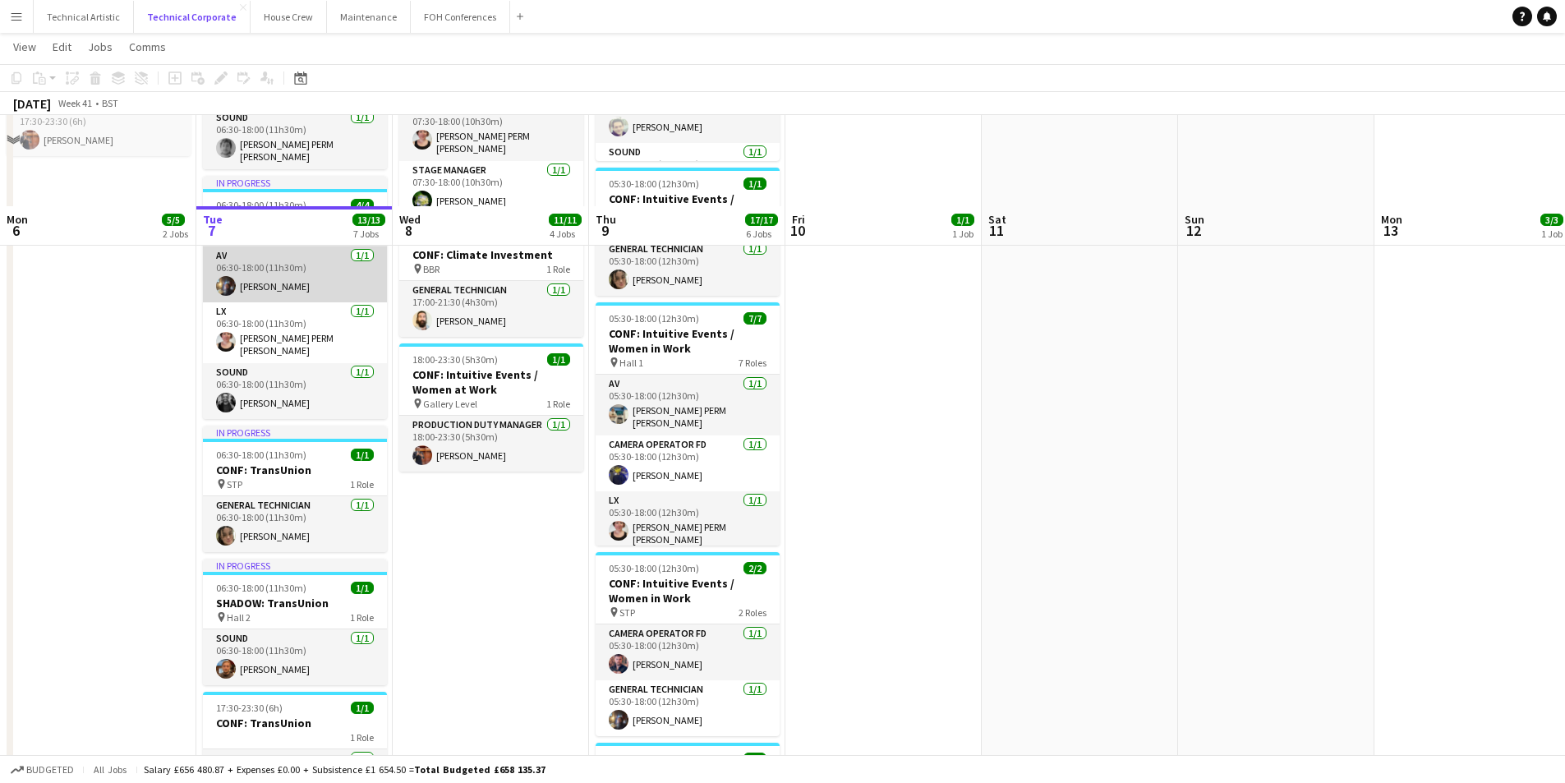
scroll to position [493, 0]
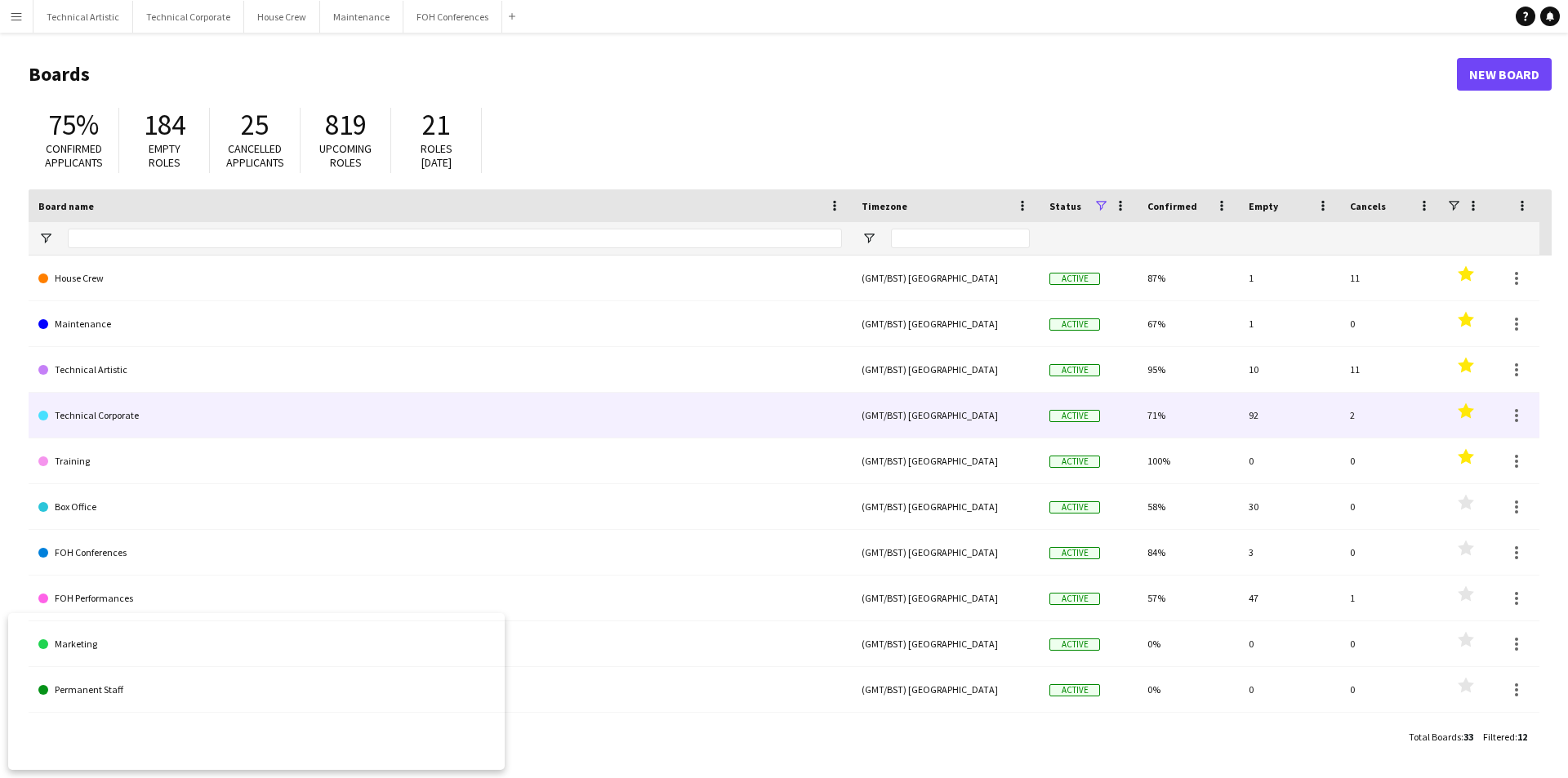
click at [96, 423] on link "Technical Corporate" at bounding box center [440, 415] width 804 height 46
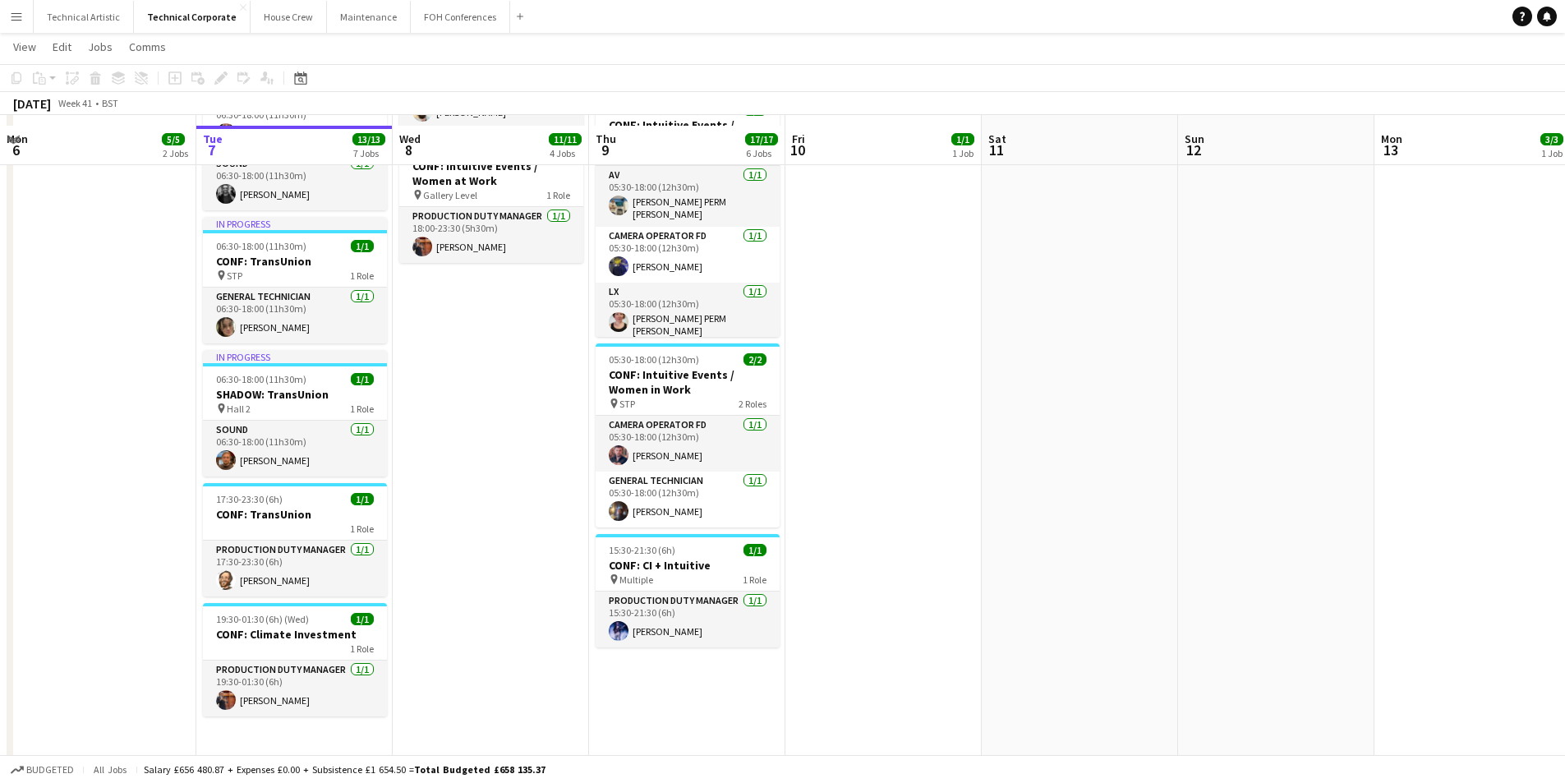
scroll to position [622, 0]
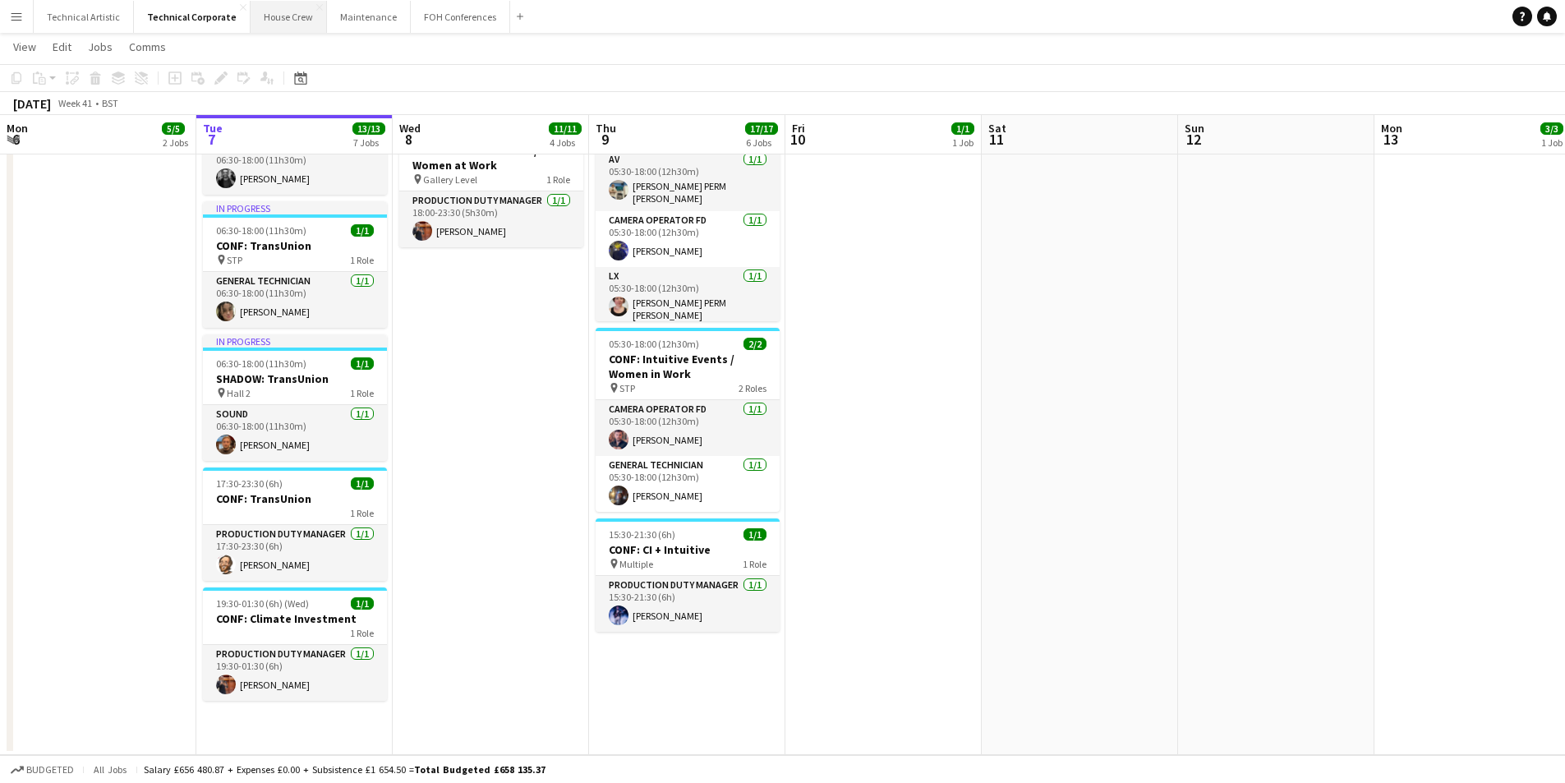
click at [267, 18] on button "House Crew Close" at bounding box center [289, 17] width 76 height 32
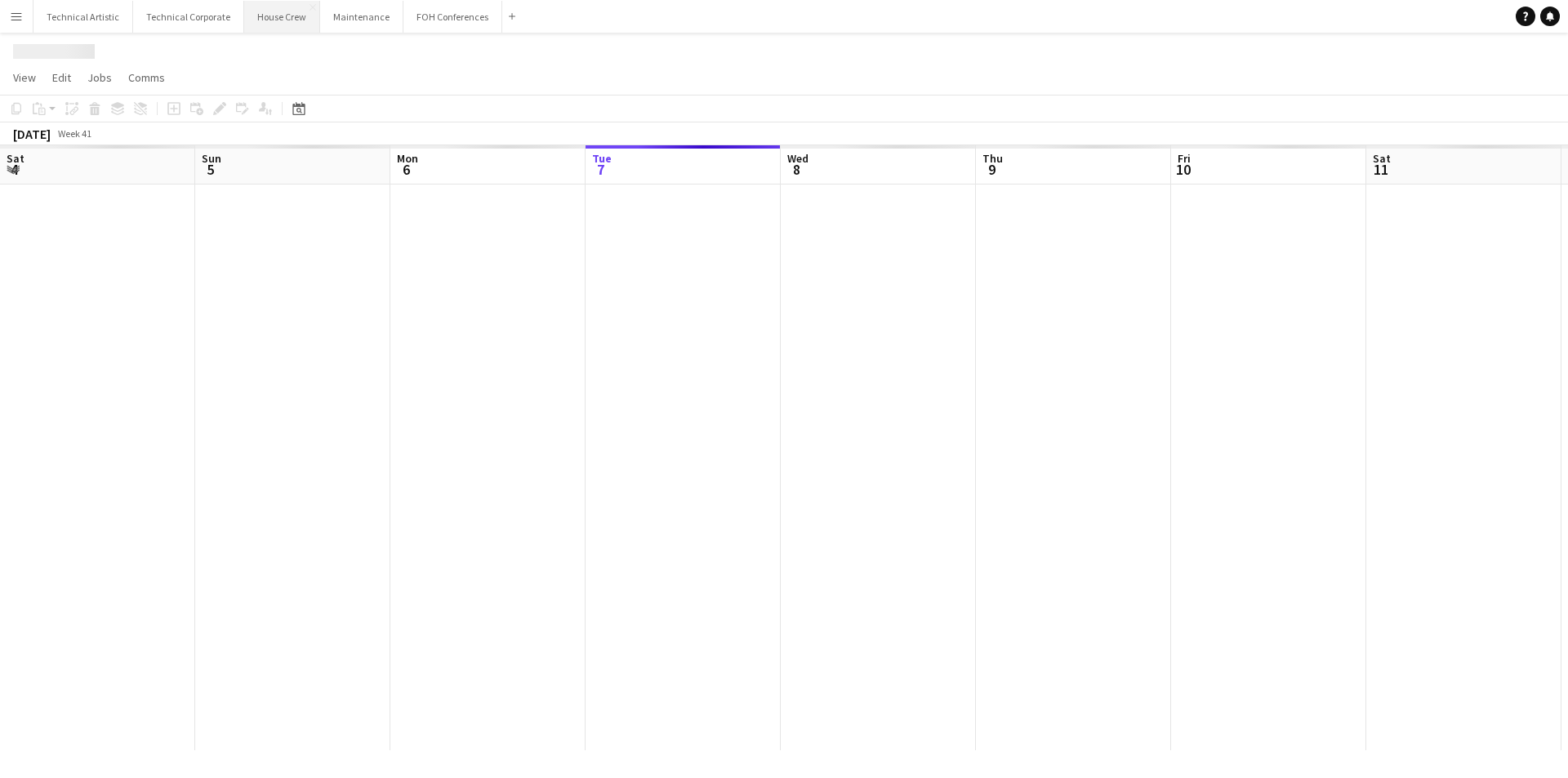
scroll to position [0, 391]
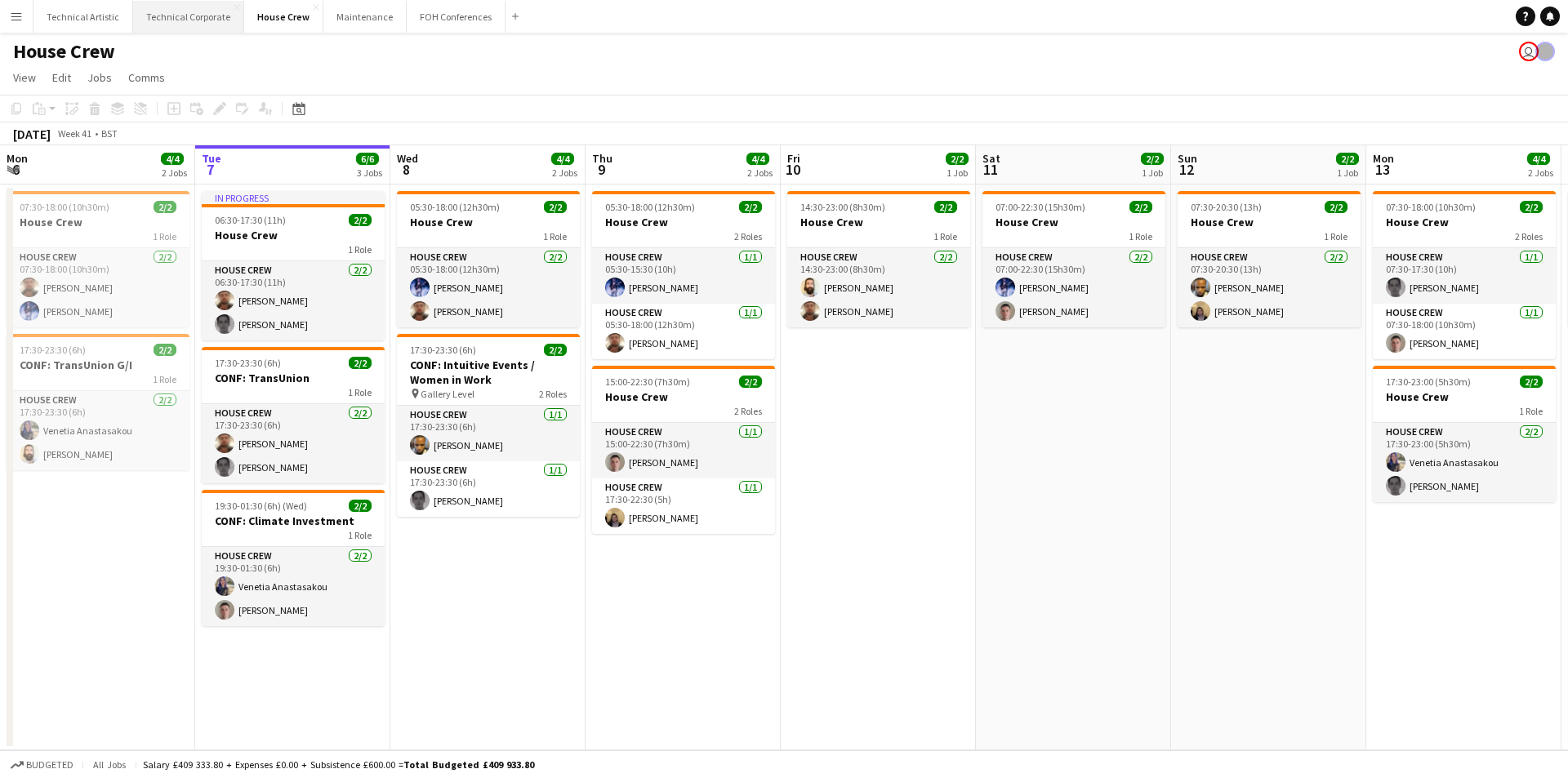
click at [187, 19] on button "Technical Corporate Close" at bounding box center [189, 17] width 111 height 32
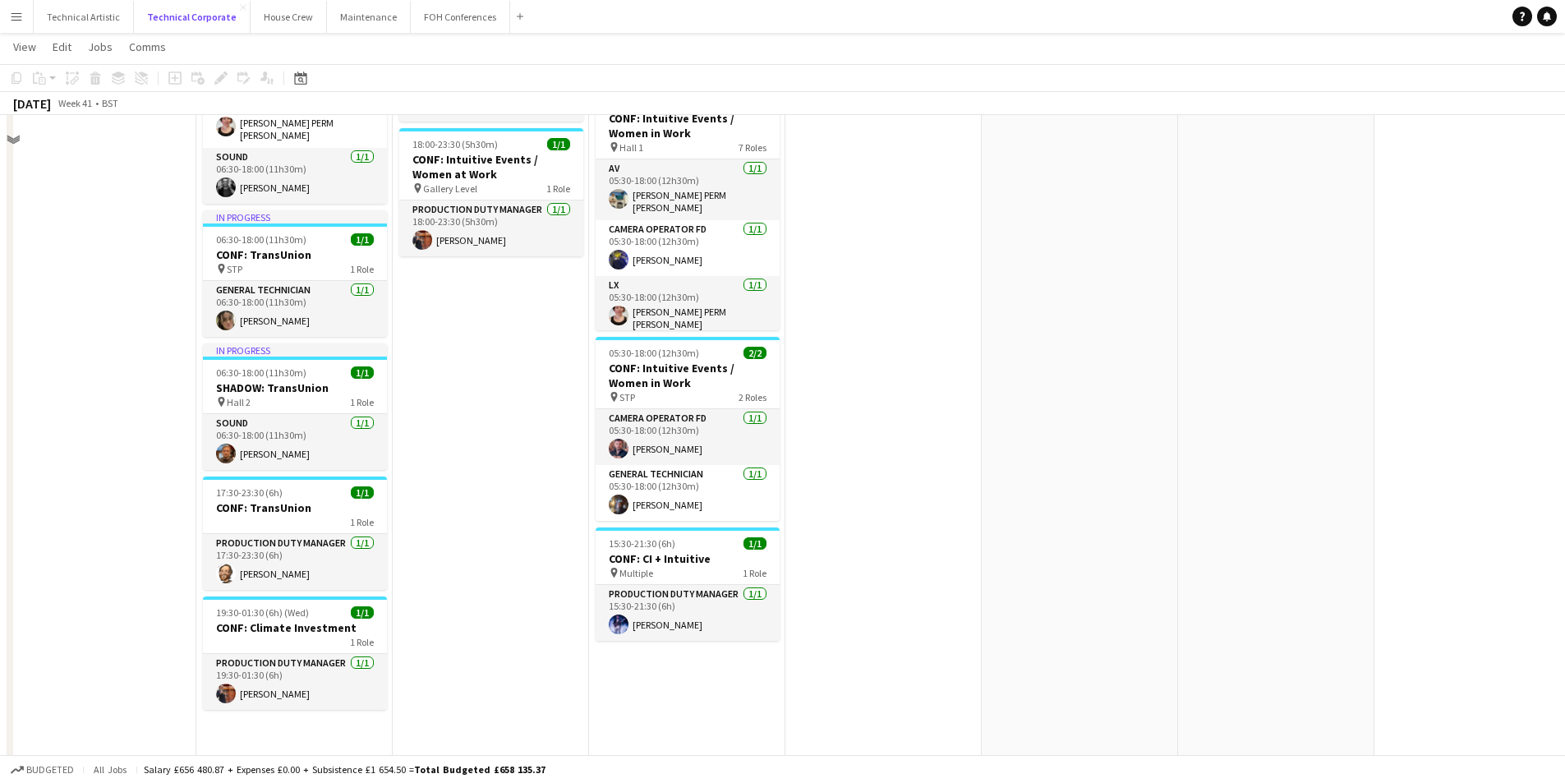
scroll to position [622, 0]
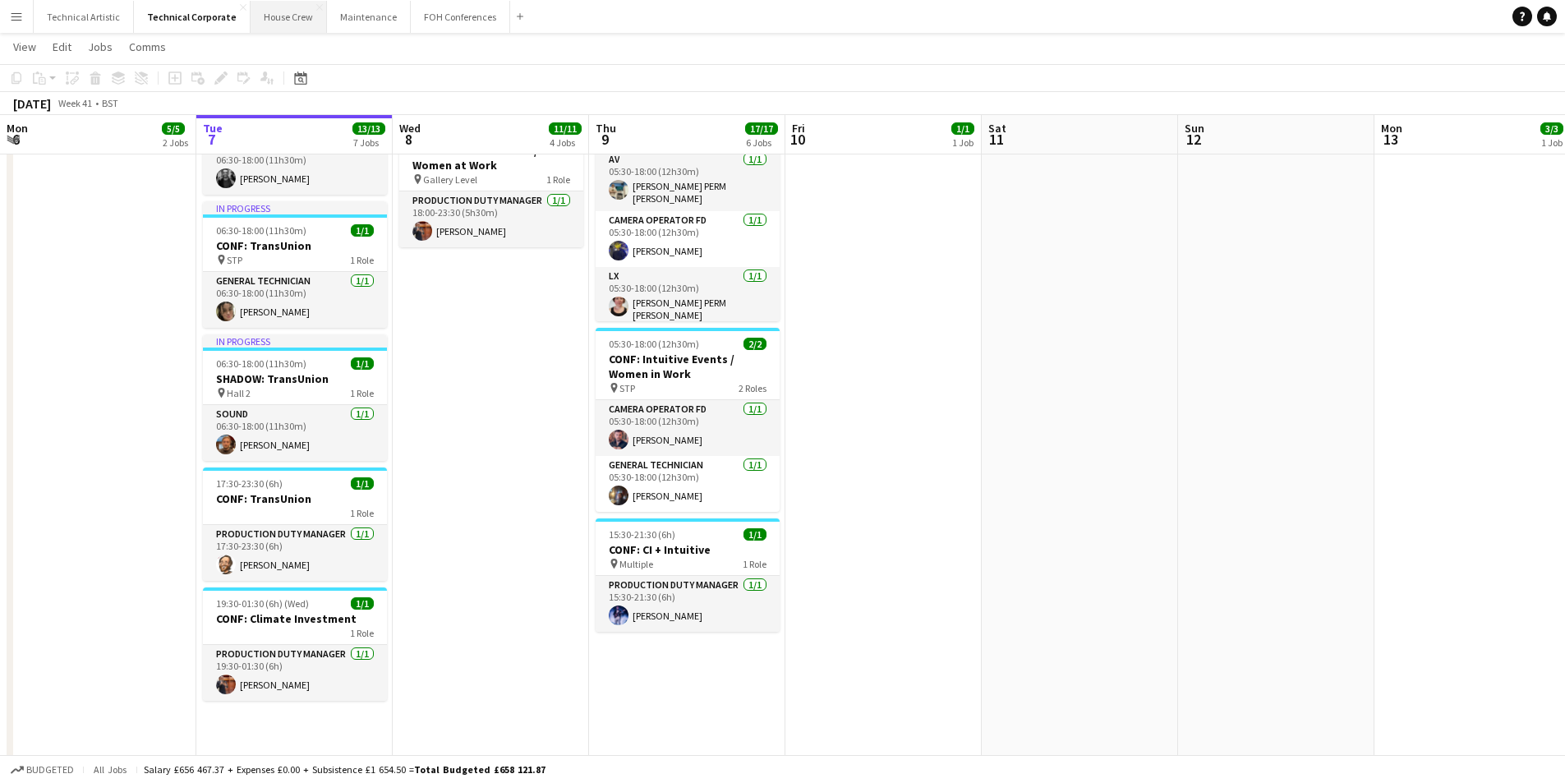
click at [263, 30] on button "House Crew Close" at bounding box center [289, 17] width 76 height 32
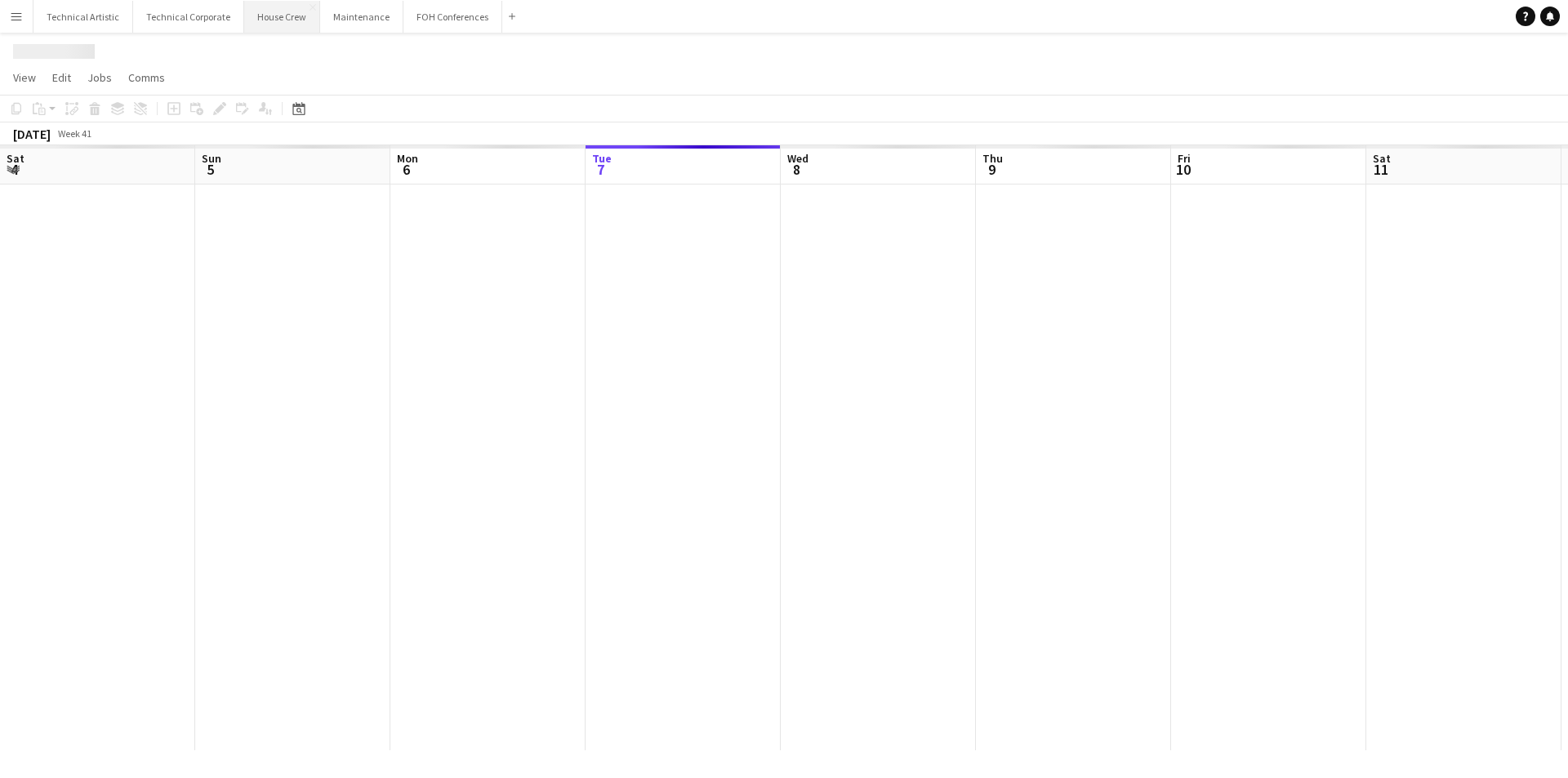
scroll to position [0, 391]
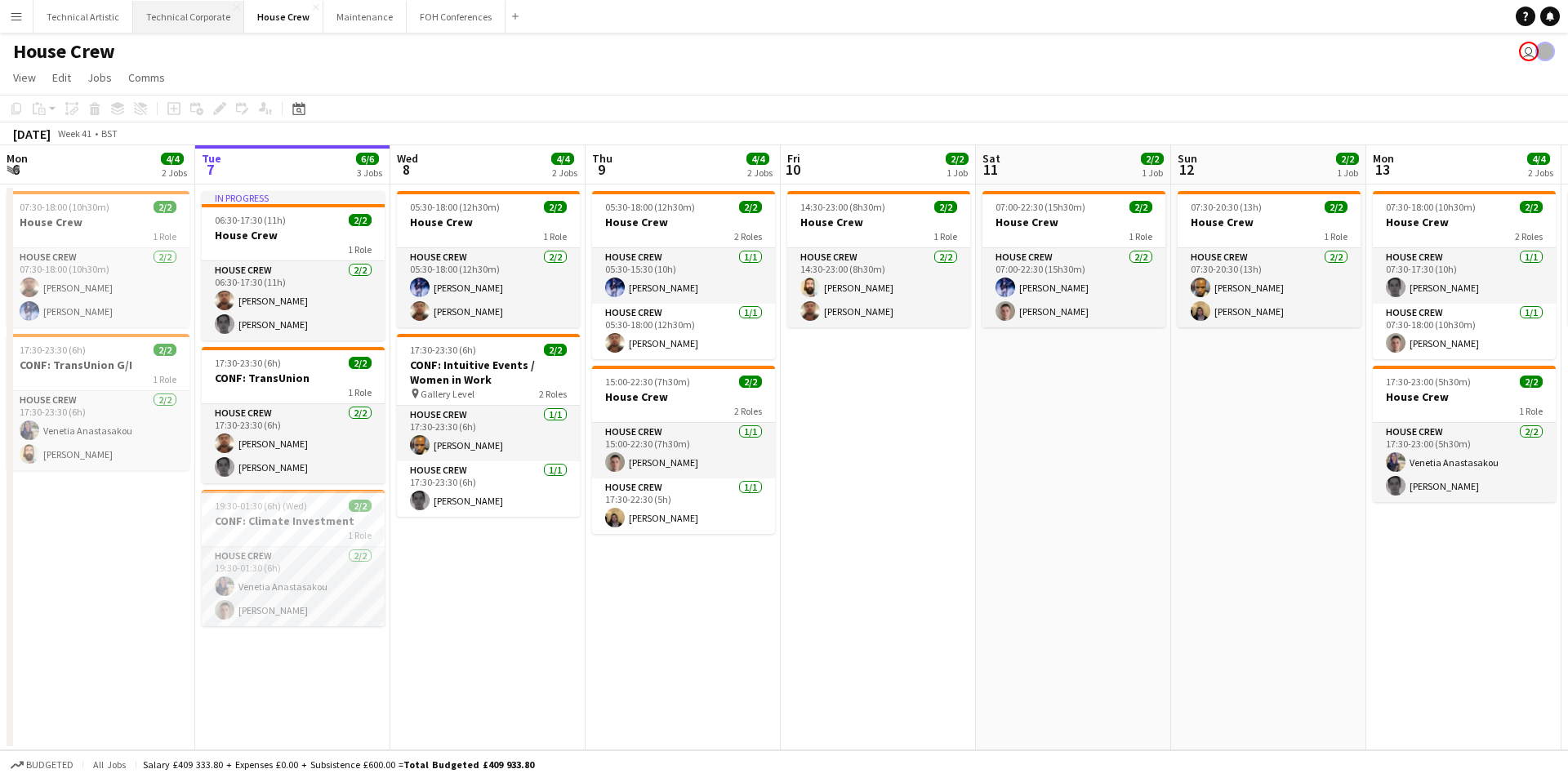
click at [158, 16] on button "Technical Corporate Close" at bounding box center [189, 17] width 111 height 32
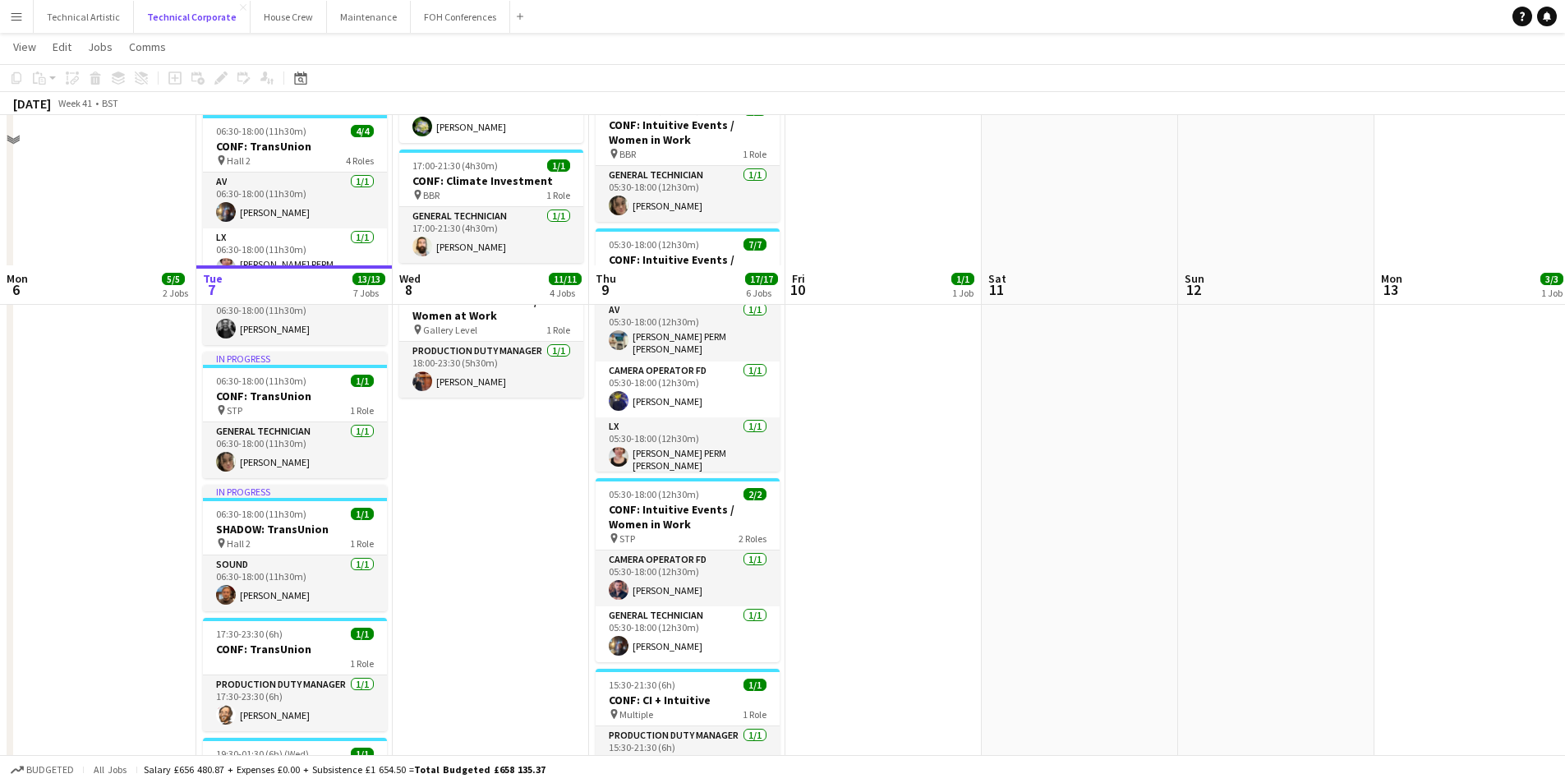
scroll to position [622, 0]
